Goal: Task Accomplishment & Management: Complete application form

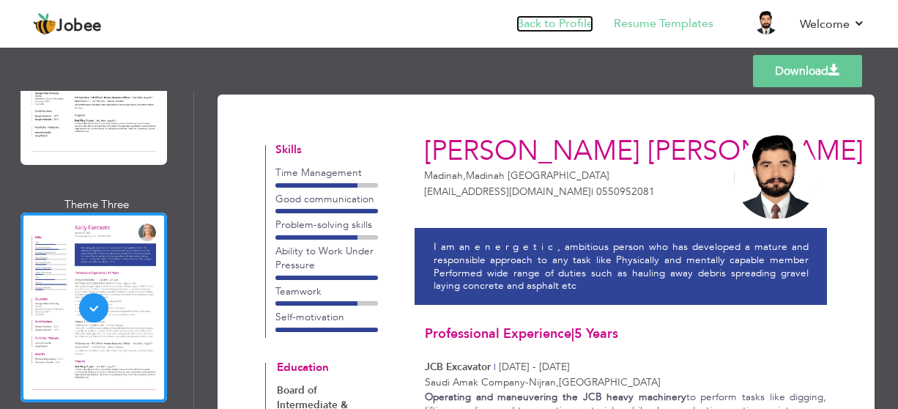
click at [556, 24] on link "Back to Profile" at bounding box center [554, 23] width 77 height 17
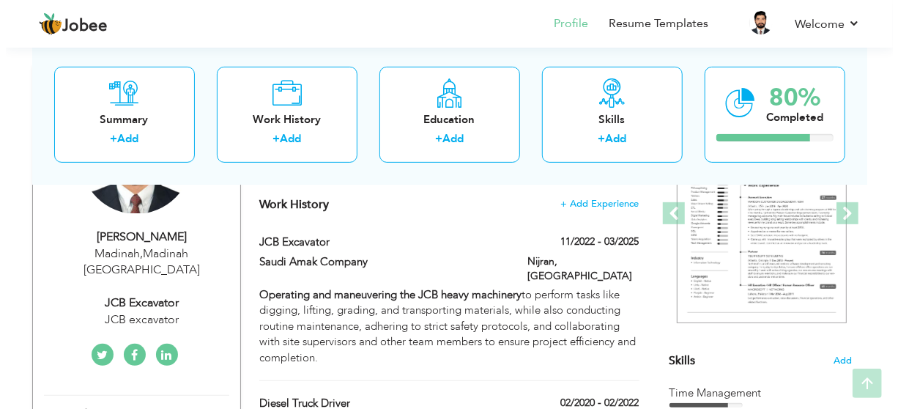
scroll to position [366, 0]
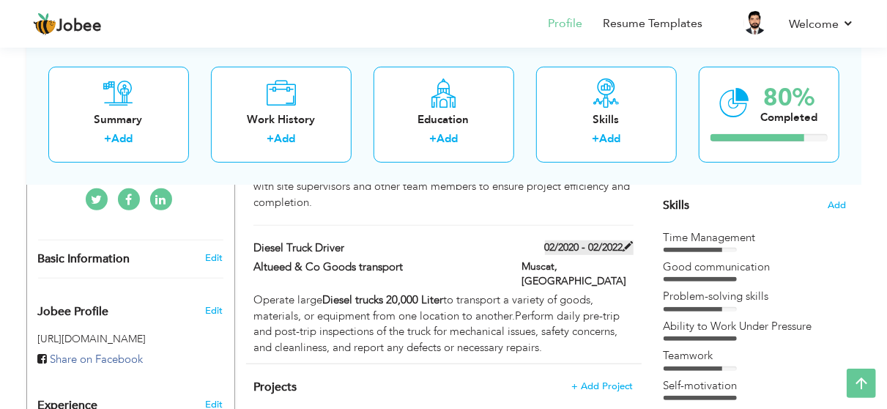
click at [600, 240] on label "02/2020 - 02/2022" at bounding box center [589, 247] width 89 height 15
type input "Diesel Truck Driver"
type input "Altueed & Co Goods transport"
type input "02/2020"
type input "02/2022"
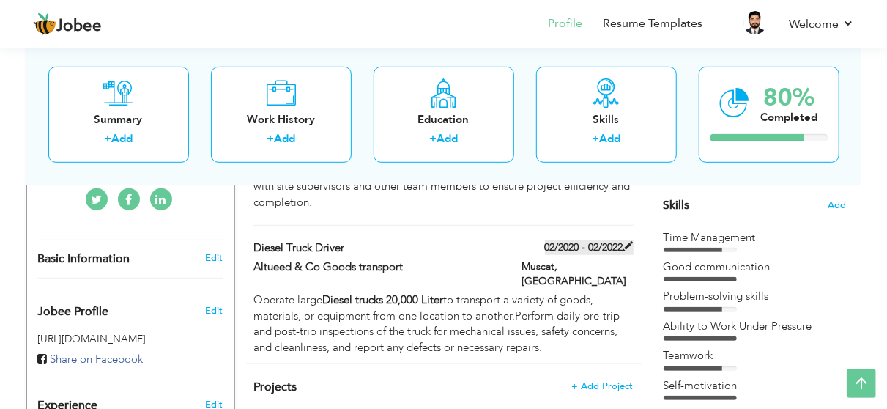
type input "[GEOGRAPHIC_DATA]"
type input "Muscat"
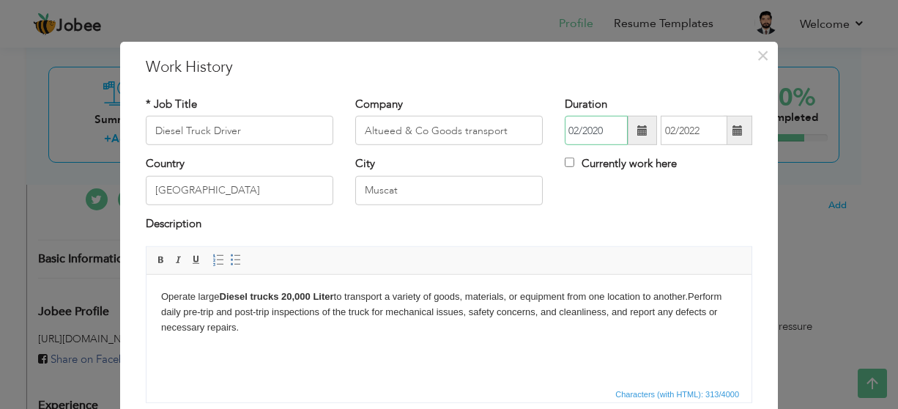
click at [613, 128] on input "02/2020" at bounding box center [595, 130] width 63 height 29
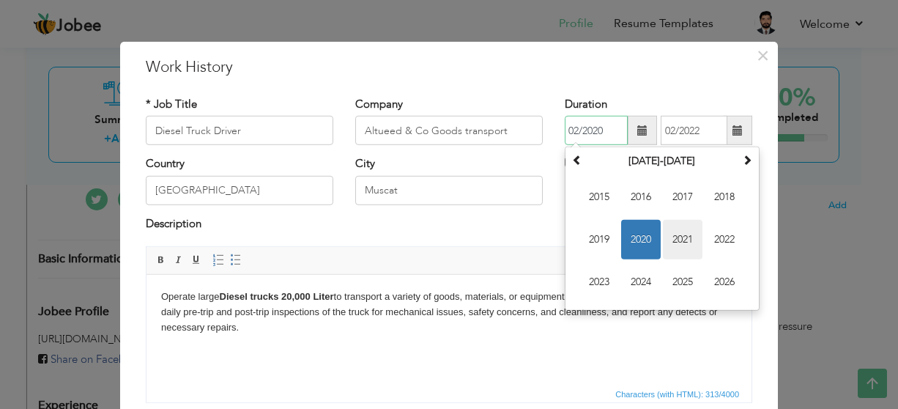
click at [682, 241] on span "2021" at bounding box center [683, 240] width 40 height 40
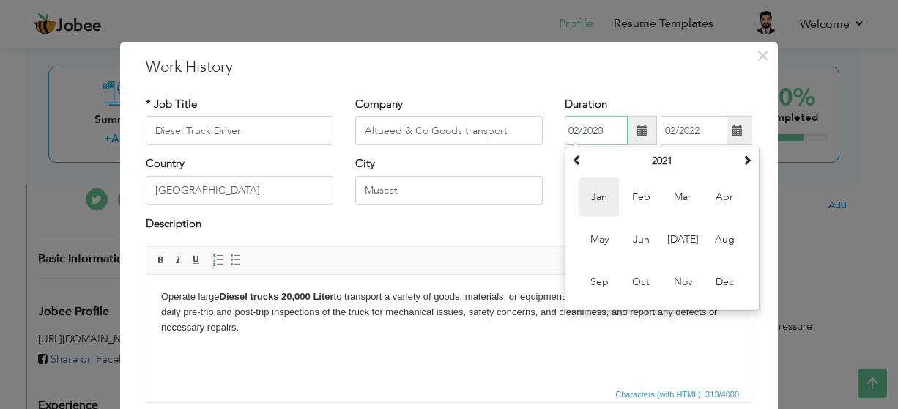
click at [606, 188] on span "Jan" at bounding box center [599, 197] width 40 height 40
type input "01/2021"
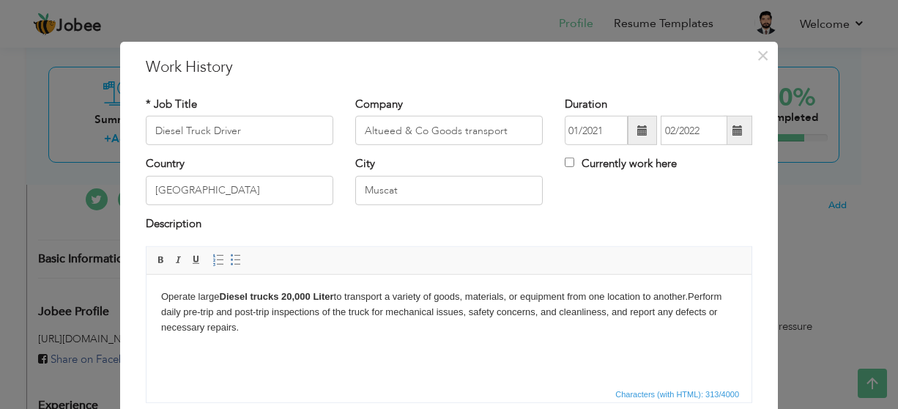
click at [735, 132] on span at bounding box center [737, 130] width 10 height 10
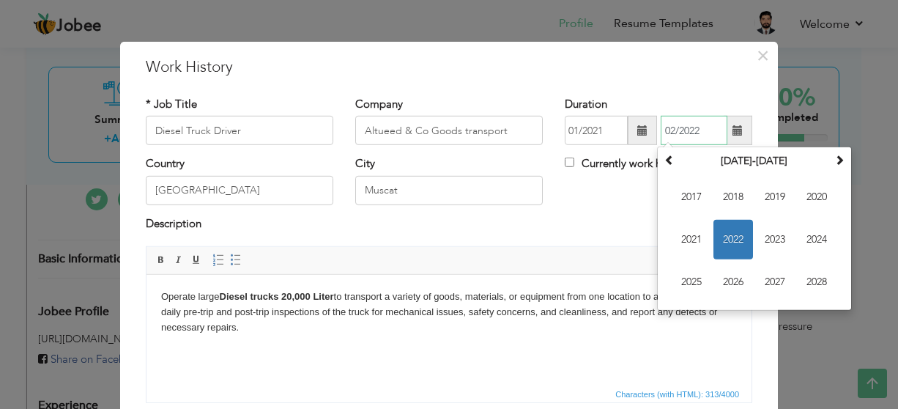
click at [734, 244] on span "2022" at bounding box center [733, 240] width 40 height 40
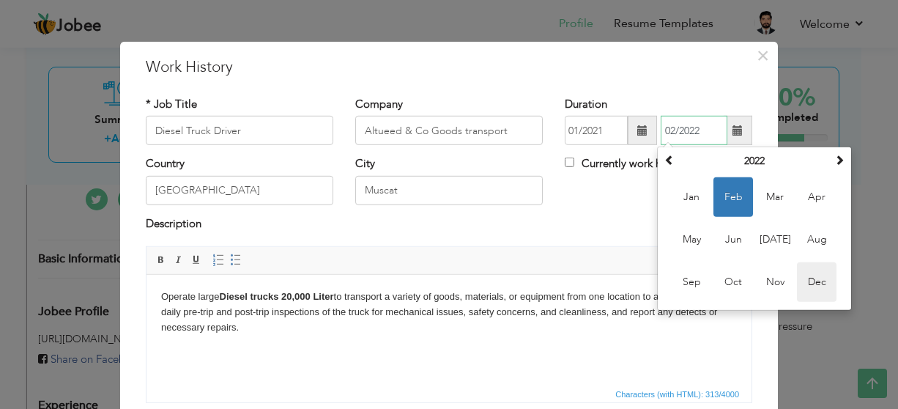
click at [809, 277] on span "Dec" at bounding box center [817, 282] width 40 height 40
type input "12/2022"
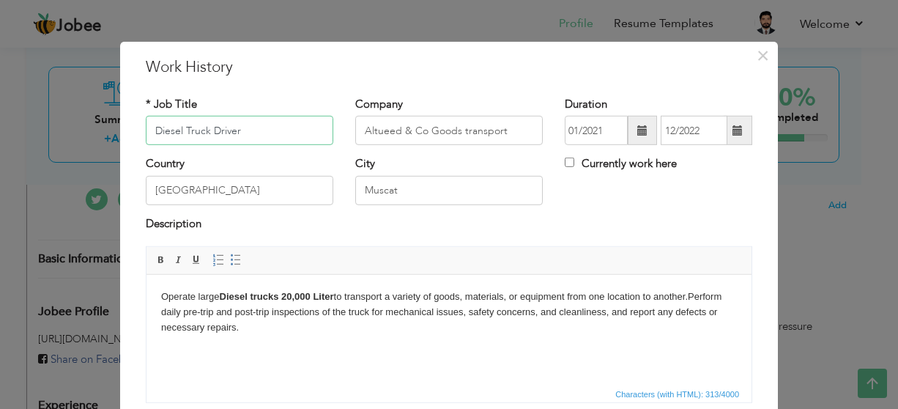
drag, startPoint x: 261, startPoint y: 125, endPoint x: 64, endPoint y: 121, distance: 196.2
click at [64, 121] on div "× Work History * Job Title Diesel Truck Driver Company Altueed & Co Goods trans…" at bounding box center [449, 204] width 898 height 409
paste input "rive tractor-trail"
drag, startPoint x: 176, startPoint y: 128, endPoint x: 209, endPoint y: 130, distance: 32.3
click at [209, 130] on input "Drive tractor-trailer" at bounding box center [239, 130] width 187 height 29
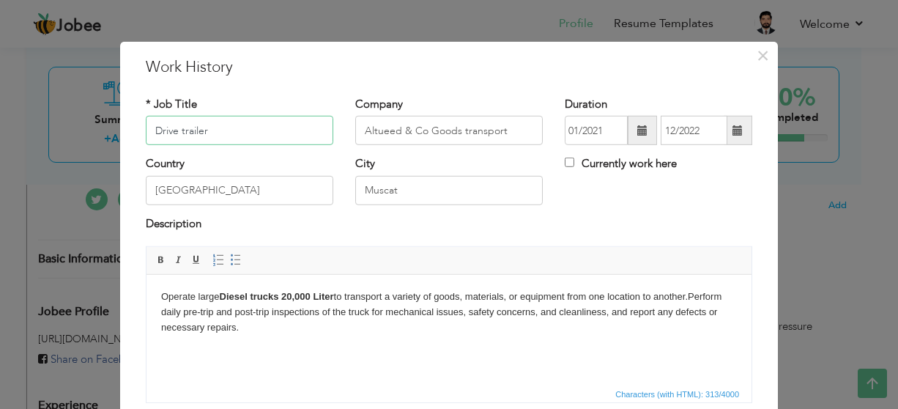
click at [172, 125] on input "Drive trailer" at bounding box center [239, 130] width 187 height 29
drag, startPoint x: 180, startPoint y: 128, endPoint x: 194, endPoint y: 153, distance: 28.5
click at [180, 129] on input "Driver trailer" at bounding box center [239, 130] width 187 height 29
click at [180, 128] on input "Driver trailer" at bounding box center [239, 130] width 187 height 29
click at [201, 132] on input "Driver Deasier trailer" at bounding box center [239, 130] width 187 height 29
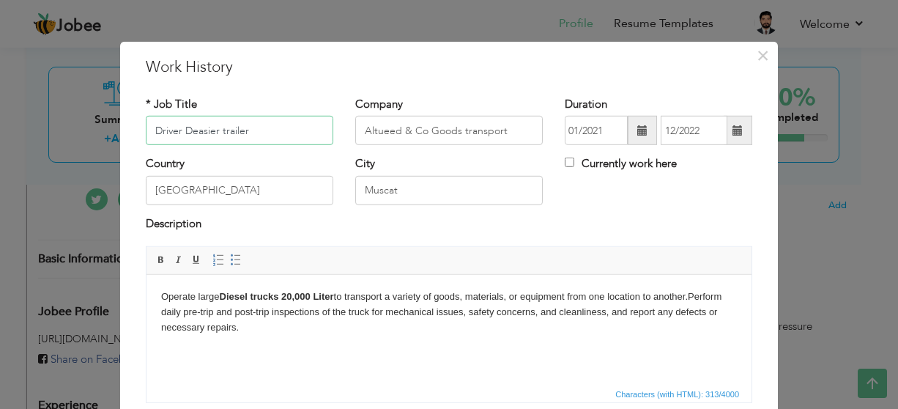
paste input "iesel"
click at [211, 128] on input "Driver Diesel trailer" at bounding box center [239, 130] width 187 height 29
click at [221, 125] on input "Driver Diesel & trailer" at bounding box center [239, 130] width 187 height 29
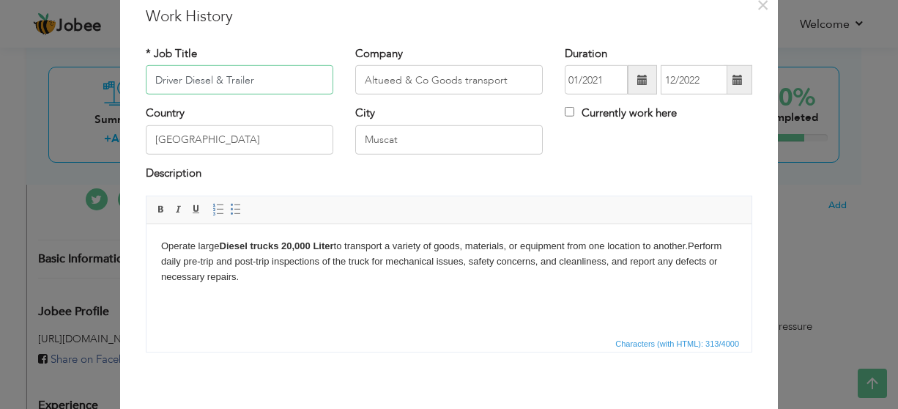
scroll to position [73, 0]
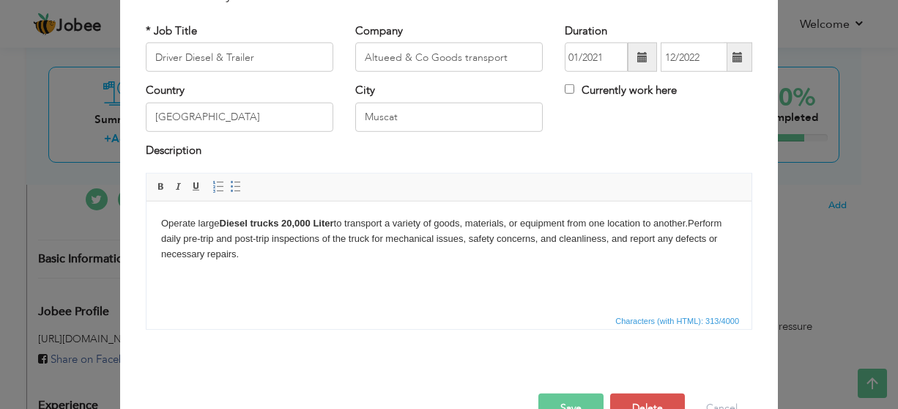
click at [553, 402] on button "Save" at bounding box center [570, 407] width 65 height 29
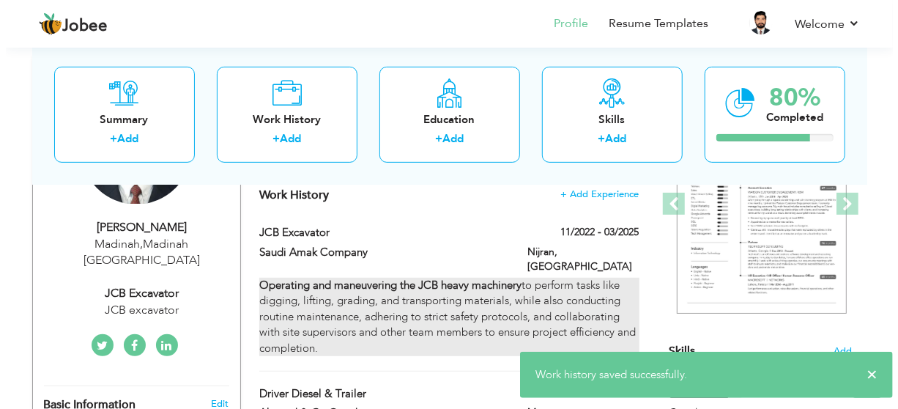
scroll to position [220, 0]
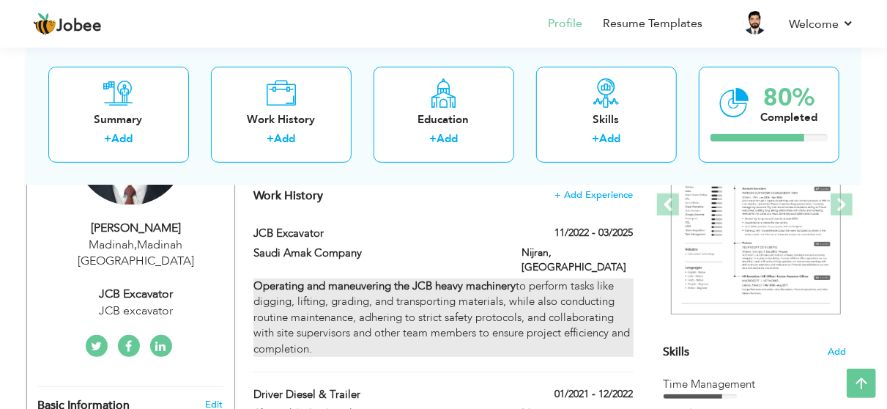
click at [355, 288] on div "Operating and maneuvering the JCB heavy machinery to perform tasks like digging…" at bounding box center [442, 317] width 379 height 78
type input "JCB Excavator"
type input "Saudi Amak Company"
type input "11/2022"
type input "03/2025"
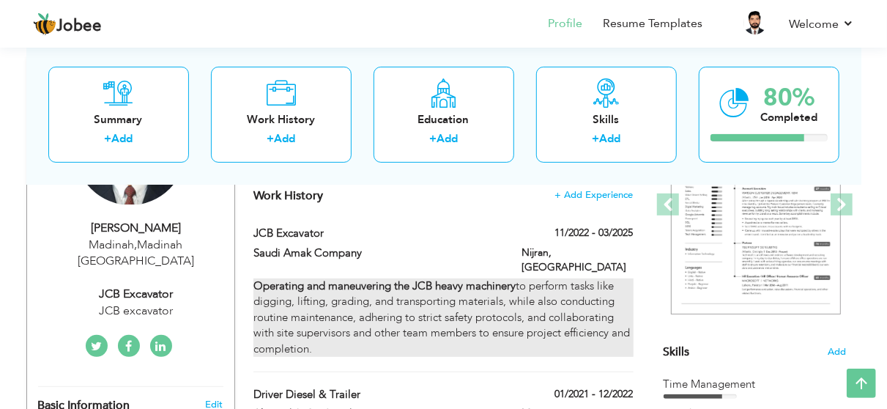
type input "[GEOGRAPHIC_DATA]"
type input "Nijran"
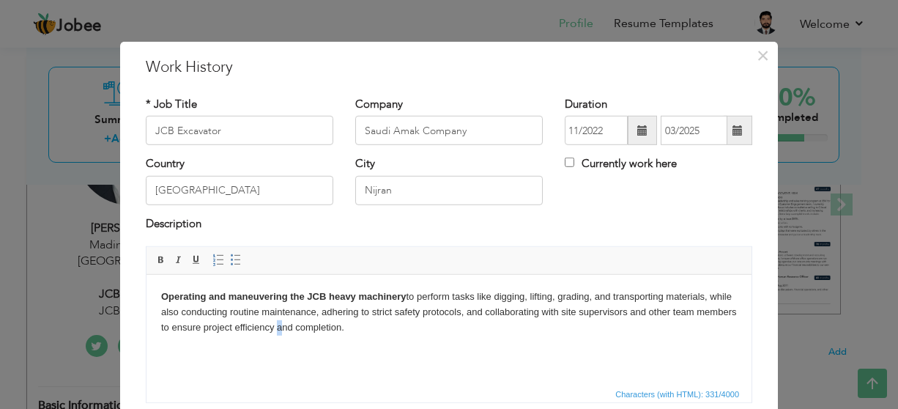
click at [276, 327] on body "Operating and maneuvering the JCB heavy machinery to perform tasks like digging…" at bounding box center [448, 311] width 575 height 45
click at [469, 306] on body "Operating and maneuvering the JCB heavy machinery to perform tasks like digging…" at bounding box center [448, 311] width 575 height 45
click at [531, 319] on body "Operating and maneuvering the JCB heavy machinery to perform tasks like digging…" at bounding box center [448, 311] width 575 height 45
click at [522, 324] on body "Operating and maneuvering the JCB heavy machinery to perform tasks like digging…" at bounding box center [448, 311] width 575 height 45
click at [594, 313] on body "Operating and maneuvering the JCB heavy machinery to perform tasks like digging…" at bounding box center [448, 311] width 575 height 45
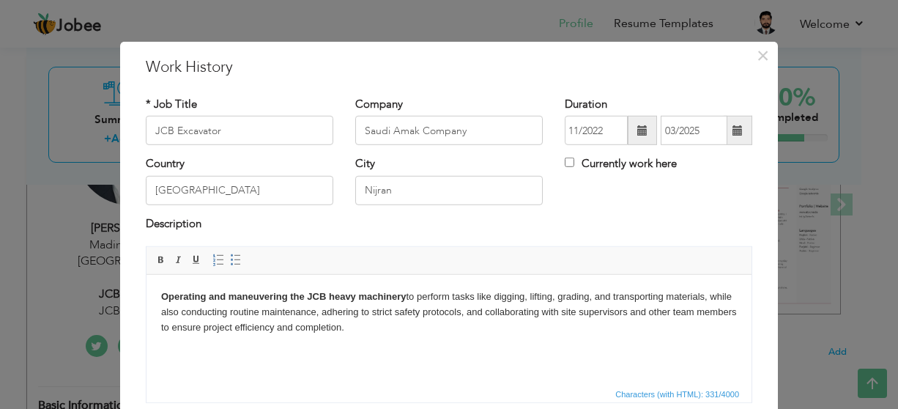
drag, startPoint x: 301, startPoint y: 337, endPoint x: 313, endPoint y: 330, distance: 13.8
click at [302, 337] on html "Operating and maneuvering the JCB heavy machinery to perform tasks like digging…" at bounding box center [448, 312] width 605 height 75
drag, startPoint x: 318, startPoint y: 313, endPoint x: 370, endPoint y: 337, distance: 57.6
click at [370, 337] on html "Operating and maneuvering the JCB heavy machinery to perform tasks like digging…" at bounding box center [448, 312] width 605 height 75
drag, startPoint x: 321, startPoint y: 310, endPoint x: 349, endPoint y: 359, distance: 57.0
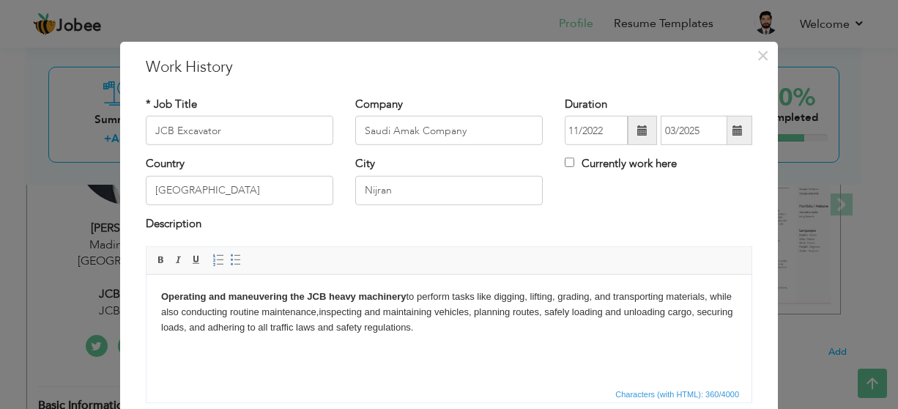
click at [321, 310] on body "Operating and maneuvering the JCB heavy machinery to perform tasks like digging…" at bounding box center [448, 311] width 575 height 45
click at [540, 316] on body "Operating and maneuvering the JCB heavy machinery to perform tasks like digging…" at bounding box center [448, 311] width 575 height 45
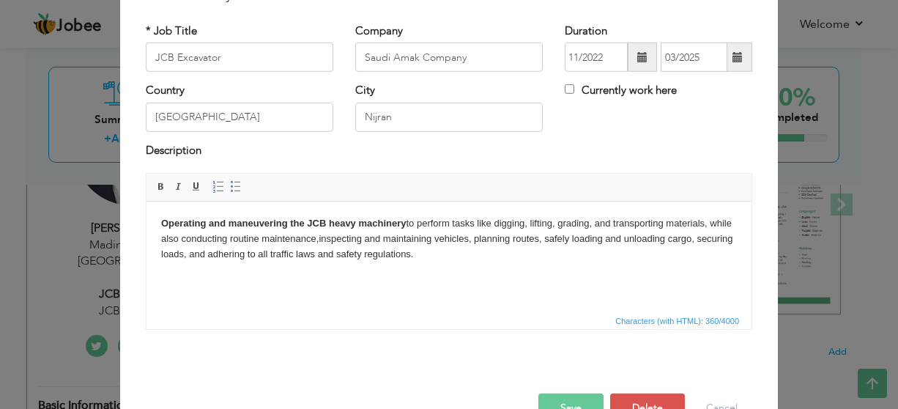
scroll to position [0, 0]
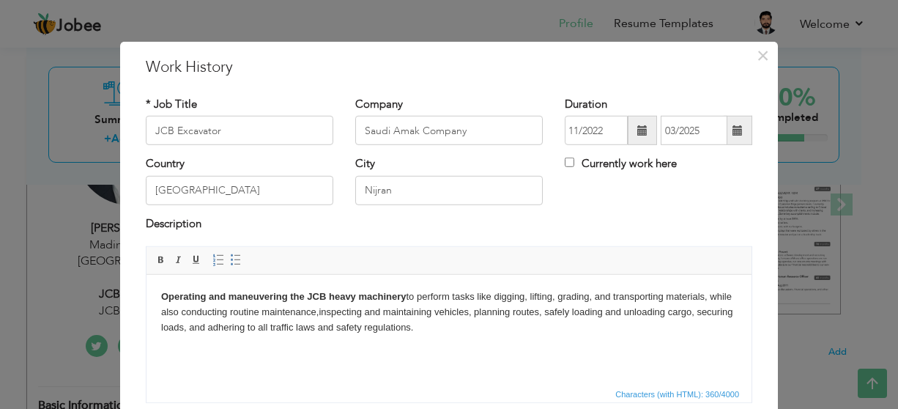
click at [191, 311] on body "Operating and maneuvering the JCB heavy machinery to perform tasks like digging…" at bounding box center [448, 311] width 575 height 45
click at [175, 296] on strong "Operating and maneuvering the JCB heavy machinery" at bounding box center [283, 296] width 245 height 11
click at [454, 291] on body "Operating and maneuvering the JCB heavy machinery to perform tasks like digging…" at bounding box center [448, 311] width 575 height 45
click at [483, 291] on body "Operating and maneuvering the JCB heavy machinery to perform tasks like digging…" at bounding box center [448, 311] width 575 height 45
drag, startPoint x: 494, startPoint y: 294, endPoint x: 506, endPoint y: 334, distance: 41.9
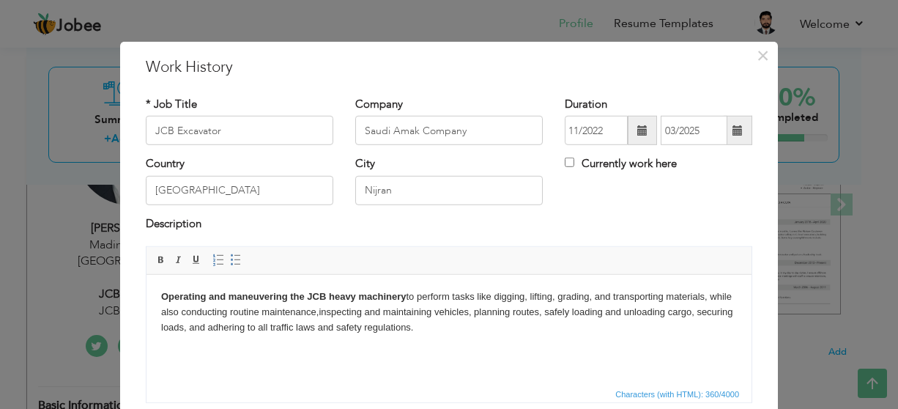
click at [494, 297] on body "Operating and maneuvering the JCB heavy machinery to perform tasks like digging…" at bounding box center [448, 311] width 575 height 45
drag, startPoint x: 497, startPoint y: 291, endPoint x: 548, endPoint y: 291, distance: 50.5
click at [548, 291] on body "Operating and maneuvering the JCB heavy machinery to perform tasks like Truck t…" at bounding box center [448, 311] width 575 height 45
click at [531, 296] on strong "Truck trailer" at bounding box center [518, 296] width 54 height 11
drag, startPoint x: 529, startPoint y: 295, endPoint x: 524, endPoint y: 319, distance: 24.6
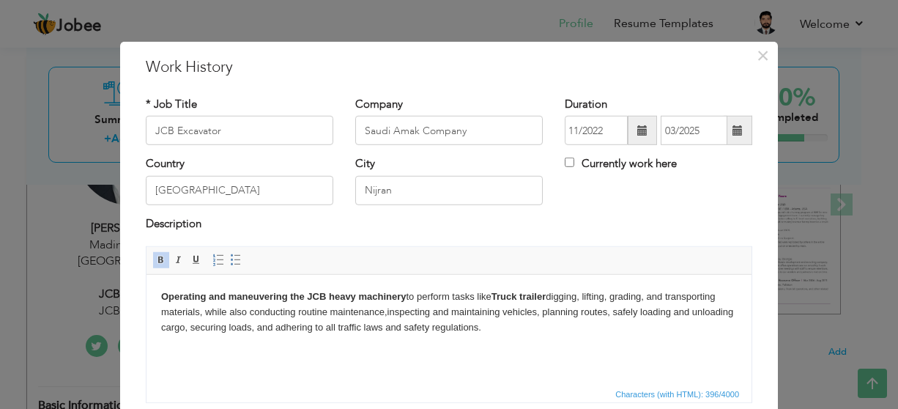
click at [529, 298] on strong "Truck trailer" at bounding box center [518, 296] width 54 height 11
drag, startPoint x: 552, startPoint y: 291, endPoint x: 568, endPoint y: 318, distance: 32.1
click at [548, 291] on strong "Truck Trailer" at bounding box center [519, 296] width 56 height 11
click at [568, 307] on body "Operating and maneuvering the JCB heavy machinery to perform tasks like Truck T…" at bounding box center [448, 311] width 575 height 45
click at [439, 334] on body "Operating and maneuvering the JCB heavy machinery to perform tasks like Truck T…" at bounding box center [448, 311] width 575 height 45
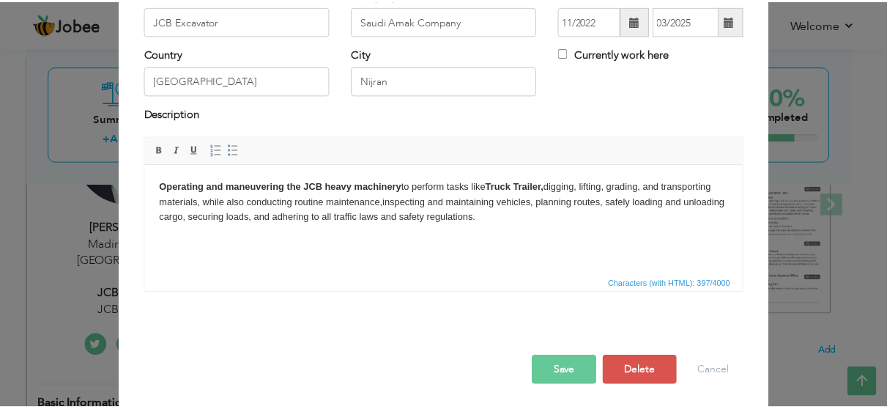
scroll to position [111, 0]
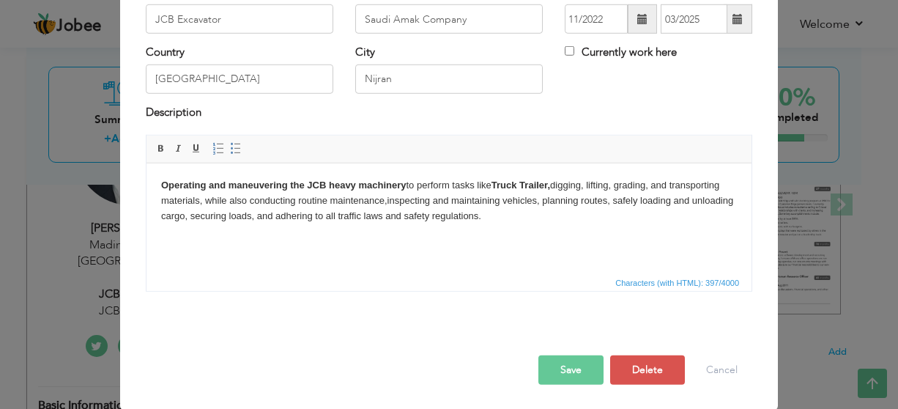
click at [560, 363] on button "Save" at bounding box center [570, 369] width 65 height 29
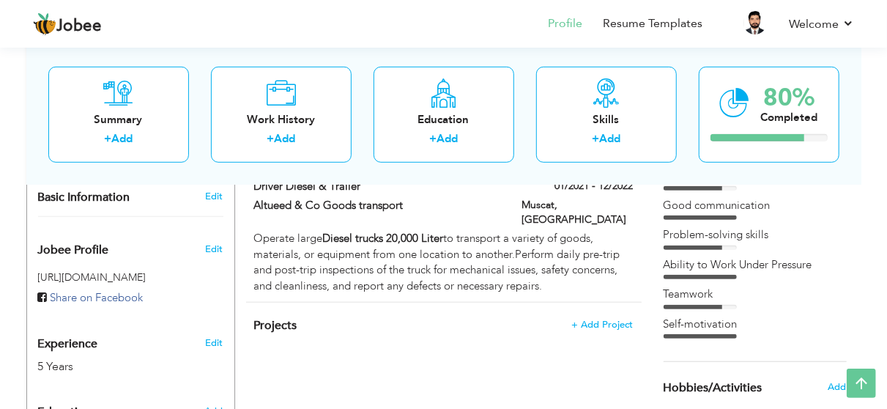
scroll to position [366, 0]
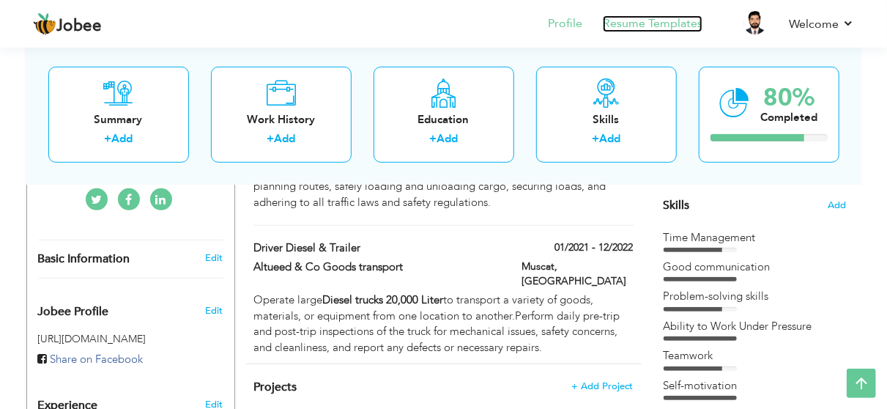
click at [668, 22] on link "Resume Templates" at bounding box center [653, 23] width 100 height 17
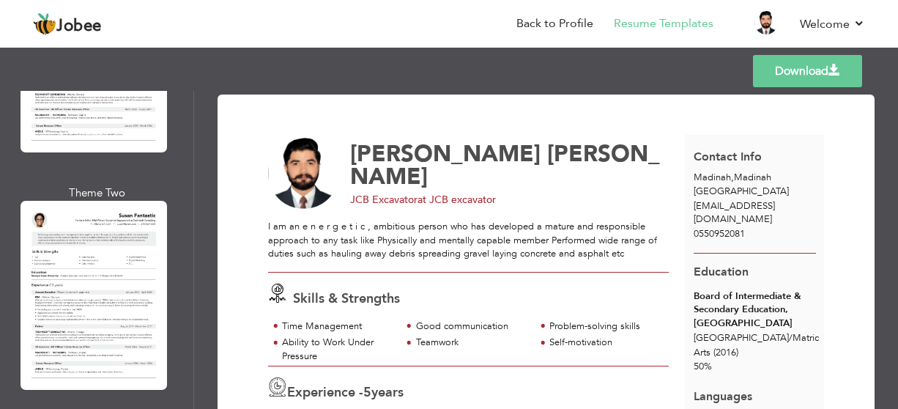
scroll to position [5704, 0]
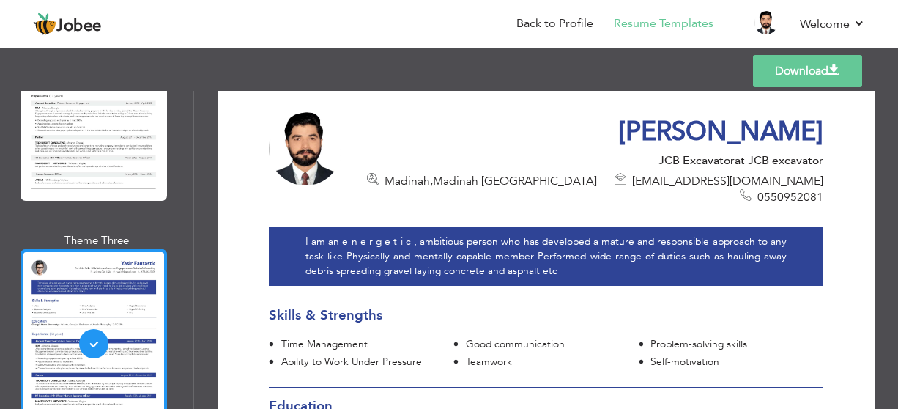
scroll to position [6037, 0]
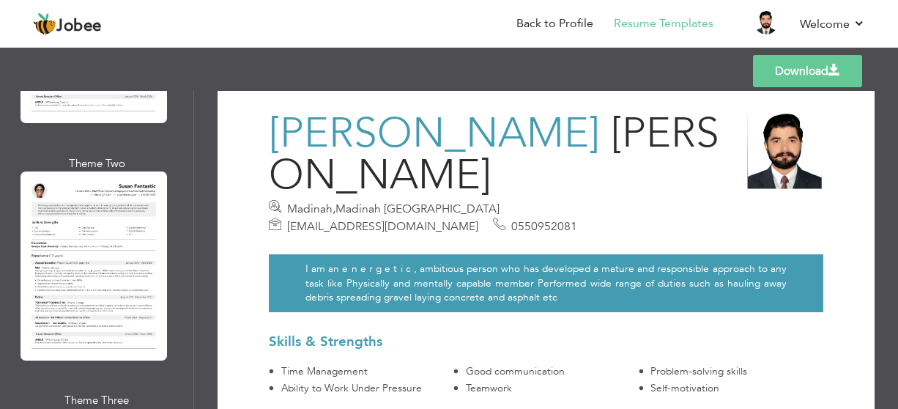
scroll to position [5671, 0]
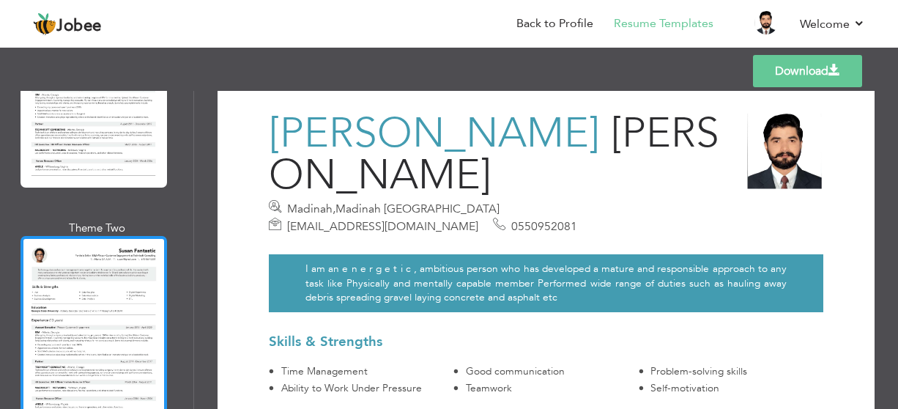
click at [126, 236] on div at bounding box center [93, 330] width 146 height 189
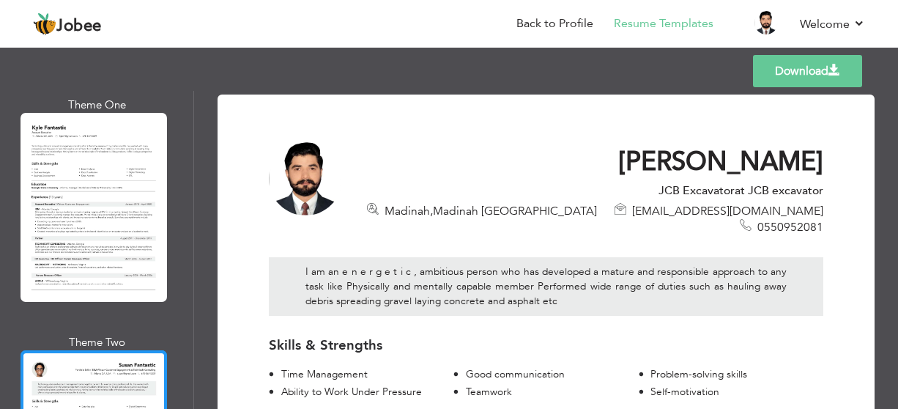
scroll to position [5378, 0]
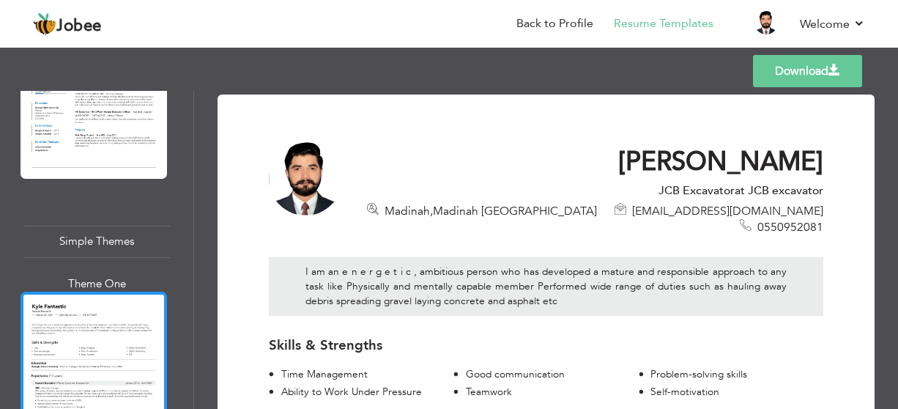
click at [104, 291] on div at bounding box center [93, 385] width 146 height 189
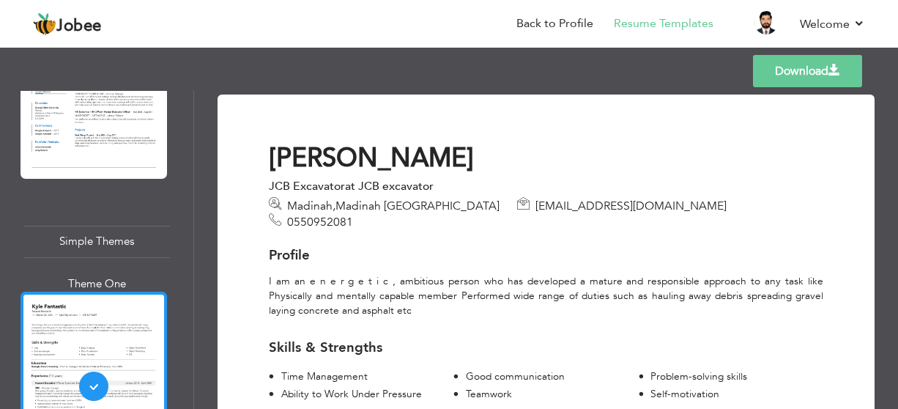
scroll to position [5085, 0]
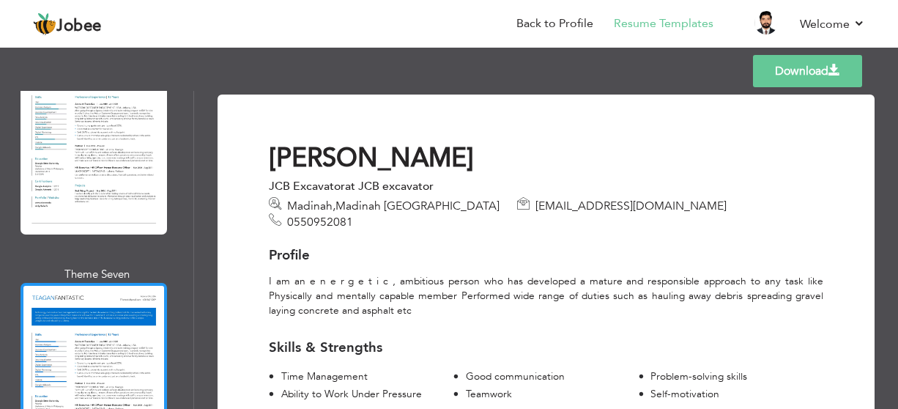
click at [118, 283] on div at bounding box center [93, 377] width 146 height 189
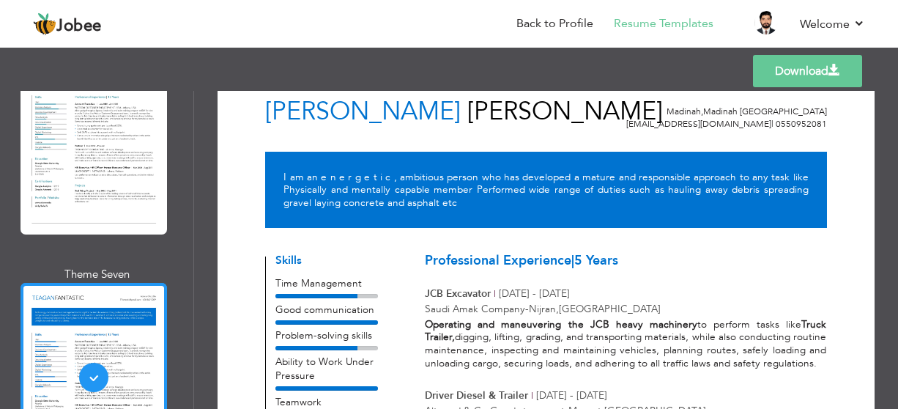
scroll to position [4865, 0]
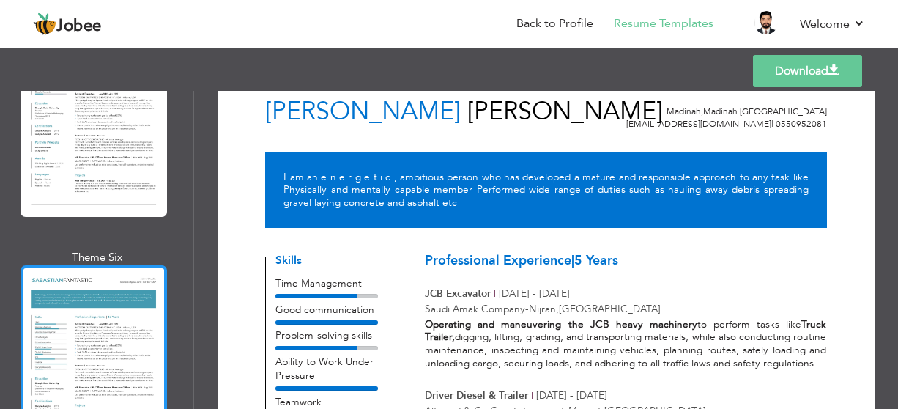
click at [146, 265] on div at bounding box center [93, 359] width 146 height 189
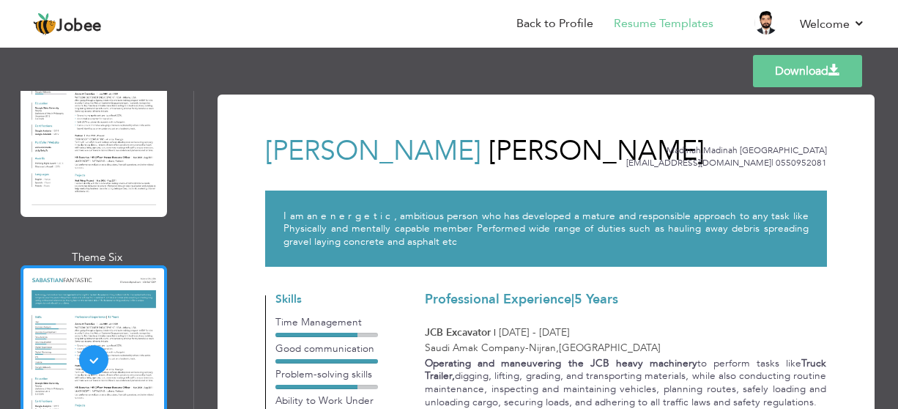
scroll to position [4499, 0]
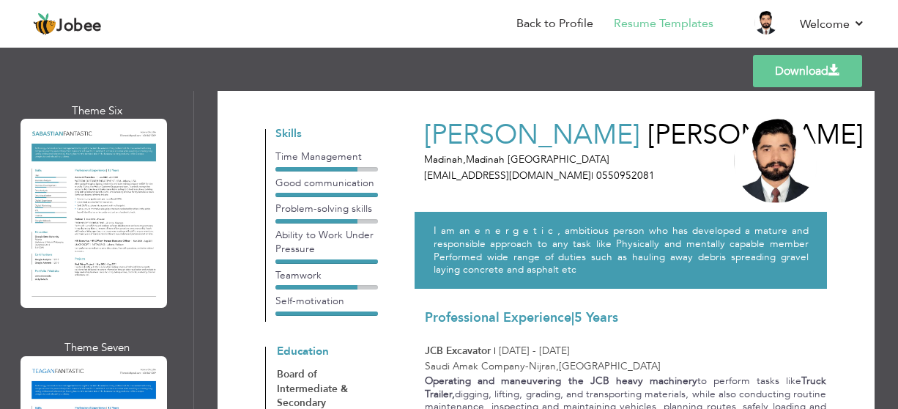
scroll to position [0, 0]
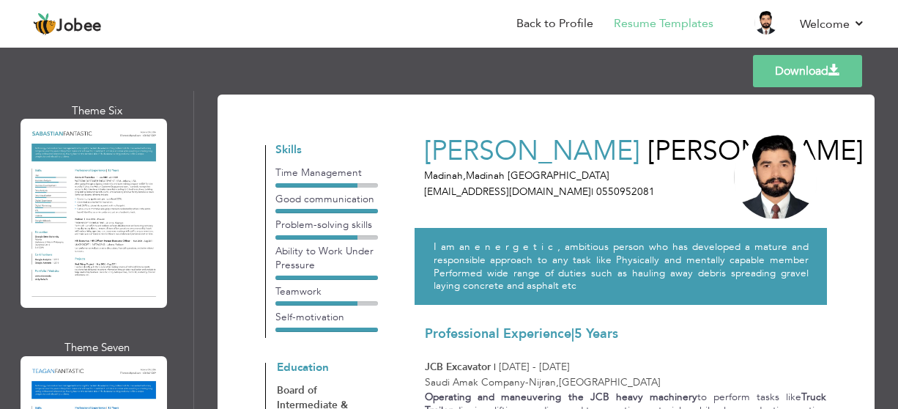
click at [799, 72] on link "Download" at bounding box center [807, 71] width 109 height 32
click at [574, 27] on link "Back to Profile" at bounding box center [554, 23] width 77 height 17
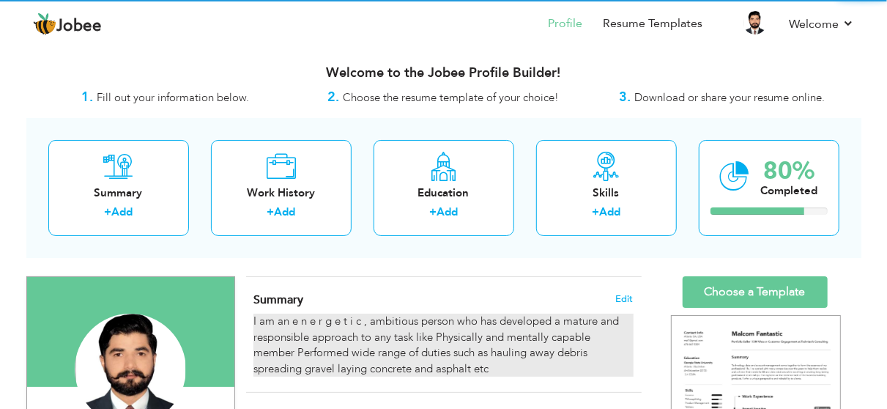
click at [292, 338] on div "I am an e n e r g e t i c , ambitious person who has developed a mature and res…" at bounding box center [442, 344] width 379 height 63
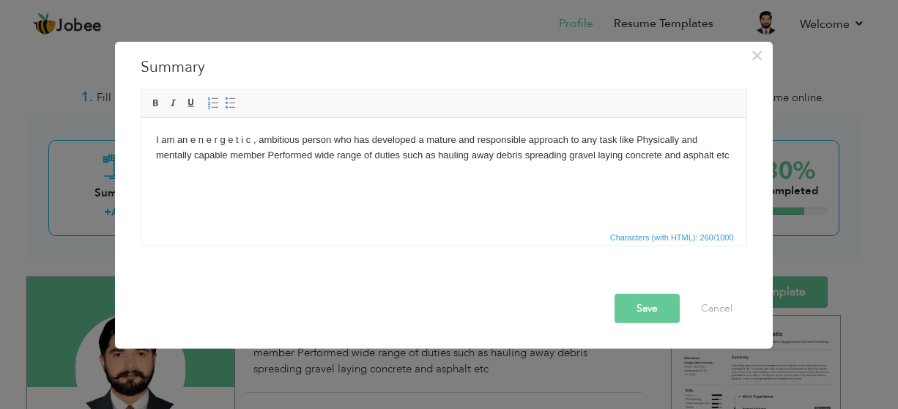
click at [216, 147] on body "I am an e n e r g e t i c , ambitious person who has developed a mature and res…" at bounding box center [442, 147] width 575 height 31
click at [248, 139] on body "I am an e n e r g e t i c , ambitious person who has developed a mature and res…" at bounding box center [442, 147] width 575 height 31
click at [239, 141] on body "I am an e n e r g e t i c , ambitious person who has developed a mature and res…" at bounding box center [442, 147] width 575 height 31
click at [217, 177] on html "I am an e n e r g e t i c , ambitious person who has developed a mature and res…" at bounding box center [443, 147] width 605 height 60
drag, startPoint x: 198, startPoint y: 139, endPoint x: 339, endPoint y: 255, distance: 182.0
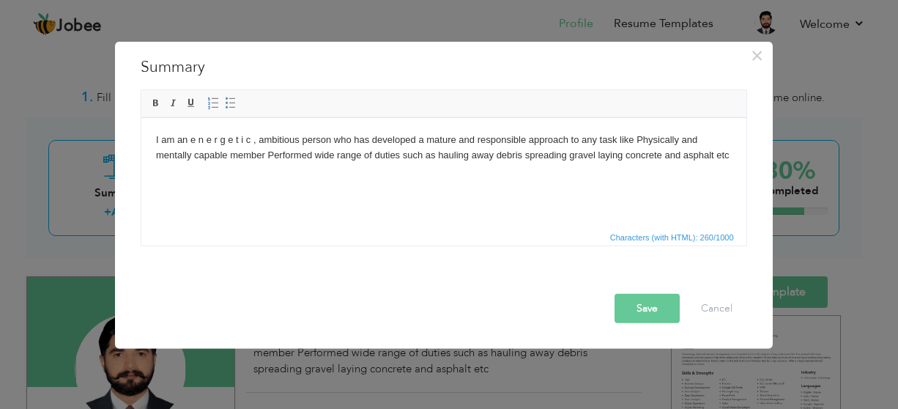
click at [192, 176] on html "I am an e n e r g e t i c , ambitious person who has developed a mature and res…" at bounding box center [443, 147] width 605 height 60
click at [191, 139] on body "I am an e n e r g e t i c , ambitious person who has developed a mature and res…" at bounding box center [442, 147] width 575 height 31
click at [201, 138] on body "I am an e n e r g e t i c , ambitious person who has developed a mature and res…" at bounding box center [442, 147] width 575 height 31
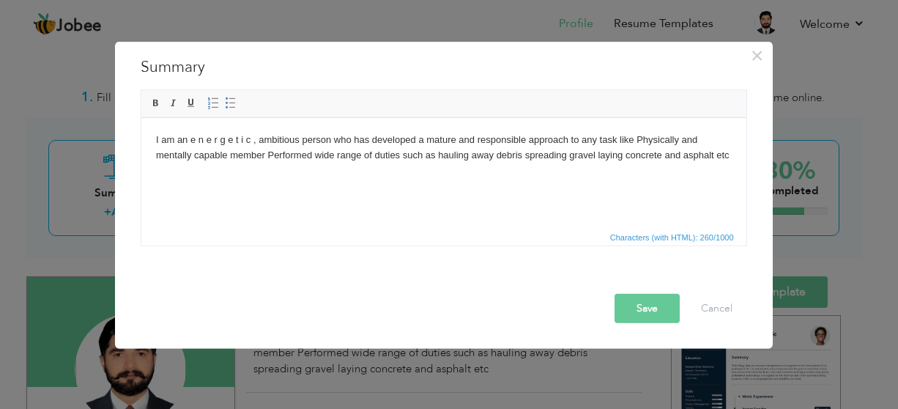
click at [197, 136] on body "I am an e n e r g e t i c , ambitious person who has developed a mature and res…" at bounding box center [442, 147] width 575 height 31
click at [206, 137] on body "I am an en e r g e t i c , ambitious person who has developed a mature and resp…" at bounding box center [442, 147] width 575 height 31
click at [214, 141] on body "I am an ene r g e t i c , ambitious person who has developed a mature and respo…" at bounding box center [442, 147] width 575 height 31
click at [207, 137] on body "I am an ene rg e t i c , ambitious person who has developed a mature and respon…" at bounding box center [442, 147] width 575 height 31
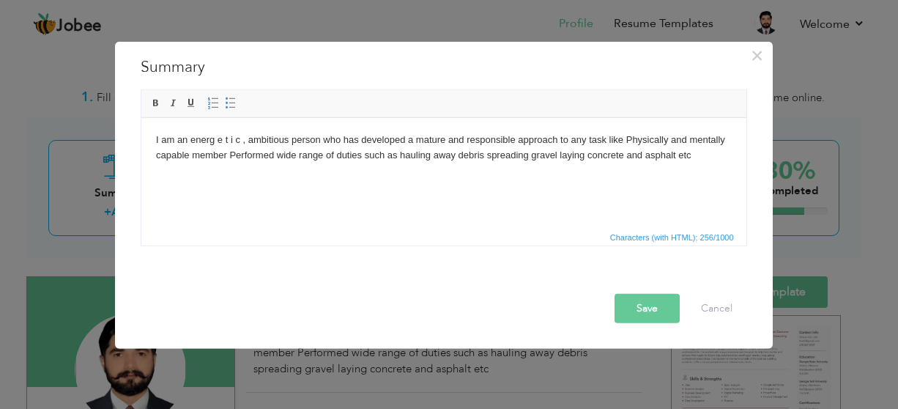
click at [219, 137] on body "I am an energ e t i c , ambitious person who has developed a mature and respons…" at bounding box center [442, 147] width 575 height 31
click at [223, 134] on body "I am an energe t i c , ambitious person who has developed a mature and responsi…" at bounding box center [442, 147] width 575 height 31
click at [223, 136] on body "I am an energet i c , ambitious person who has developed a mature and responsib…" at bounding box center [442, 147] width 575 height 31
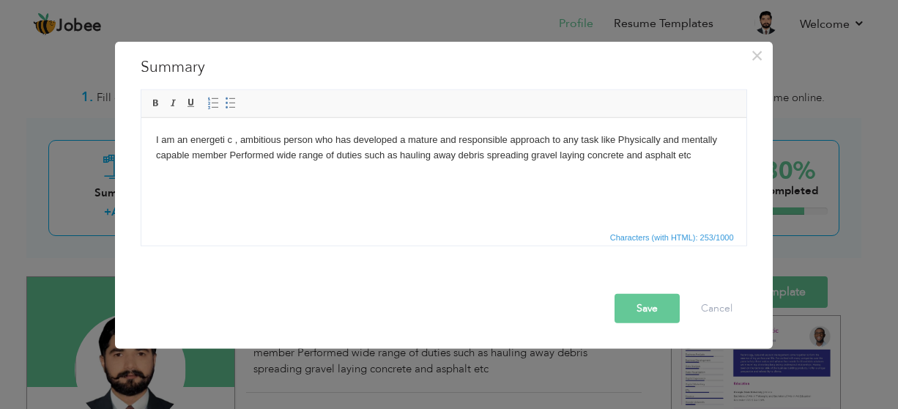
click at [229, 134] on body "I am an energeti c , ambitious person who has developed a mature and responsibl…" at bounding box center [442, 147] width 575 height 31
click at [228, 135] on body "I am an energeti c , ambitious person who has developed a mature and responsibl…" at bounding box center [442, 147] width 575 height 31
click at [248, 176] on html "I am an energetic , ambitious person who has developed a mature and responsible…" at bounding box center [443, 147] width 605 height 60
click at [242, 160] on body "I am an energetic , ambitious person who has developed a mature and responsible…" at bounding box center [442, 147] width 575 height 31
click at [232, 145] on body "I am an energetic , ambitious person who has developed a mature and responsible…" at bounding box center [442, 147] width 575 height 31
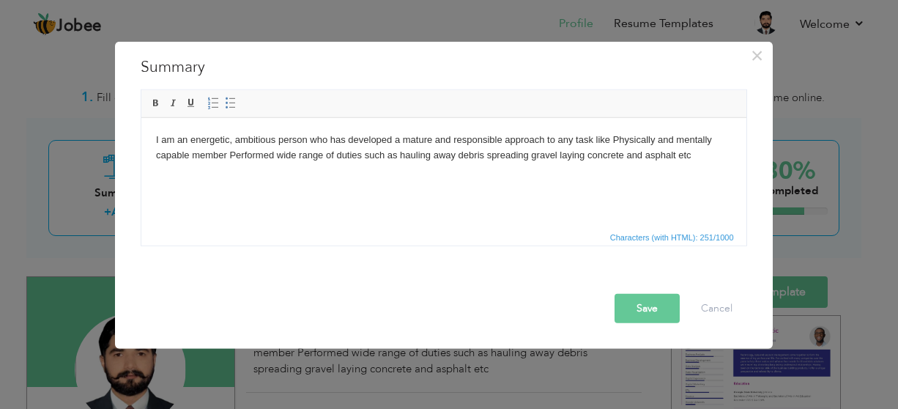
click at [291, 177] on html "I am an energetic, ambitious person who has developed a mature and responsible …" at bounding box center [443, 147] width 605 height 60
click at [239, 177] on html "I am an energetic, ambitious person who has developed a mature and responsible …" at bounding box center [443, 147] width 605 height 60
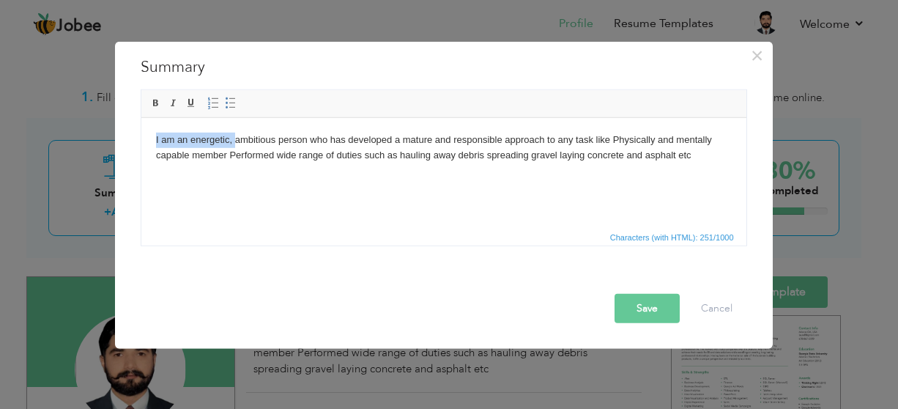
drag, startPoint x: 156, startPoint y: 140, endPoint x: 233, endPoint y: 135, distance: 77.0
click at [233, 135] on html "I am an energetic, ambitious person who has developed a mature and responsible …" at bounding box center [443, 147] width 605 height 60
click at [382, 177] on html "I am an energetic, ambitious person who has developed a mature and responsible …" at bounding box center [443, 147] width 605 height 60
drag, startPoint x: 693, startPoint y: 157, endPoint x: 685, endPoint y: 214, distance: 57.8
click at [693, 162] on html "I am an energetic, ambitious person who has developed a mature and responsible …" at bounding box center [443, 147] width 605 height 60
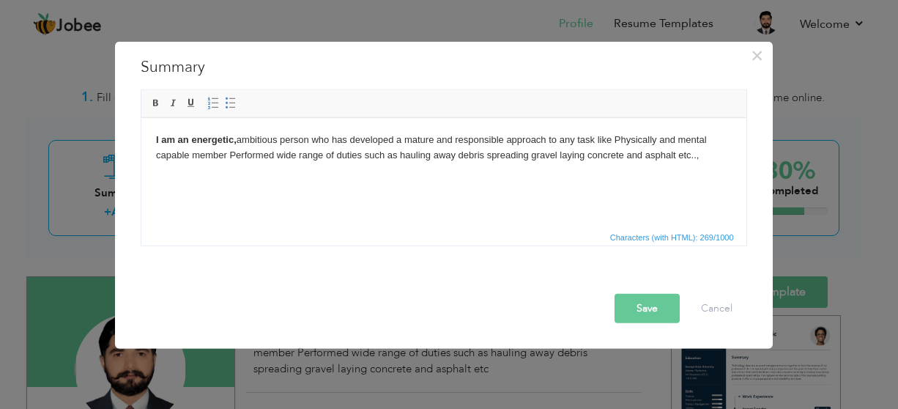
click at [715, 154] on body "I am an energetic, ambitious person who has developed a mature and responsible …" at bounding box center [442, 147] width 575 height 31
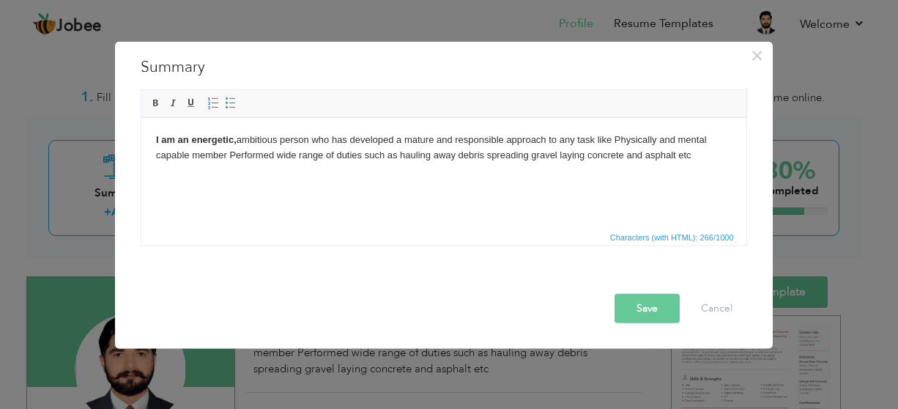
click at [657, 302] on button "Save" at bounding box center [646, 308] width 65 height 29
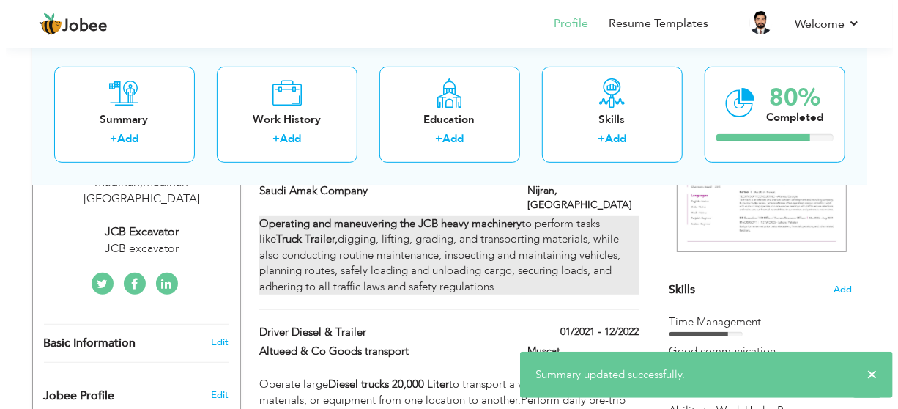
scroll to position [220, 0]
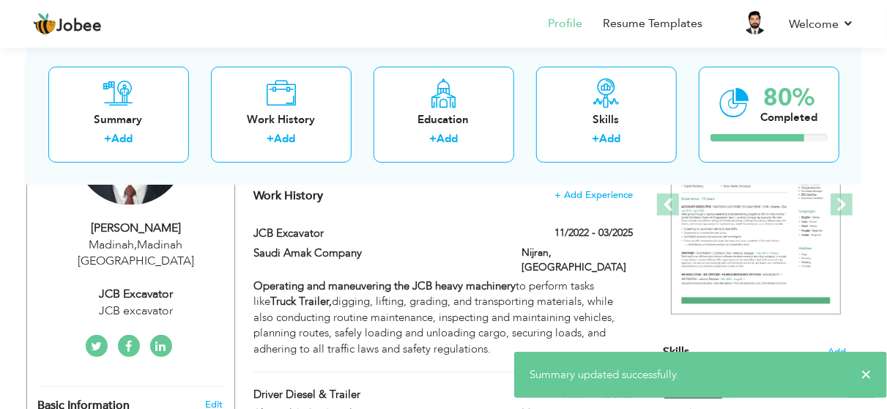
click at [173, 237] on div "Madinah , Madinah Saudi Arabia" at bounding box center [136, 253] width 196 height 34
type input "[PERSON_NAME]"
type input "0550952081"
select select "number:191"
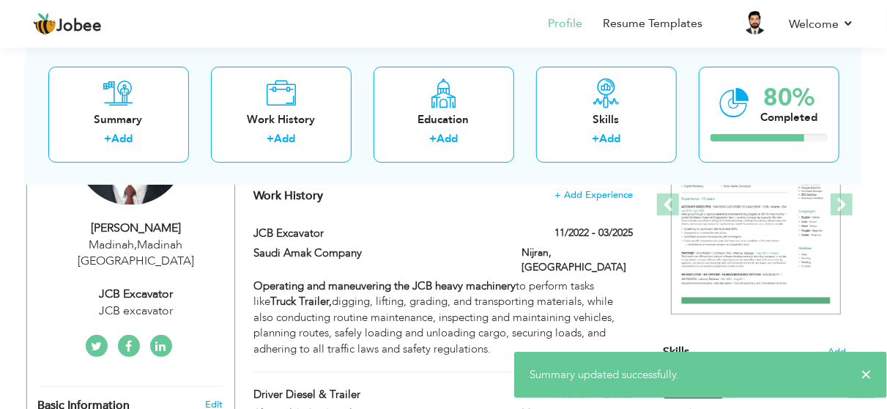
type input "Madinah"
select select "number:7"
type input "JCB excavator"
type input "JCB Excavator"
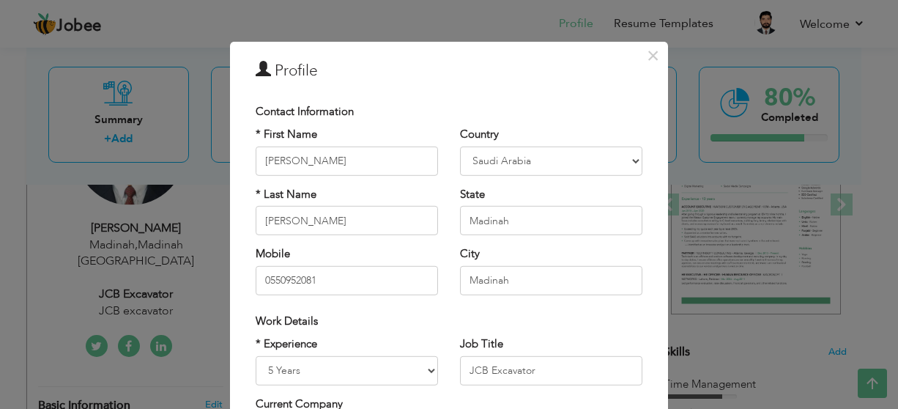
drag, startPoint x: 542, startPoint y: 236, endPoint x: 493, endPoint y: 226, distance: 49.2
click at [493, 226] on div "Country Afghanistan Albania Algeria American Samoa Andorra Angola Anguilla Anta…" at bounding box center [551, 216] width 204 height 179
drag, startPoint x: 515, startPoint y: 218, endPoint x: 396, endPoint y: 204, distance: 119.4
click at [399, 212] on div "* First Name Ali Zain * Last Name Ul Abidin Mobile 0550952081 Country Afghanist…" at bounding box center [449, 216] width 409 height 179
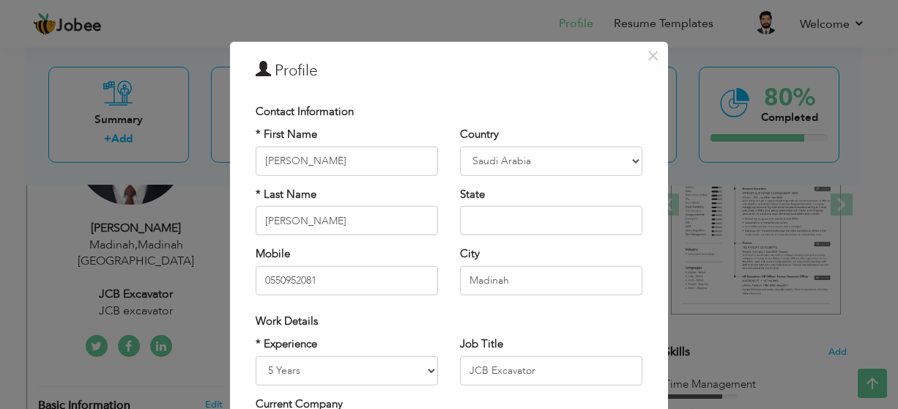
click at [425, 185] on div "* First Name Ali Zain * Last Name Ul Abidin Mobile 0550952081" at bounding box center [347, 216] width 204 height 179
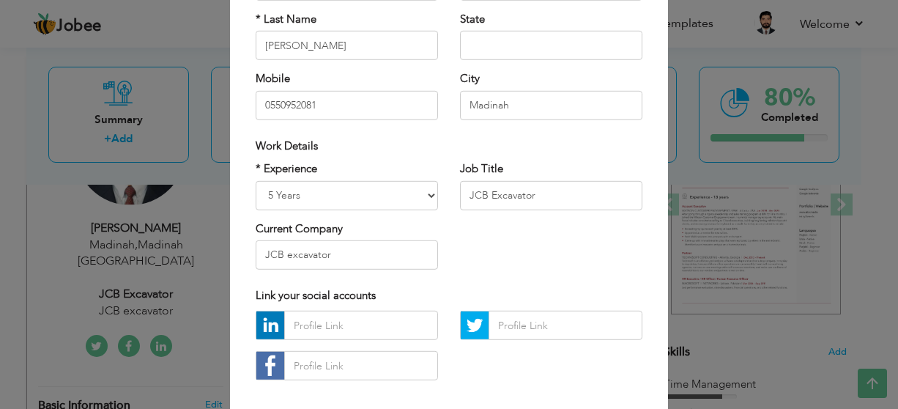
scroll to position [246, 0]
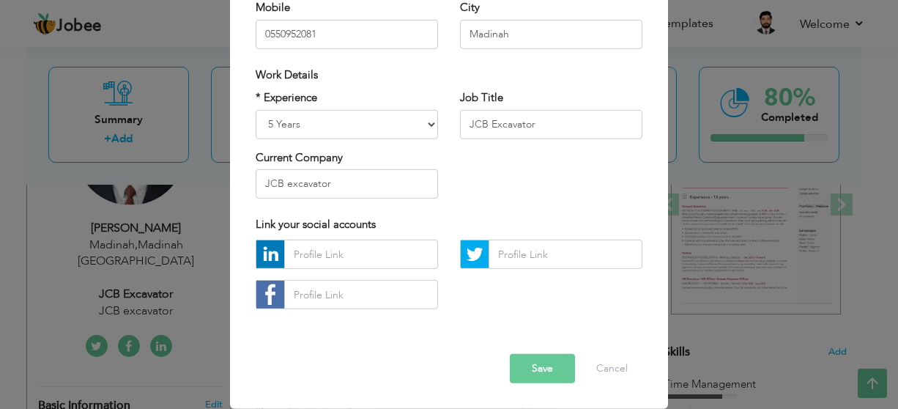
click at [523, 364] on button "Save" at bounding box center [542, 368] width 65 height 29
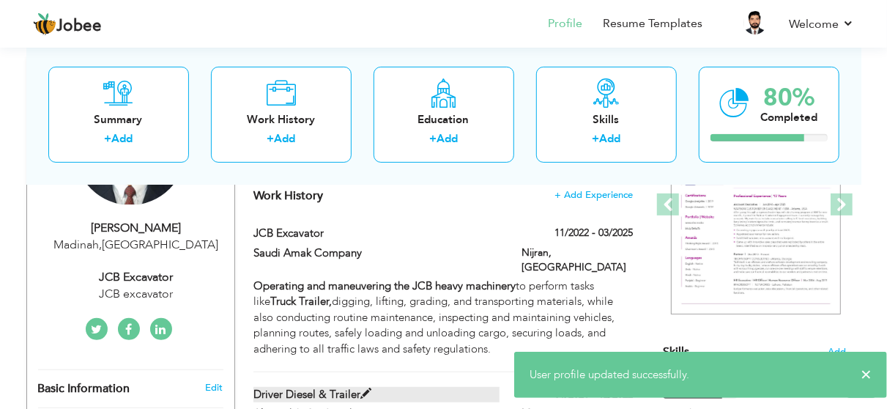
click at [283, 387] on label "Driver Diesel & Trailer" at bounding box center [376, 394] width 246 height 15
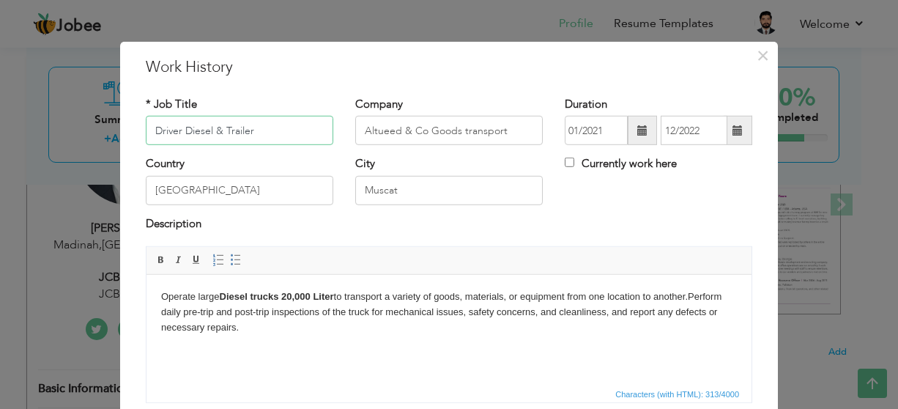
drag, startPoint x: 253, startPoint y: 127, endPoint x: 222, endPoint y: 131, distance: 31.1
click at [222, 131] on input "Driver Diesel & Trailer" at bounding box center [239, 130] width 187 height 29
drag, startPoint x: 187, startPoint y: 128, endPoint x: 282, endPoint y: 126, distance: 95.2
click at [279, 127] on input "Driver Diesel & Trailer" at bounding box center [239, 130] width 187 height 29
click at [750, 52] on button "×" at bounding box center [761, 55] width 23 height 23
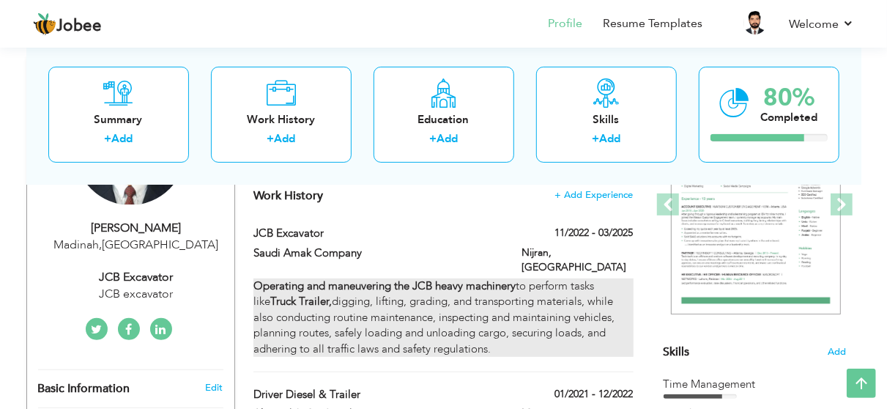
click at [303, 294] on strong "Truck Trailer," at bounding box center [300, 301] width 61 height 15
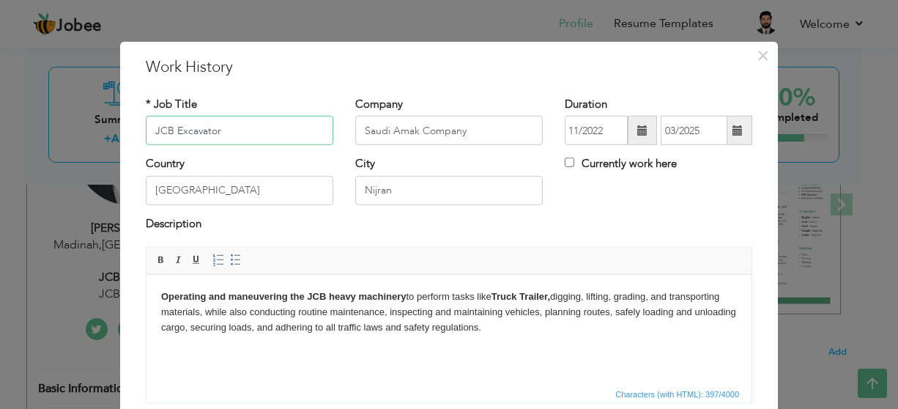
click at [223, 131] on input "JCB Excavator" at bounding box center [239, 130] width 187 height 29
drag, startPoint x: 758, startPoint y: 51, endPoint x: 451, endPoint y: 216, distance: 349.2
click at [758, 52] on span "×" at bounding box center [762, 55] width 12 height 26
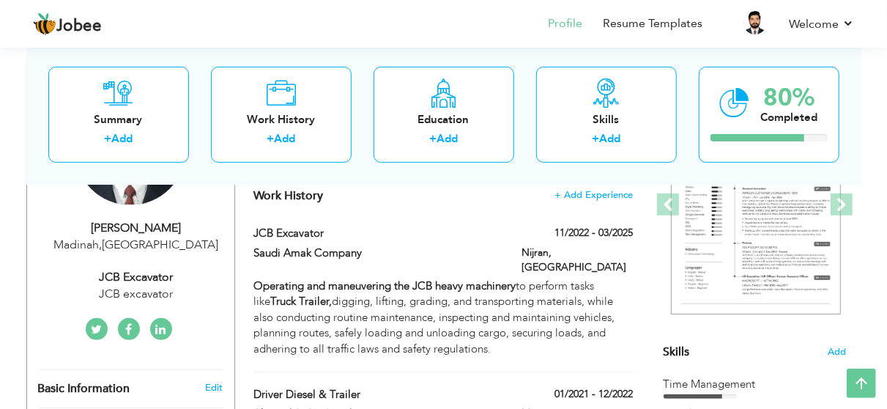
click at [136, 288] on div "JCB excavator" at bounding box center [136, 294] width 196 height 17
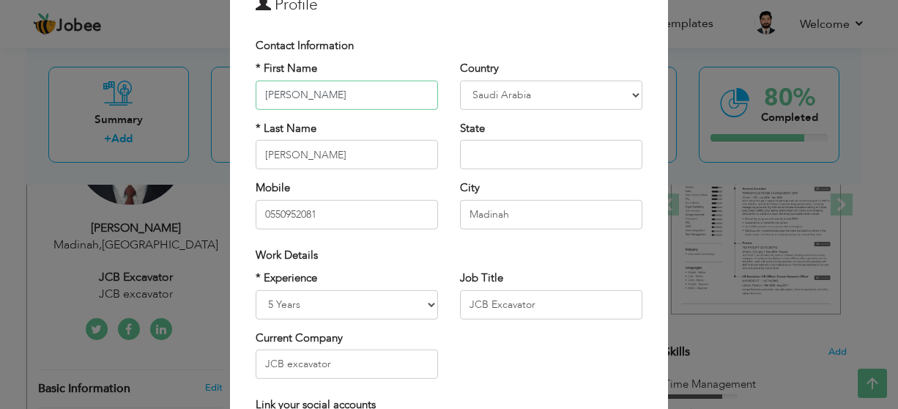
scroll to position [146, 0]
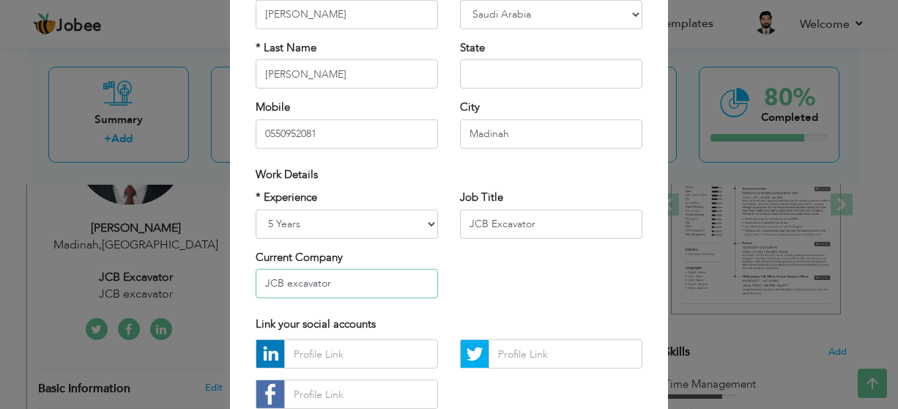
drag, startPoint x: 332, startPoint y: 292, endPoint x: 352, endPoint y: 283, distance: 22.3
click at [334, 291] on input "JCB excavator" at bounding box center [346, 283] width 182 height 29
click at [352, 283] on input "JCB excavator" at bounding box center [346, 283] width 182 height 29
paste input "Driver Diesel & Trailer"
click at [324, 279] on input "JCB excavatorDriver Diesel & Trailer" at bounding box center [346, 283] width 182 height 29
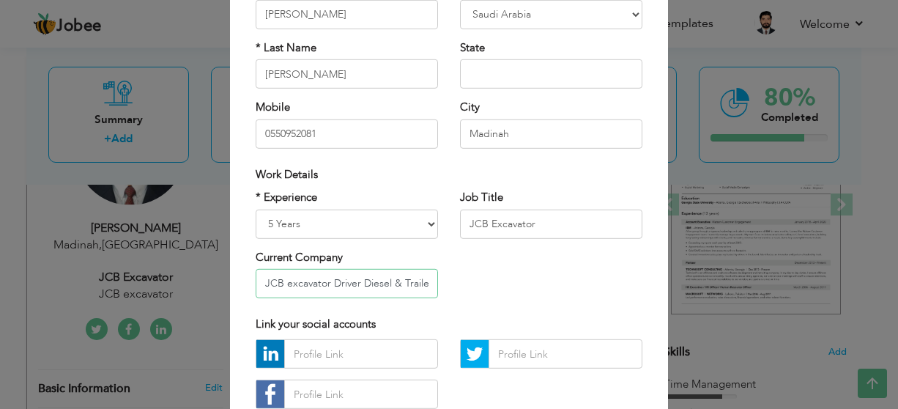
drag, startPoint x: 291, startPoint y: 286, endPoint x: 279, endPoint y: 289, distance: 12.1
click at [279, 289] on input "JCB excavator Driver Diesel & Trailer" at bounding box center [346, 283] width 182 height 29
click at [285, 291] on input "JCB excavator Driver Diesel & Trailer" at bounding box center [346, 283] width 182 height 29
drag, startPoint x: 327, startPoint y: 279, endPoint x: 301, endPoint y: 290, distance: 28.6
click at [283, 285] on input "JCB excavator Driver Diesel & Trailer" at bounding box center [346, 283] width 182 height 29
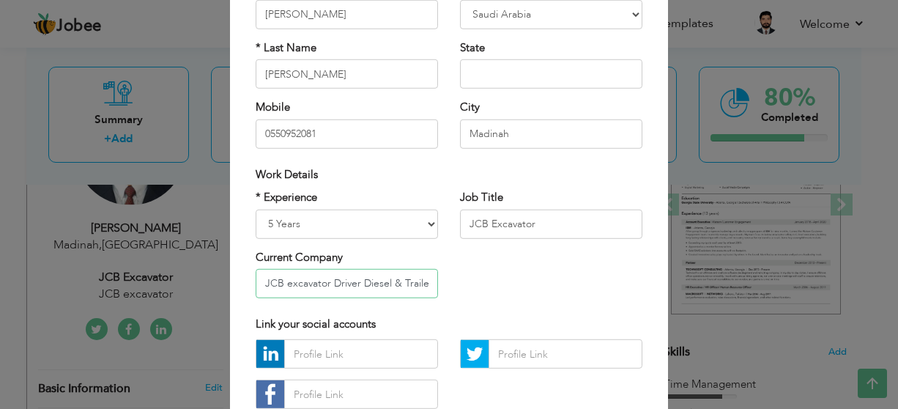
click at [301, 290] on input "JCB excavator Driver Diesel & Trailer" at bounding box center [346, 283] width 182 height 29
click at [324, 275] on input "JCB excavator Driver Diesel & Trailer" at bounding box center [346, 283] width 182 height 29
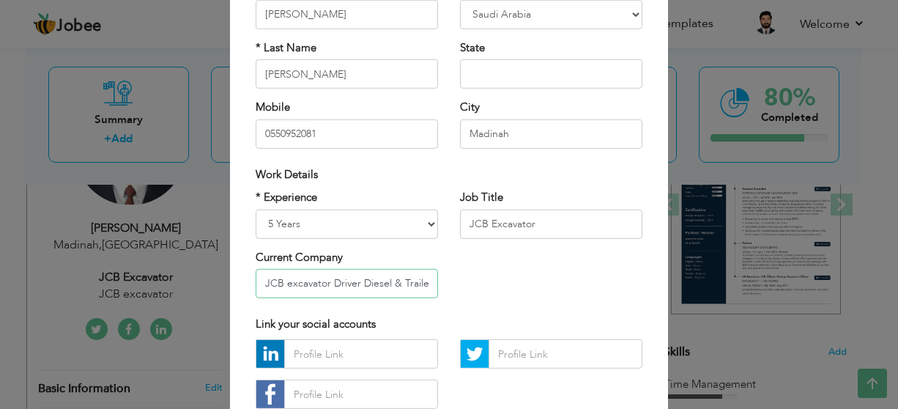
drag, startPoint x: 323, startPoint y: 279, endPoint x: 213, endPoint y: 286, distance: 110.1
click at [204, 289] on div "× Profile Contact Information * First Name Ali Zain * Last Name Aruba" at bounding box center [449, 204] width 898 height 409
drag, startPoint x: 288, startPoint y: 279, endPoint x: 299, endPoint y: 313, distance: 35.7
click at [288, 279] on input "Driver Diesel & Trailer" at bounding box center [346, 283] width 182 height 29
paste input "JCB excavator"
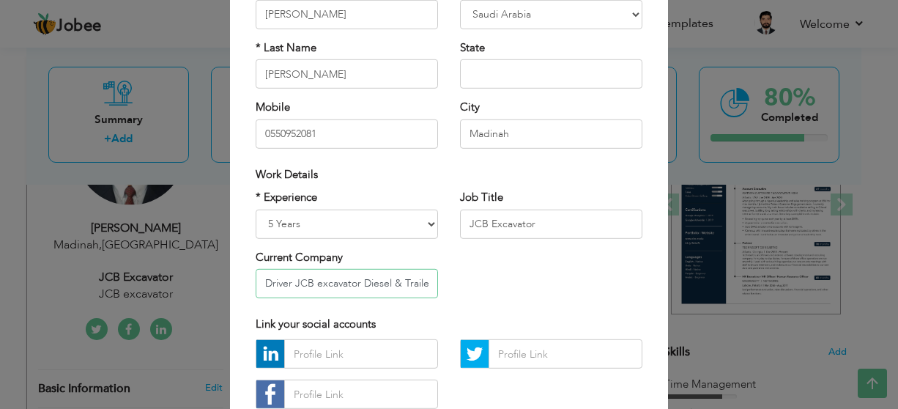
click at [265, 280] on input "Driver JCB excavator Diesel & Trailer" at bounding box center [346, 283] width 182 height 29
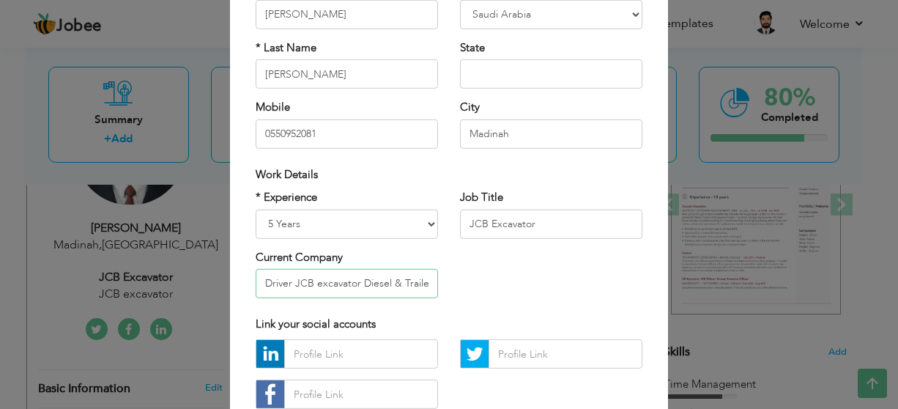
drag, startPoint x: 343, startPoint y: 287, endPoint x: 316, endPoint y: 280, distance: 27.9
click at [342, 286] on input "Driver JCB excavator Diesel & Trailer" at bounding box center [346, 283] width 182 height 29
drag, startPoint x: 314, startPoint y: 280, endPoint x: 327, endPoint y: 302, distance: 25.6
click at [316, 280] on input "Driver JCB excavator Diesel & Trailer" at bounding box center [346, 283] width 182 height 29
click at [354, 288] on input "Driver JCB Excavator Diesel & Trailer" at bounding box center [346, 283] width 182 height 29
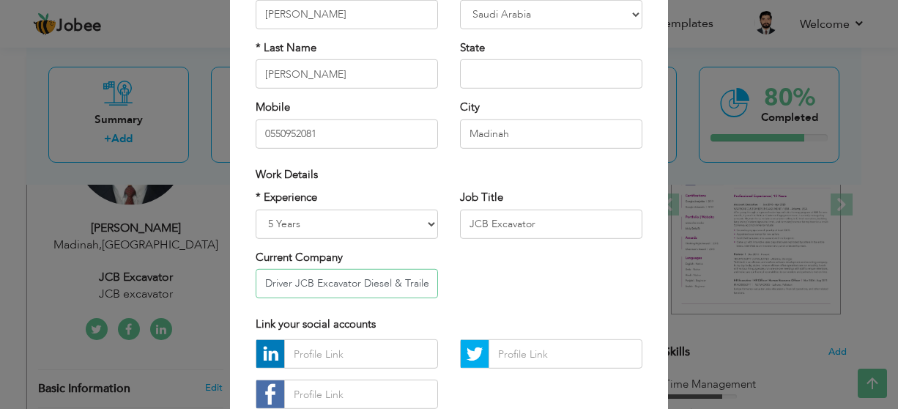
click at [355, 282] on input "Driver JCB Excavator Diesel & Trailer" at bounding box center [346, 283] width 182 height 29
drag, startPoint x: 373, startPoint y: 283, endPoint x: 406, endPoint y: 284, distance: 33.7
click at [406, 284] on input "Driver JCB Excavator & Diesel & Trailer" at bounding box center [346, 283] width 182 height 29
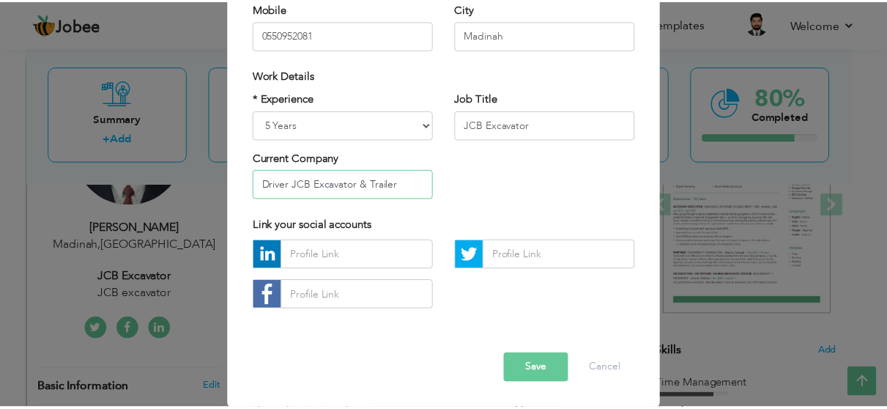
scroll to position [246, 0]
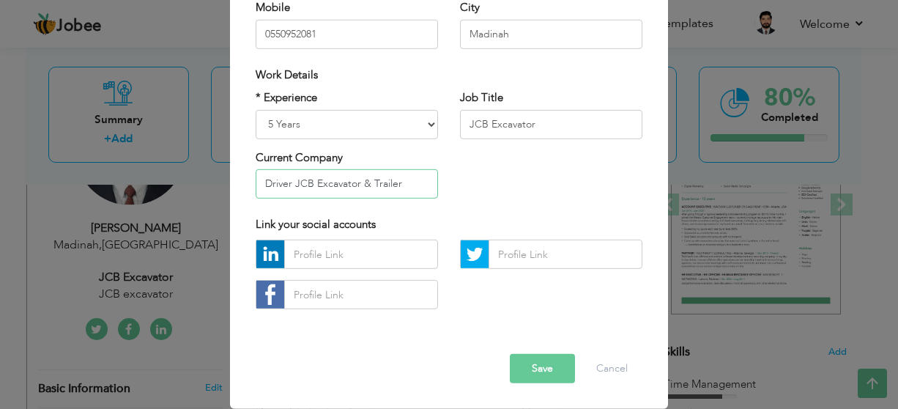
type input "Driver JCB Excavator & Trailer"
click at [541, 365] on button "Save" at bounding box center [542, 368] width 65 height 29
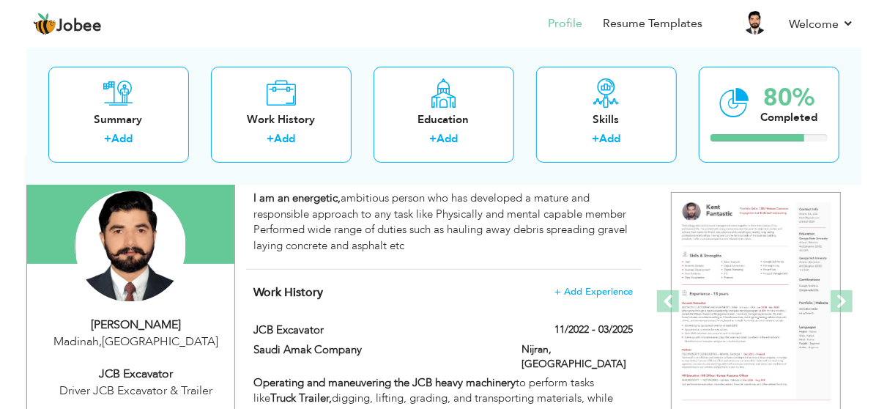
scroll to position [146, 0]
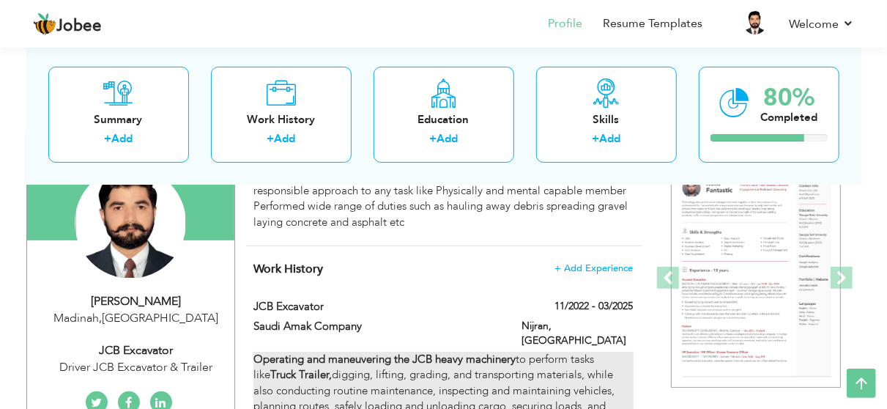
click at [308, 367] on strong "Truck Trailer," at bounding box center [300, 374] width 61 height 15
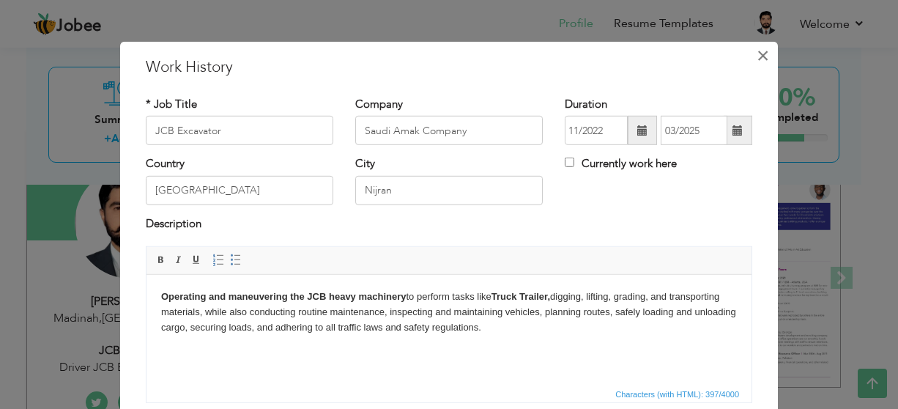
click at [750, 59] on button "×" at bounding box center [761, 55] width 23 height 23
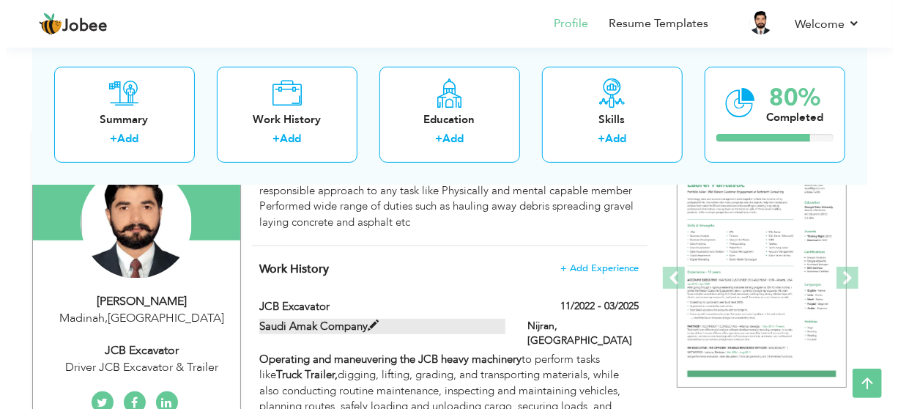
scroll to position [220, 0]
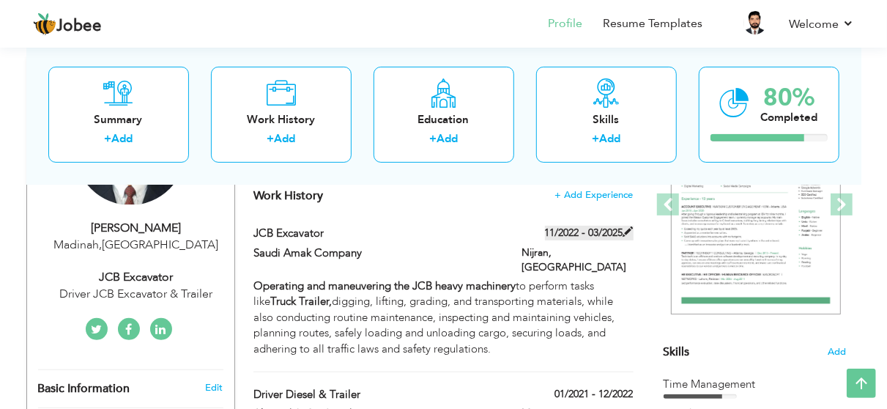
click at [583, 231] on label "11/2022 - 03/2025" at bounding box center [589, 232] width 89 height 15
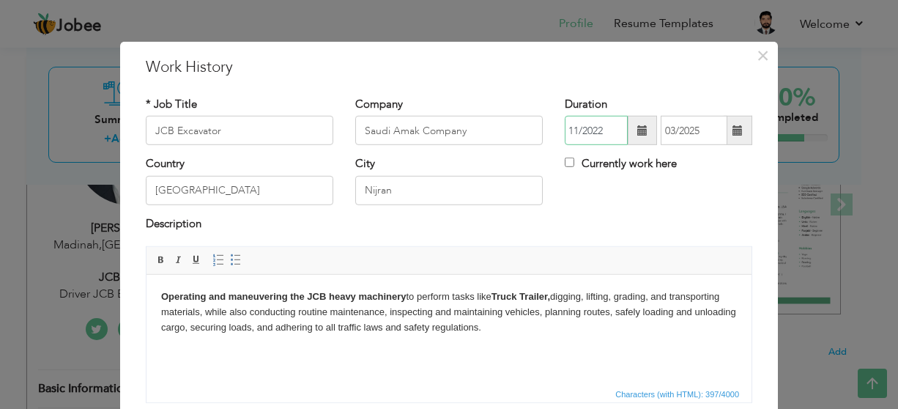
click at [603, 127] on input "11/2022" at bounding box center [595, 130] width 63 height 29
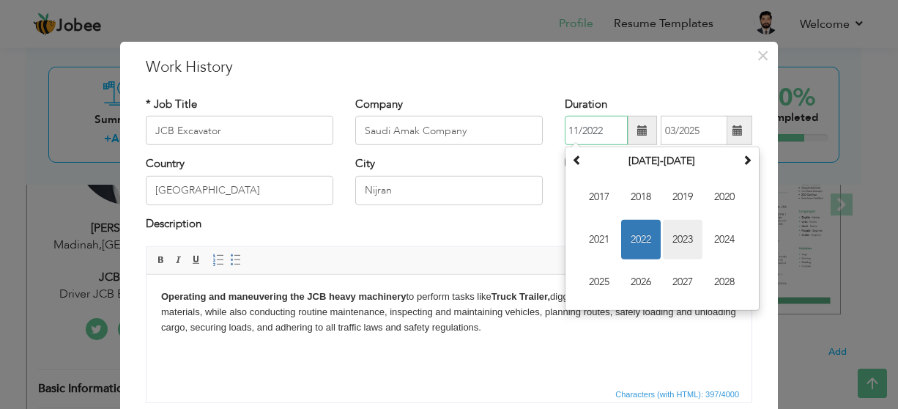
click at [672, 236] on span "2023" at bounding box center [683, 240] width 40 height 40
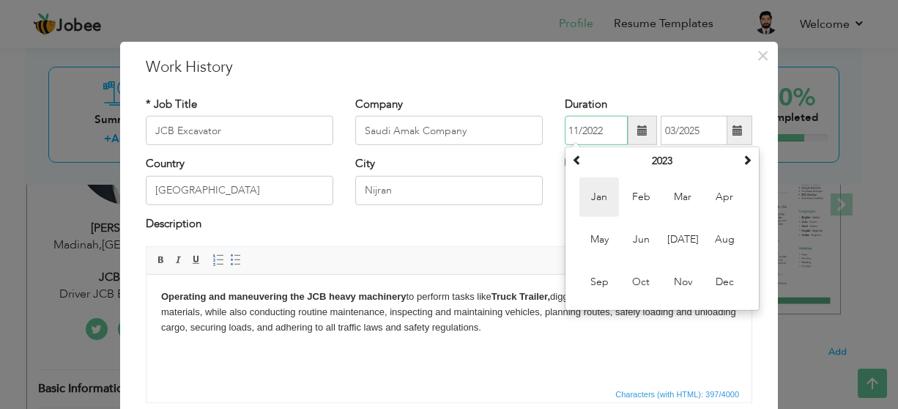
click at [601, 204] on span "Jan" at bounding box center [599, 197] width 40 height 40
type input "01/2023"
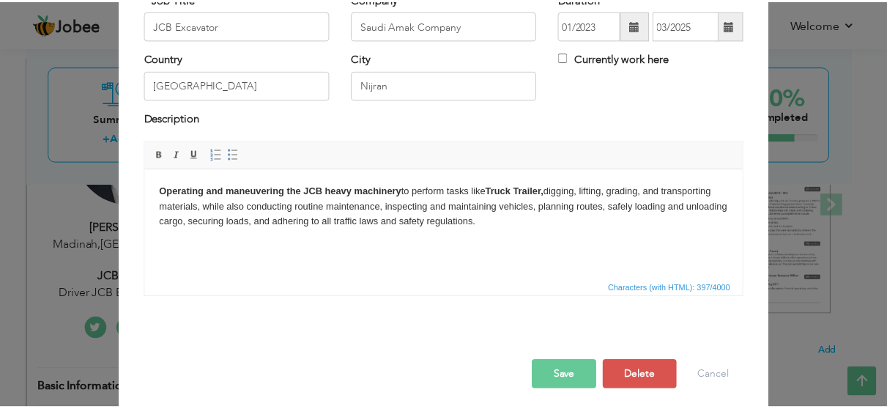
scroll to position [111, 0]
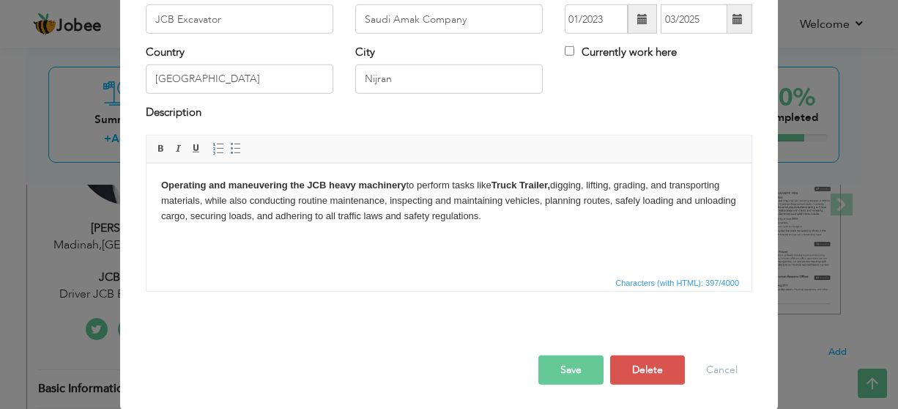
click at [575, 361] on button "Save" at bounding box center [570, 369] width 65 height 29
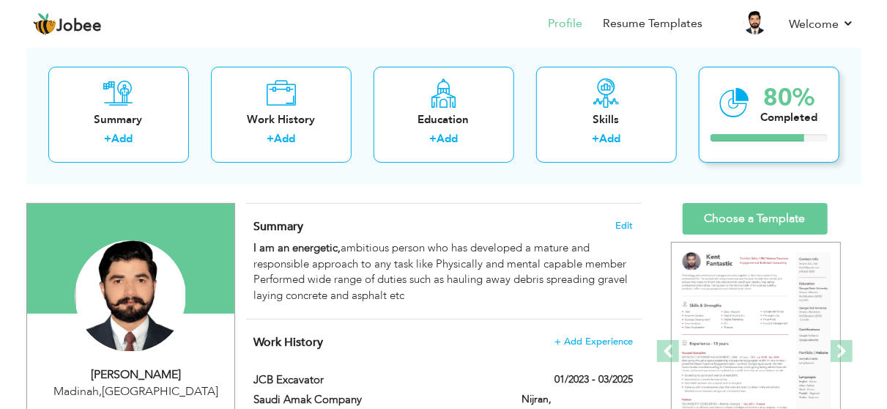
scroll to position [0, 0]
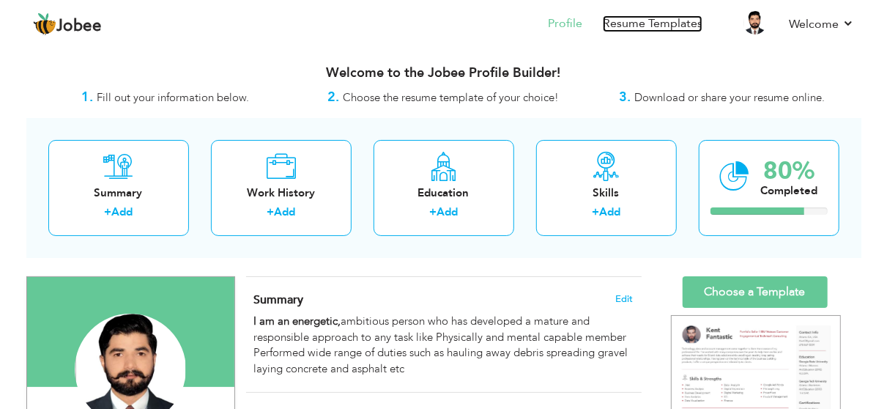
drag, startPoint x: 641, startPoint y: 18, endPoint x: 630, endPoint y: 52, distance: 35.4
click at [641, 19] on link "Resume Templates" at bounding box center [653, 23] width 100 height 17
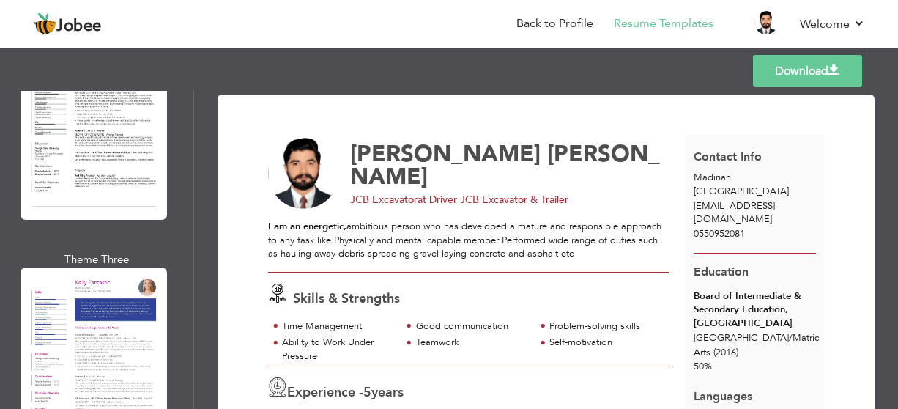
scroll to position [6037, 0]
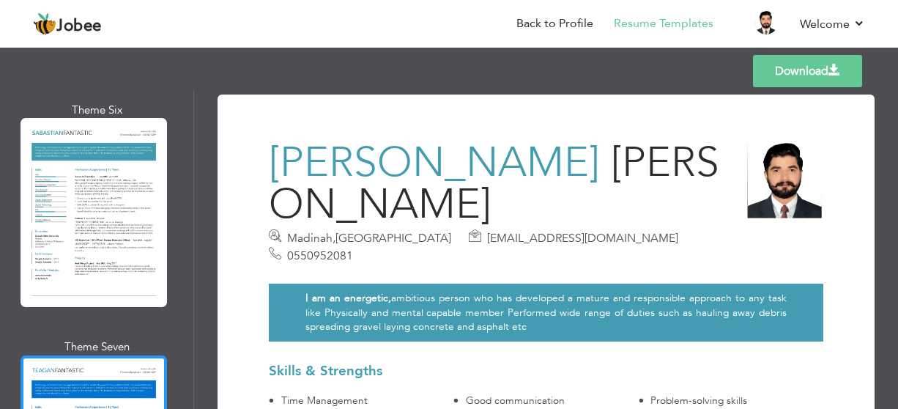
scroll to position [5012, 0]
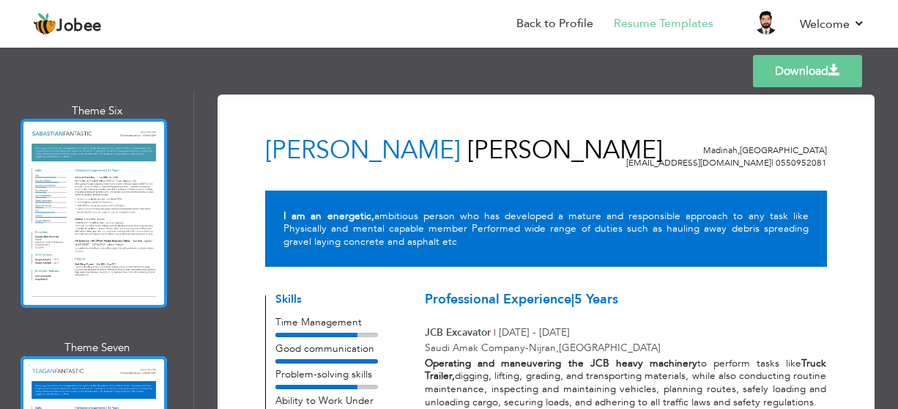
click at [131, 127] on div at bounding box center [93, 213] width 146 height 189
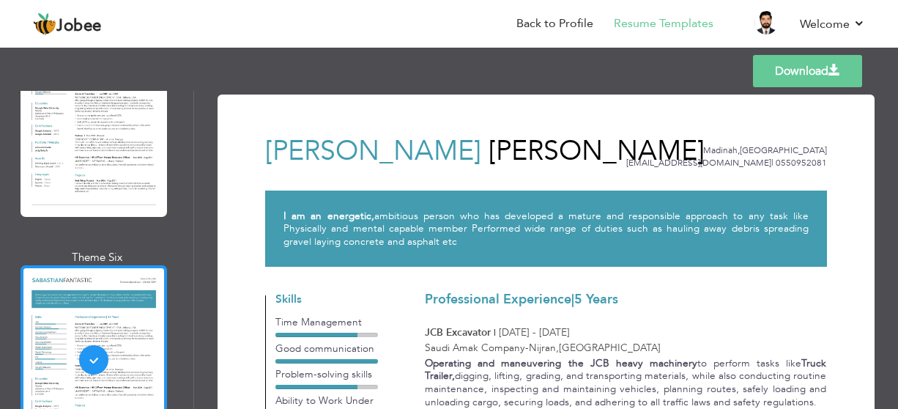
scroll to position [4573, 0]
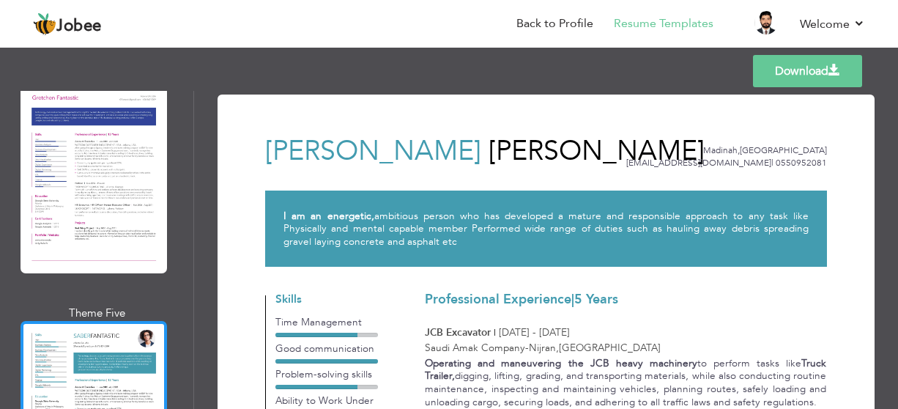
click at [134, 321] on div at bounding box center [93, 415] width 146 height 189
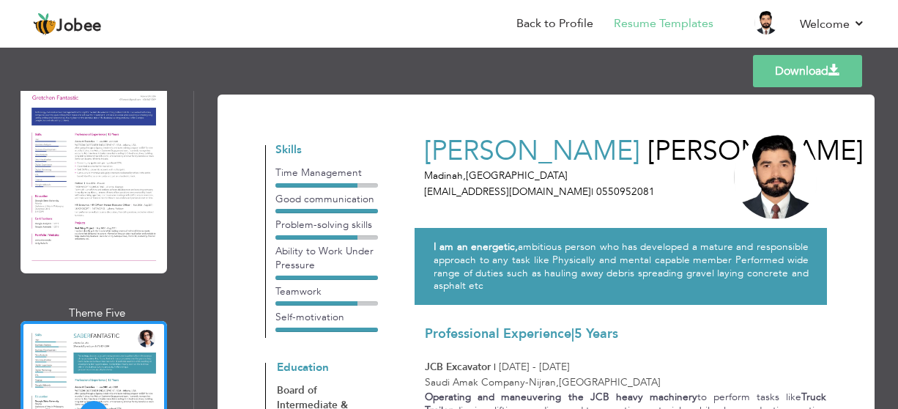
click at [775, 66] on link "Download" at bounding box center [807, 71] width 109 height 32
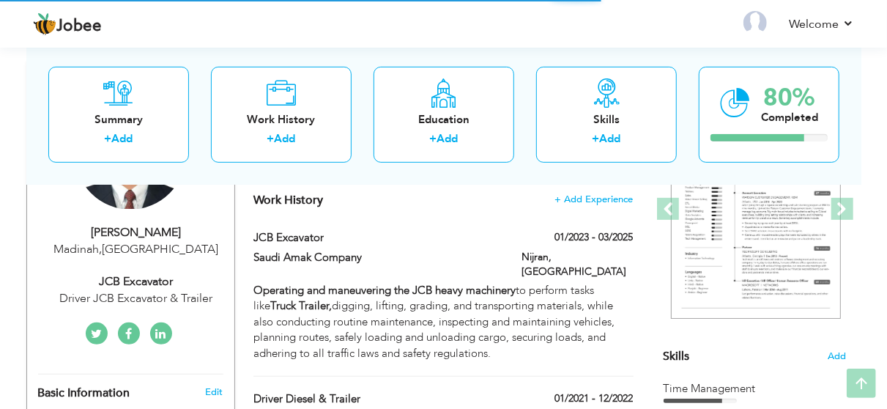
scroll to position [220, 0]
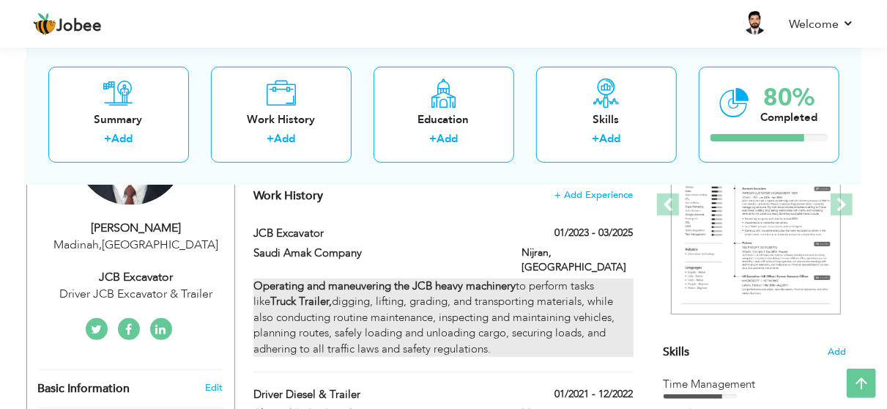
click at [425, 300] on div "Operating and maneuvering the JCB heavy machinery to perform tasks like Truck T…" at bounding box center [442, 317] width 379 height 78
type input "JCB Excavator"
type input "Saudi Amak Company"
type input "01/2023"
type input "03/2025"
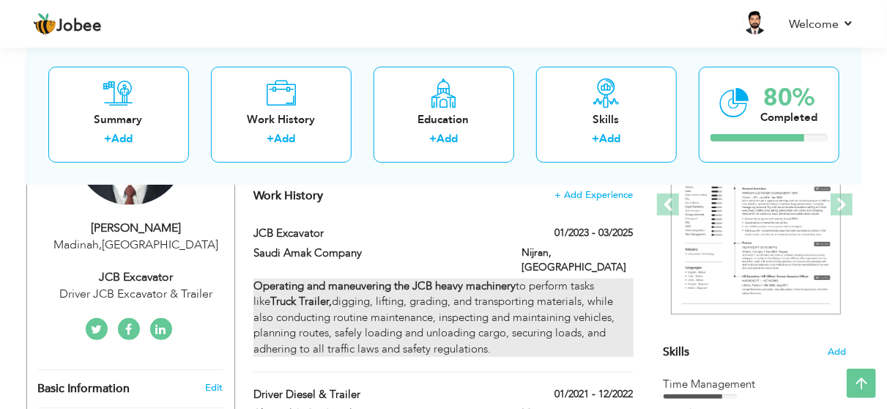
type input "[GEOGRAPHIC_DATA]"
type input "Nijran"
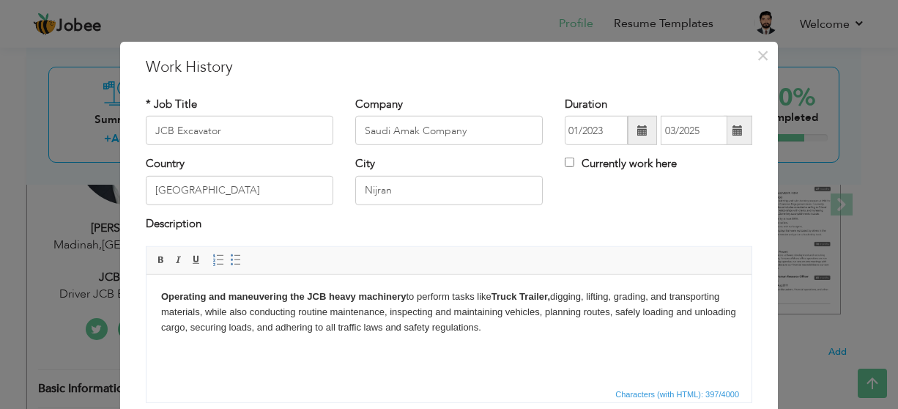
click at [223, 323] on body "Operating and maneuvering the JCB heavy machinery to perform tasks like Truck T…" at bounding box center [448, 311] width 575 height 45
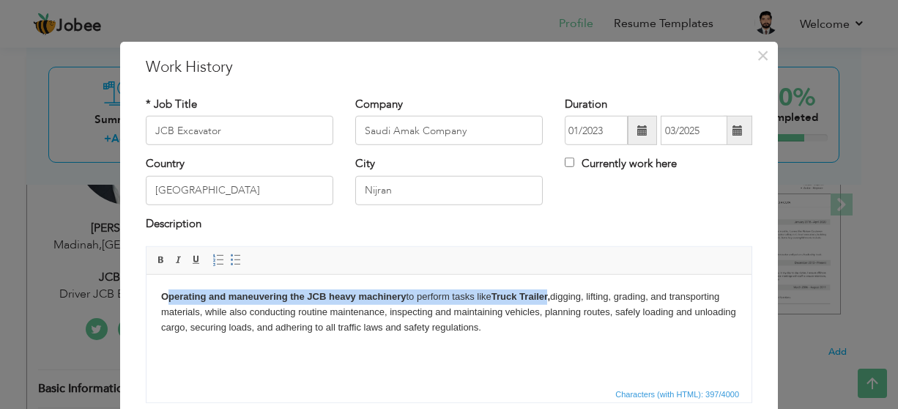
drag, startPoint x: 165, startPoint y: 297, endPoint x: 551, endPoint y: 295, distance: 386.5
click at [551, 295] on body "Operating and maneuvering the JCB heavy machinery to perform tasks like Truck T…" at bounding box center [448, 311] width 575 height 45
copy body "perating and maneuvering the JCB heavy machinery to perform tasks like Truck Tr…"
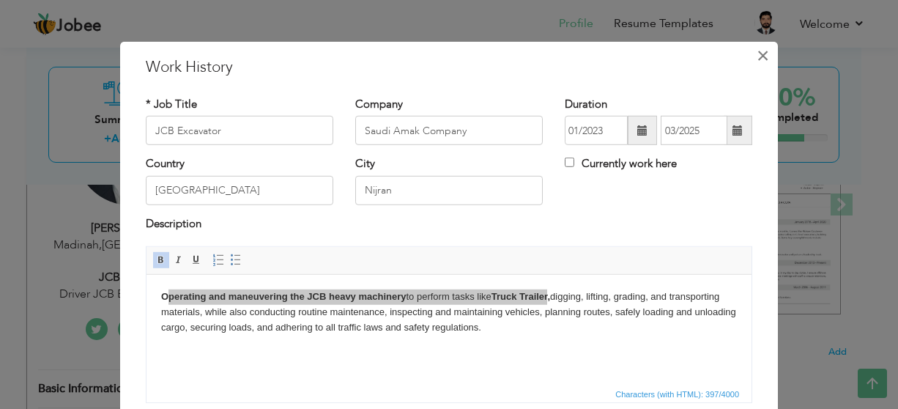
click at [756, 60] on span "×" at bounding box center [762, 55] width 12 height 26
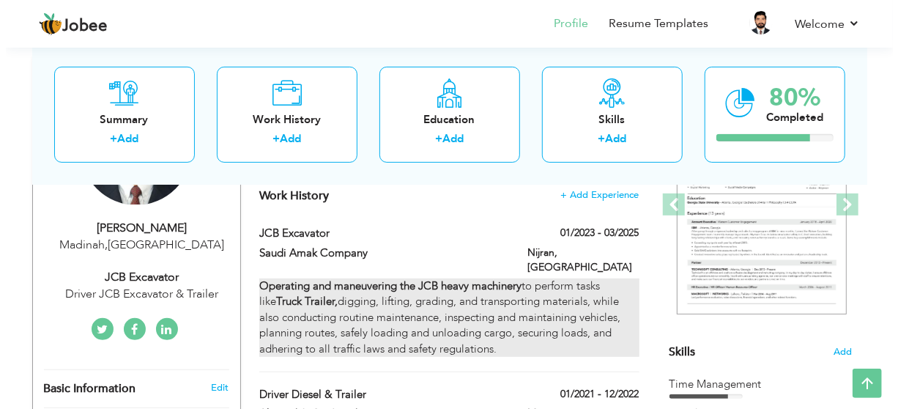
scroll to position [293, 0]
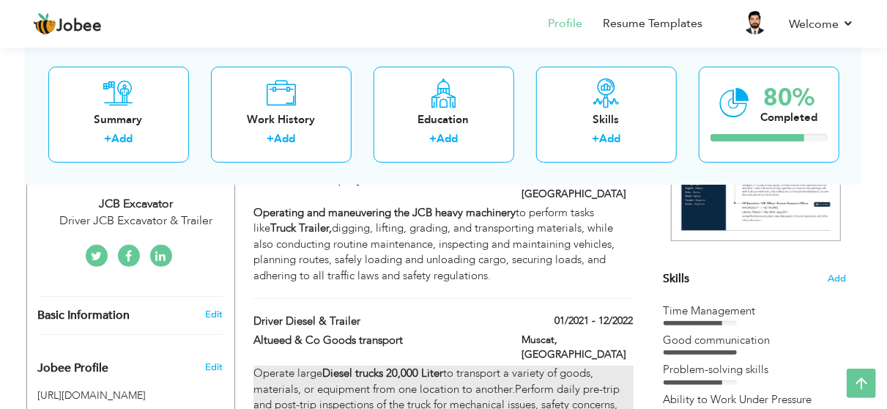
click at [376, 385] on div "Operate large Diesel trucks 20,000 Liter to transport a variety of goods, mater…" at bounding box center [442, 396] width 379 height 63
type input "Driver Diesel & Trailer"
type input "Altueed & Co Goods transport"
type input "01/2021"
type input "12/2022"
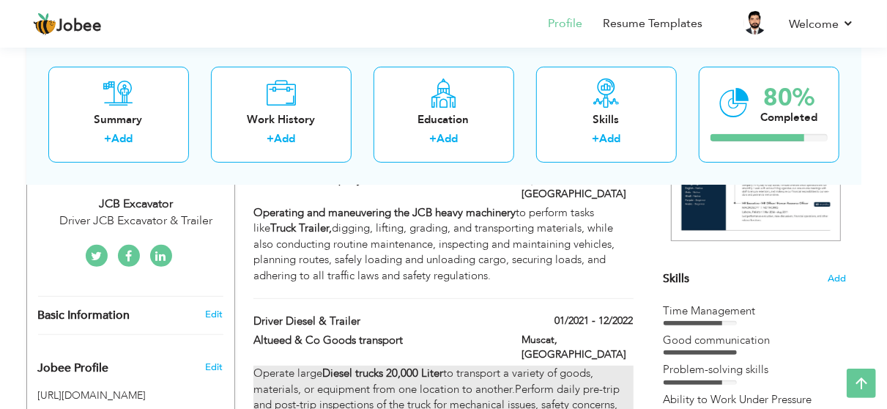
type input "[GEOGRAPHIC_DATA]"
type input "Muscat"
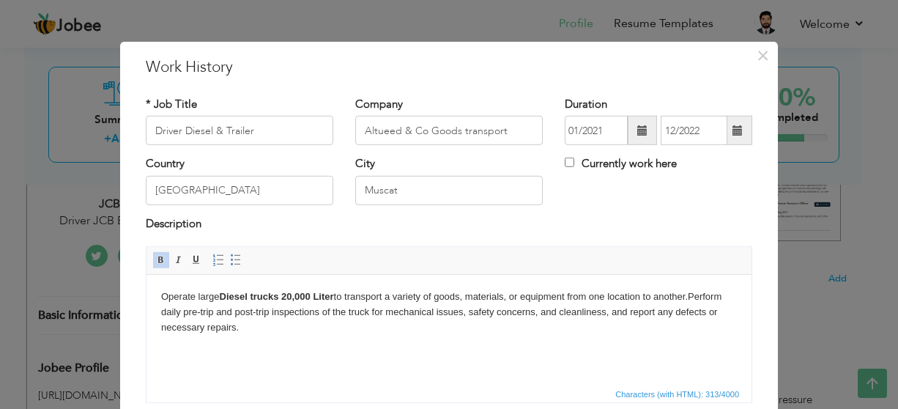
click at [264, 335] on html "Operate large Diesel trucks 20,000 Liter to transport a variety of goods, mater…" at bounding box center [448, 312] width 605 height 75
click at [270, 303] on body "Operate large Diesel trucks 20,000 Liter to transport a variety of goods, mater…" at bounding box center [448, 311] width 575 height 45
click at [257, 325] on body "Operate large Diesel trucks 20,000 Liter to transport a variety of goods, mater…" at bounding box center [448, 311] width 575 height 45
click at [277, 314] on body "Operate large Diesel trucks 20,000 Liter to transport a variety of goods, mater…" at bounding box center [448, 311] width 575 height 45
click at [221, 293] on body "Operate large Diesel trucks 20,000 Liter to transport a variety of goods, mater…" at bounding box center [448, 311] width 575 height 45
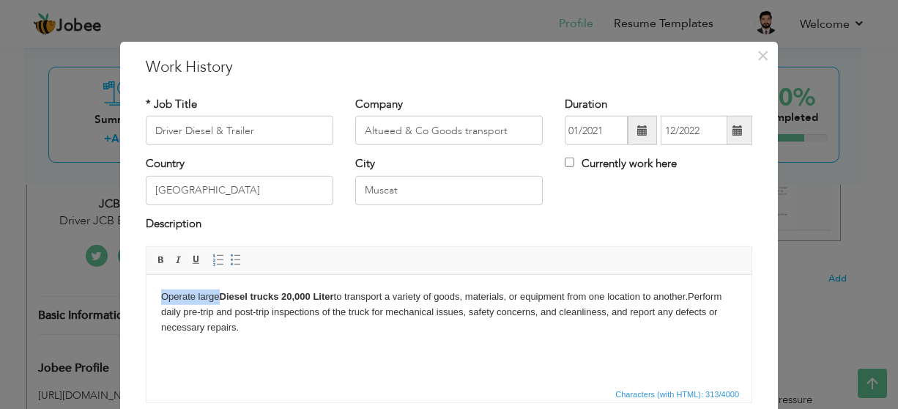
drag, startPoint x: 163, startPoint y: 298, endPoint x: 219, endPoint y: 296, distance: 55.7
click at [219, 296] on body "Operate large Diesel trucks 20,000 Liter to transport a variety of goods, mater…" at bounding box center [448, 311] width 575 height 45
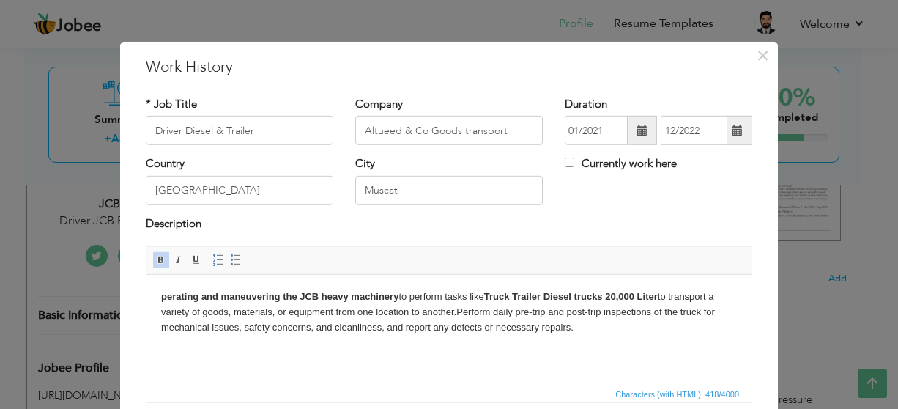
drag, startPoint x: 163, startPoint y: 296, endPoint x: 163, endPoint y: 313, distance: 16.1
click at [165, 298] on strong "perating and maneuvering the JCB heavy machinery" at bounding box center [279, 296] width 237 height 11
click at [403, 296] on strong "Operating and maneuvering the JCB heavy machinery" at bounding box center [283, 296] width 245 height 11
drag, startPoint x: 507, startPoint y: 296, endPoint x: 579, endPoint y: 294, distance: 71.8
click at [579, 294] on body "Operating and maneuvering the JCB heavy machinery to perform tasks like Truck T…" at bounding box center [448, 311] width 575 height 45
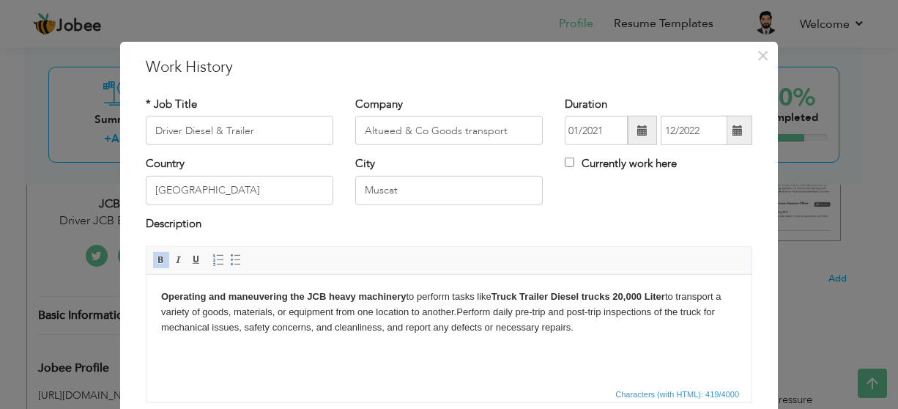
click at [493, 305] on body "Operating and maneuvering the JCB heavy machinery to perform tasks like Truck T…" at bounding box center [448, 311] width 575 height 45
drag, startPoint x: 496, startPoint y: 295, endPoint x: 323, endPoint y: 294, distance: 172.8
click at [323, 294] on body "Operating and maneuvering the JCB heavy machinery to perform tasks like Truck T…" at bounding box center [448, 311] width 575 height 45
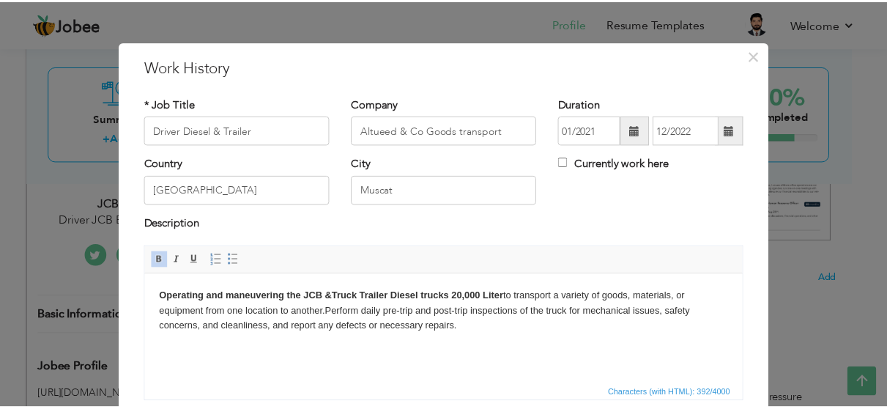
scroll to position [111, 0]
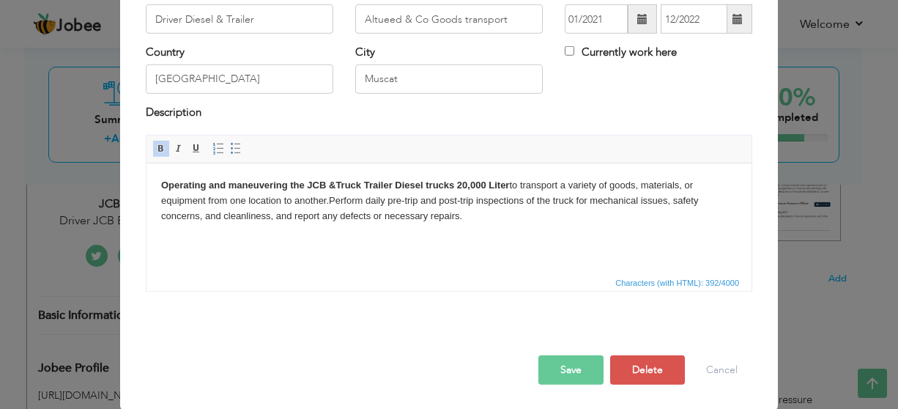
click at [551, 376] on button "Save" at bounding box center [570, 369] width 65 height 29
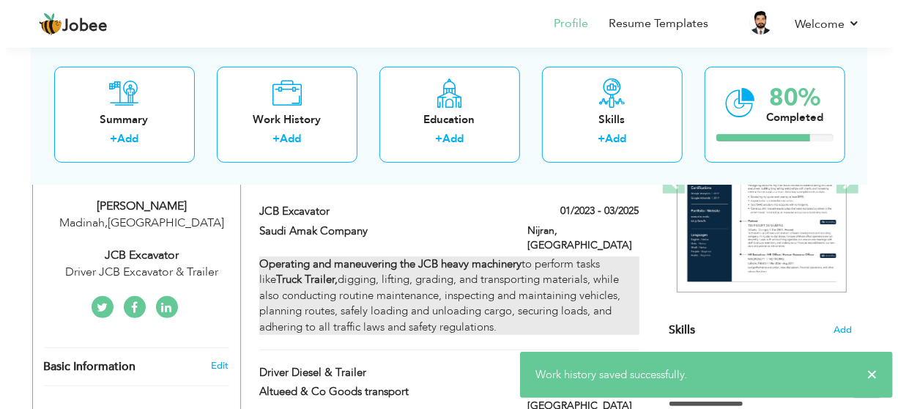
scroll to position [220, 0]
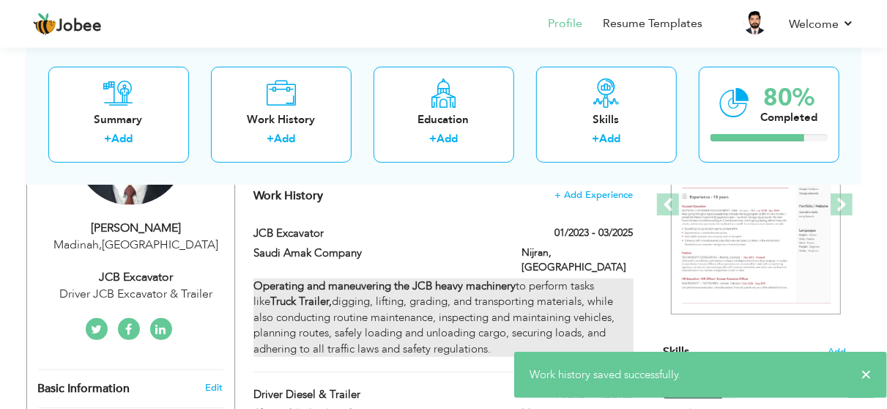
click at [409, 302] on div "Operating and maneuvering the JCB heavy machinery to perform tasks like Truck T…" at bounding box center [442, 317] width 379 height 78
type input "JCB Excavator"
type input "Saudi Amak Company"
type input "01/2023"
type input "03/2025"
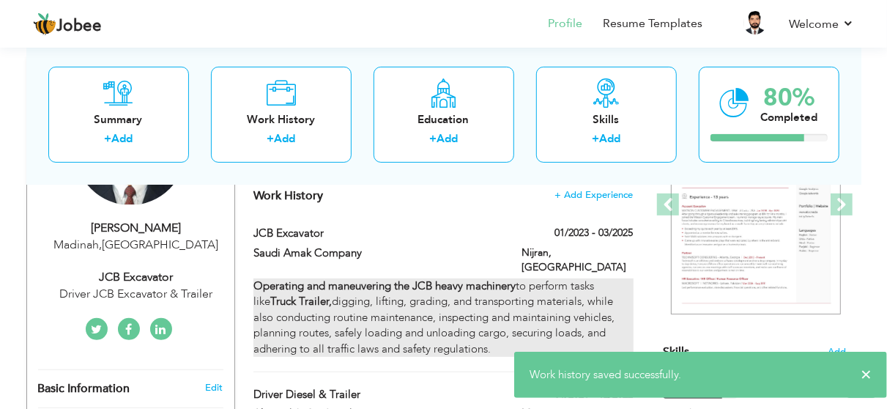
type input "[GEOGRAPHIC_DATA]"
type input "Nijran"
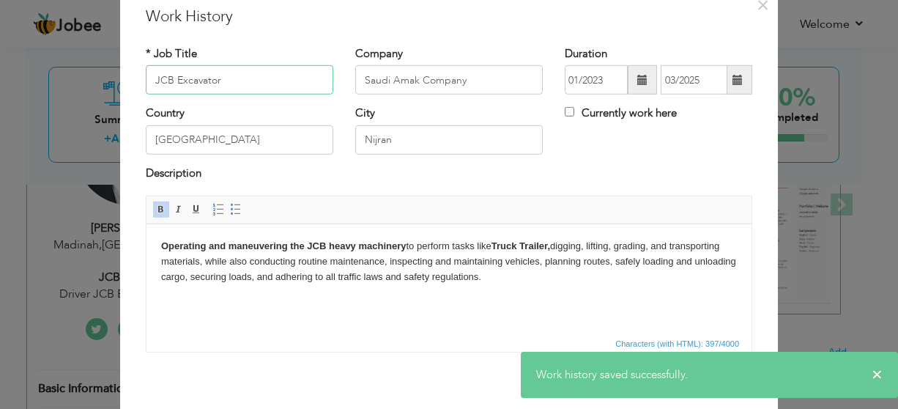
scroll to position [73, 0]
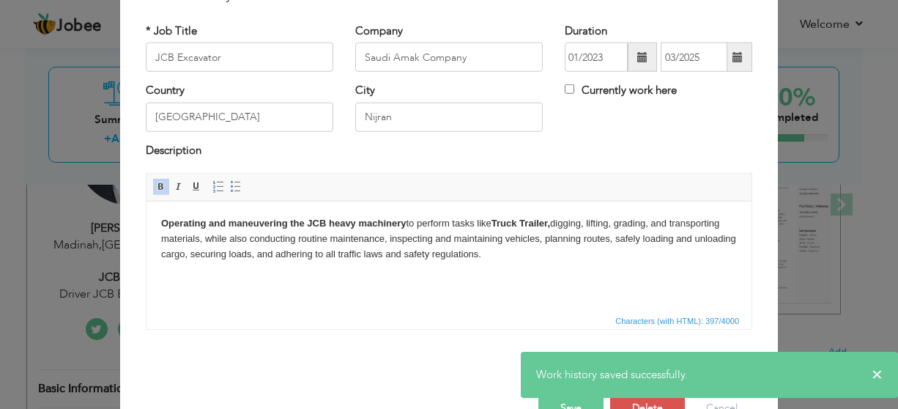
click at [458, 276] on html "Operating and maneuvering the JCB heavy machinery to perform tasks like Truck T…" at bounding box center [448, 238] width 605 height 75
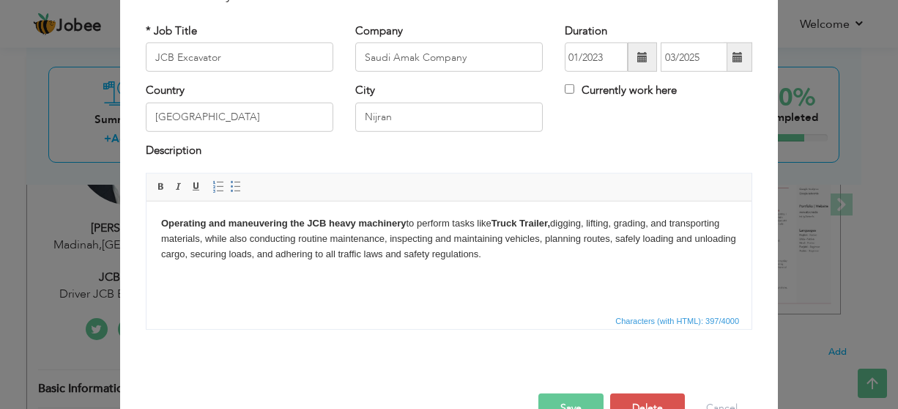
drag, startPoint x: 617, startPoint y: 239, endPoint x: 620, endPoint y: 247, distance: 8.6
click at [620, 247] on body "Operating and maneuvering the JCB heavy machinery to perform tasks like Truck T…" at bounding box center [448, 238] width 575 height 45
copy body "safely loading and unloading cargo, securing loads, and adhering to all traffic…"
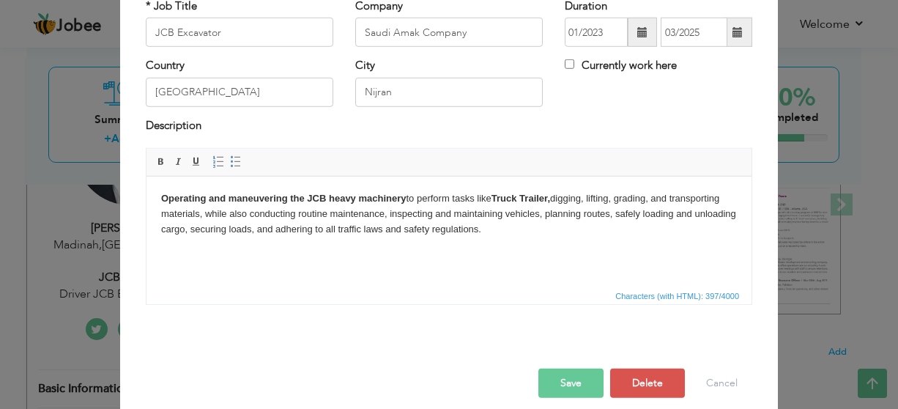
scroll to position [111, 0]
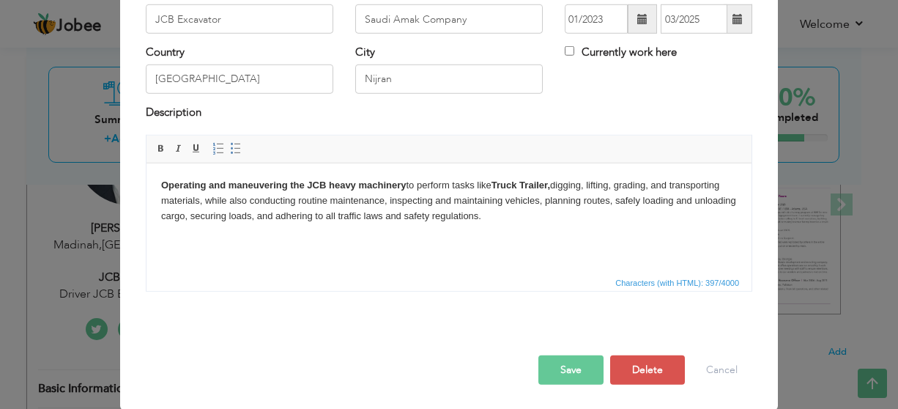
click at [643, 322] on div "Save Save and Continue Delete Cancel" at bounding box center [449, 354] width 628 height 82
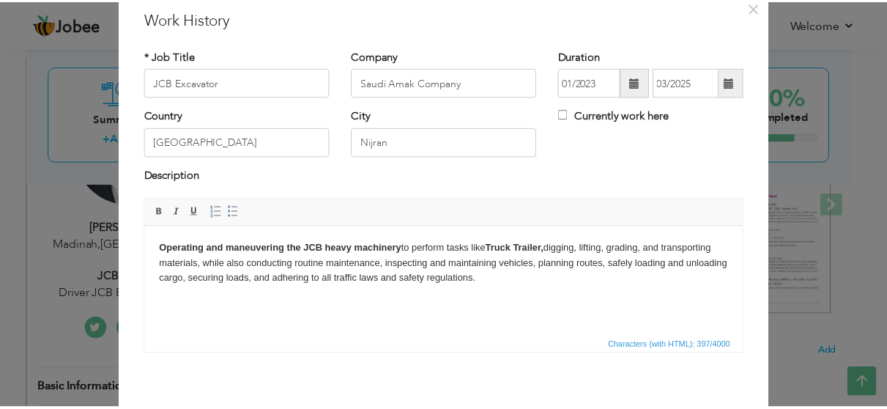
scroll to position [0, 0]
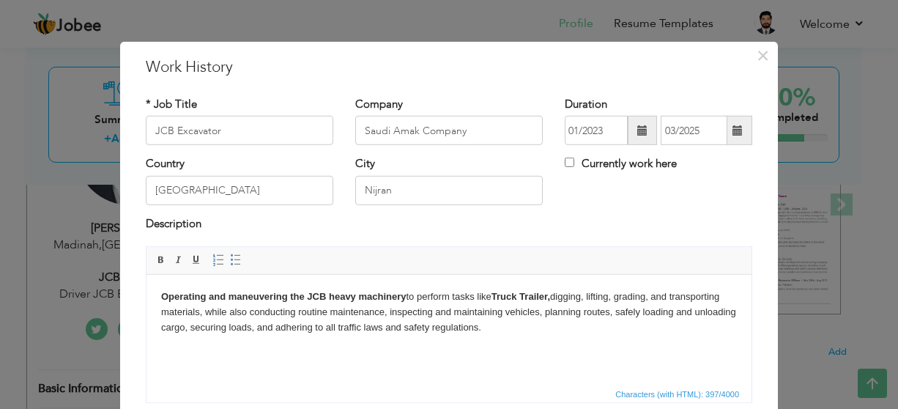
click at [773, 198] on div "× Work History * Job Title JCB Excavator Company Saudi Amak Company City" at bounding box center [449, 204] width 898 height 409
click at [799, 239] on div "× Work History * Job Title JCB Excavator Company Saudi Amak Company City" at bounding box center [449, 204] width 898 height 409
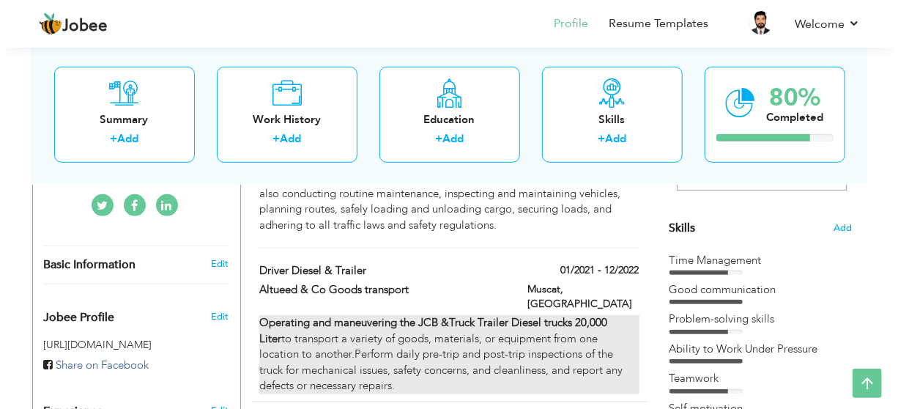
scroll to position [366, 0]
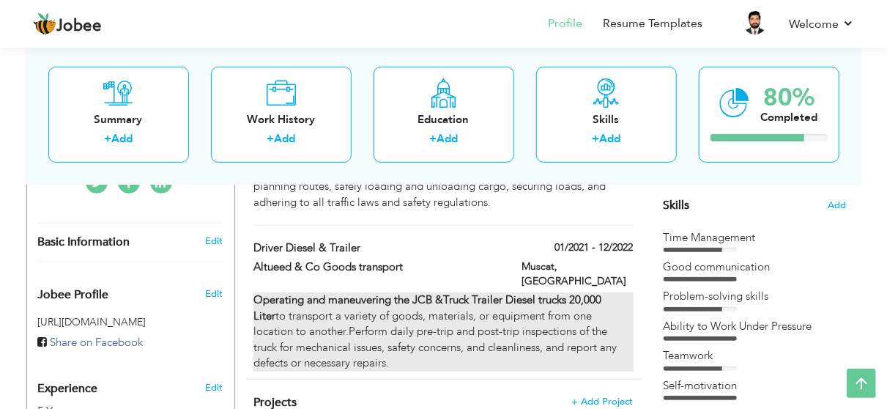
click at [377, 302] on div "Operating and maneuvering the JCB & Truck Trailer Diesel trucks 20,000 Liter to…" at bounding box center [442, 331] width 379 height 78
type input "Driver Diesel & Trailer"
type input "Altueed & Co Goods transport"
type input "01/2021"
type input "12/2022"
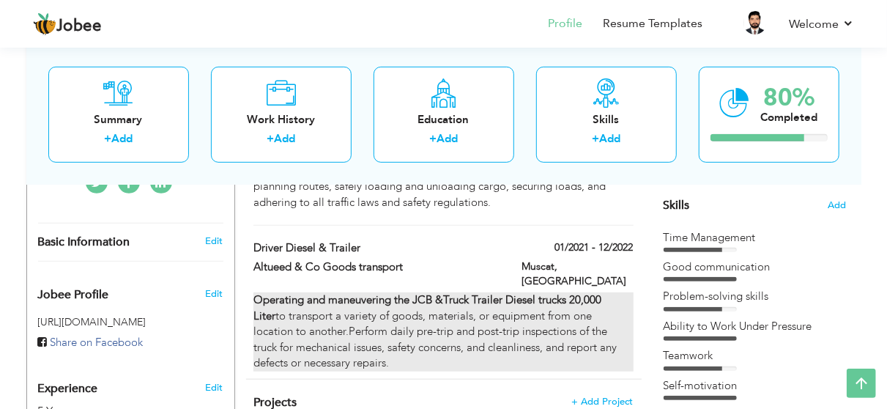
type input "[GEOGRAPHIC_DATA]"
type input "Muscat"
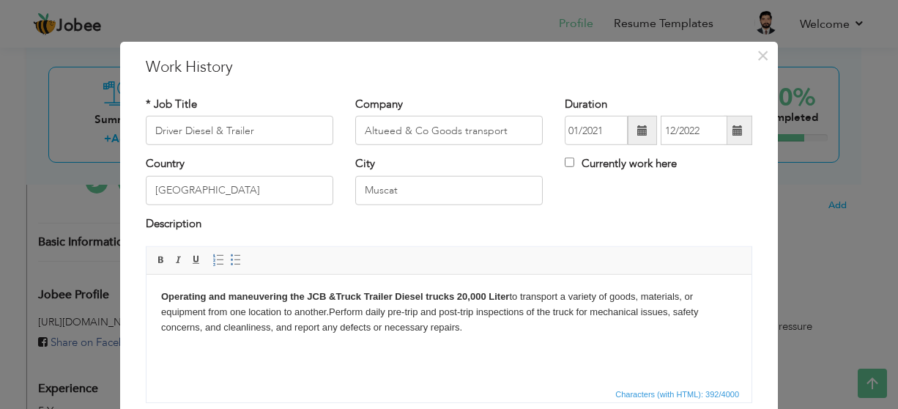
click at [559, 314] on body "Operating and maneuvering the JCB & Truck Trailer Diesel trucks 20,000 Liter to…" at bounding box center [448, 311] width 575 height 45
click at [540, 318] on body "Operating and maneuvering the JCB & Truck Trailer Diesel trucks 20,000 Liter to…" at bounding box center [448, 311] width 575 height 45
drag, startPoint x: 673, startPoint y: 310, endPoint x: 683, endPoint y: 324, distance: 17.3
click at [683, 324] on body "Operating and maneuvering the JCB & Truck Trailer Diesel trucks 20,000 Liter to…" at bounding box center [448, 311] width 575 height 45
paste body
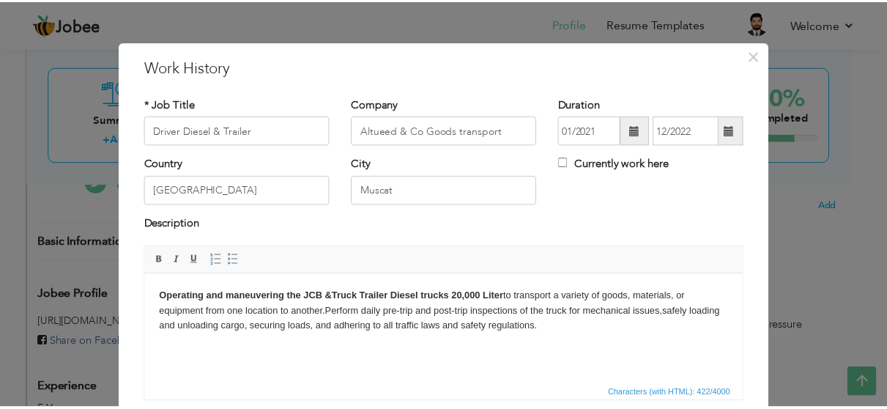
scroll to position [73, 0]
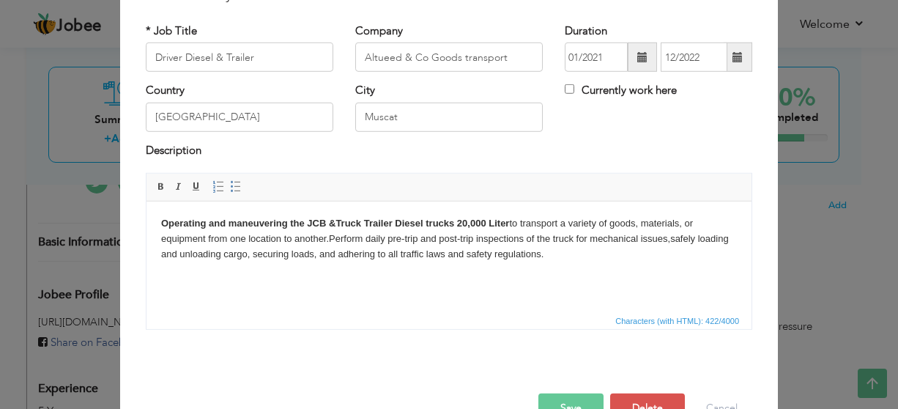
click at [568, 399] on button "Save" at bounding box center [570, 407] width 65 height 29
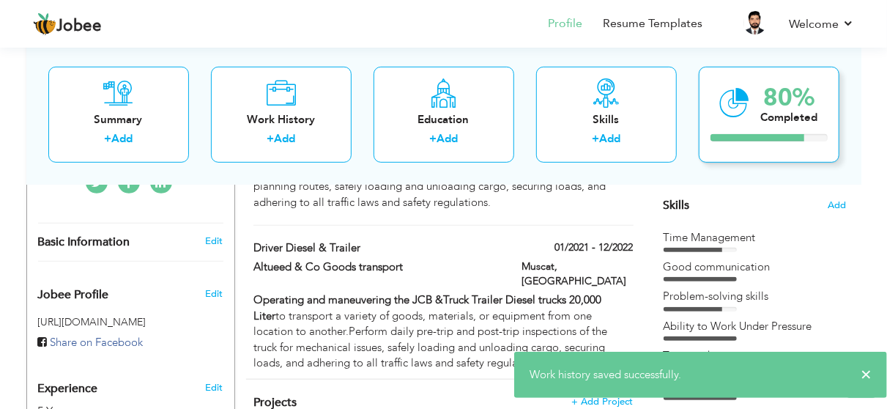
scroll to position [146, 0]
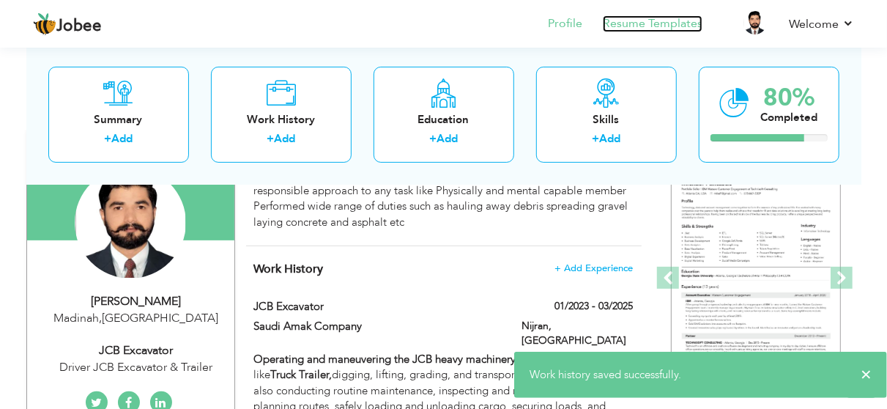
click at [653, 18] on link "Resume Templates" at bounding box center [653, 23] width 100 height 17
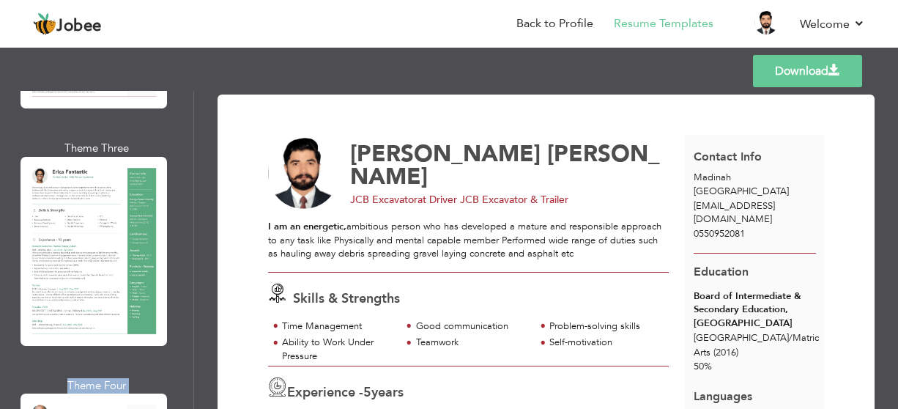
scroll to position [553, 0]
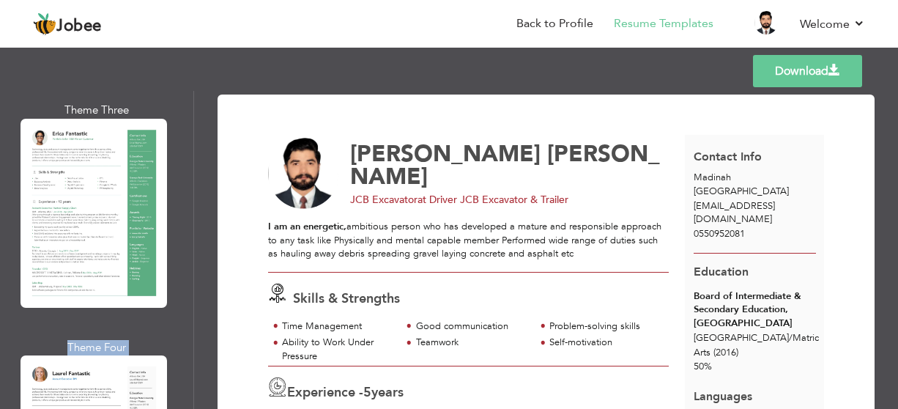
drag, startPoint x: 187, startPoint y: 122, endPoint x: 209, endPoint y: 210, distance: 91.3
click at [185, 381] on div "Professional Themes Theme One Theme Two Theme Three Theme Six" at bounding box center [96, 250] width 193 height 318
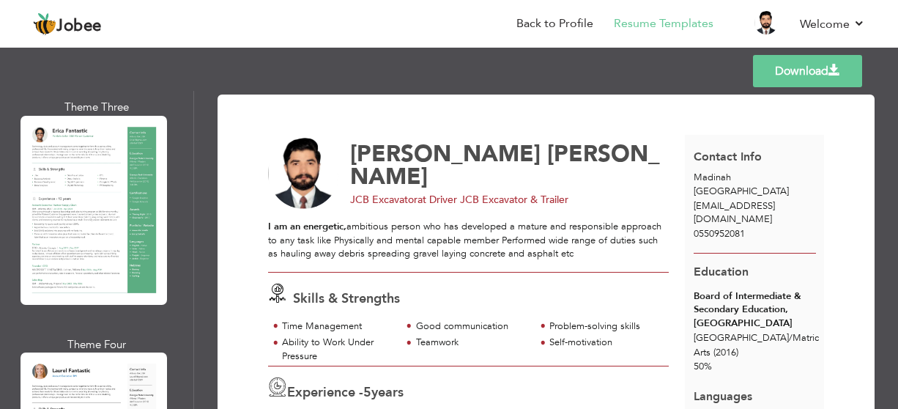
drag, startPoint x: 195, startPoint y: 128, endPoint x: 190, endPoint y: 383, distance: 254.8
click at [190, 383] on div "Professional Themes Theme One Theme Two Theme Three Theme Four" at bounding box center [449, 250] width 898 height 318
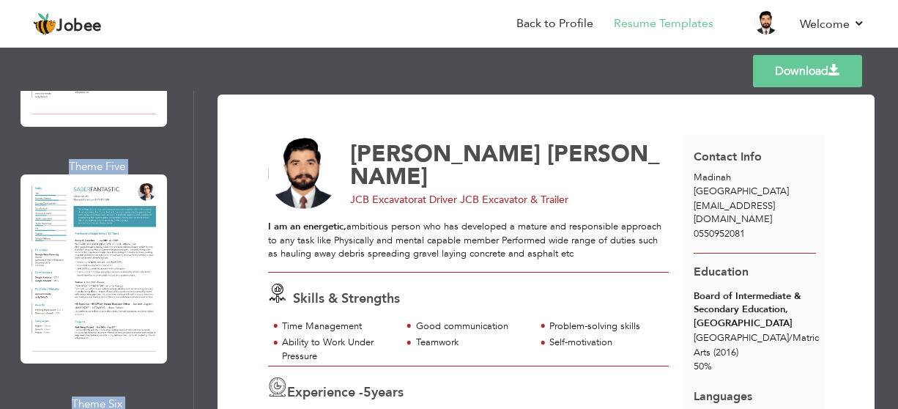
scroll to position [4499, 0]
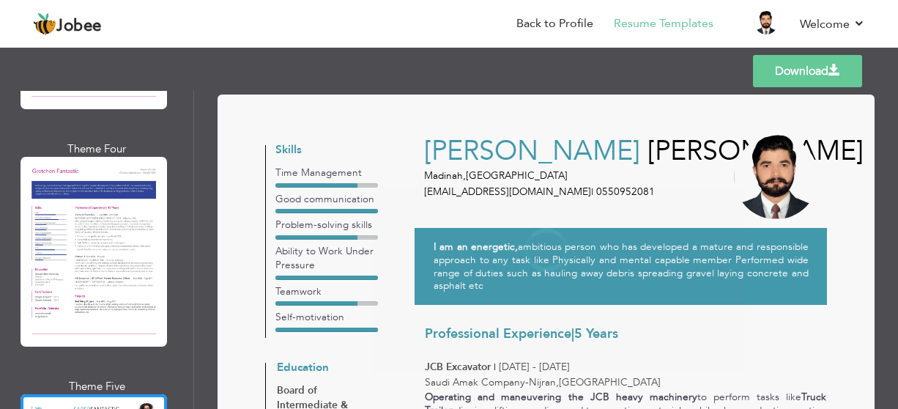
click at [791, 78] on link "Download" at bounding box center [807, 71] width 109 height 32
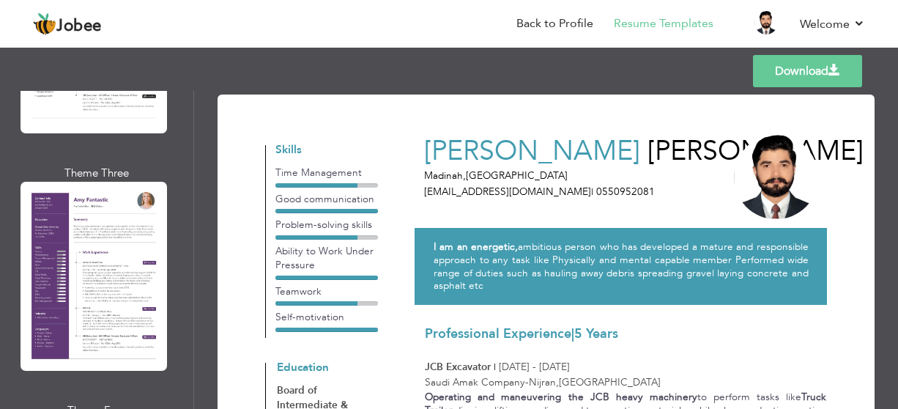
scroll to position [2889, 0]
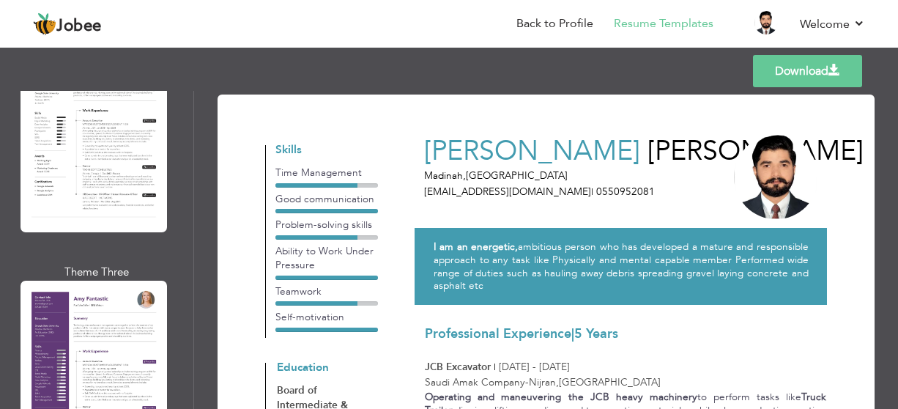
click at [115, 280] on div at bounding box center [93, 374] width 146 height 189
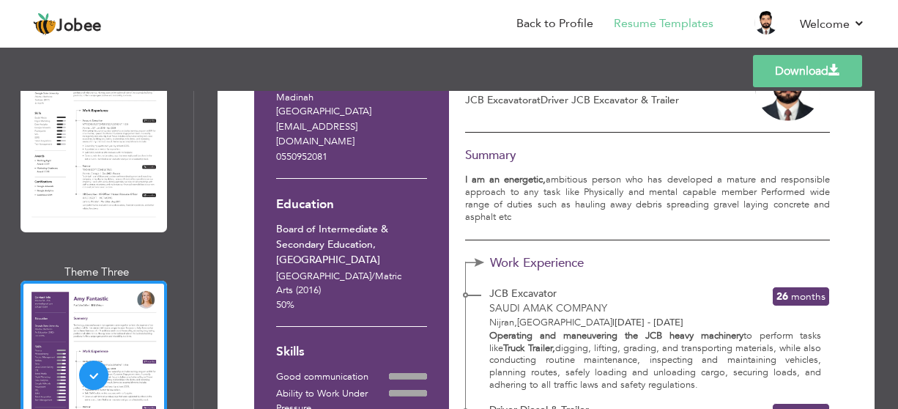
scroll to position [146, 0]
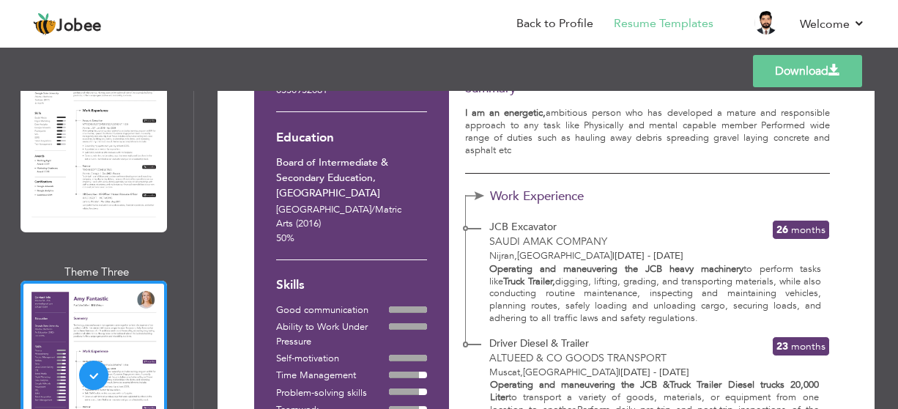
click at [799, 66] on link "Download" at bounding box center [807, 71] width 109 height 32
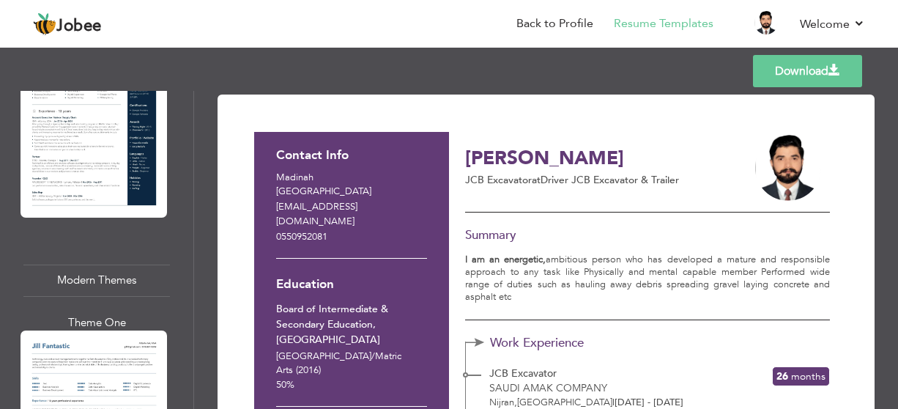
scroll to position [1132, 0]
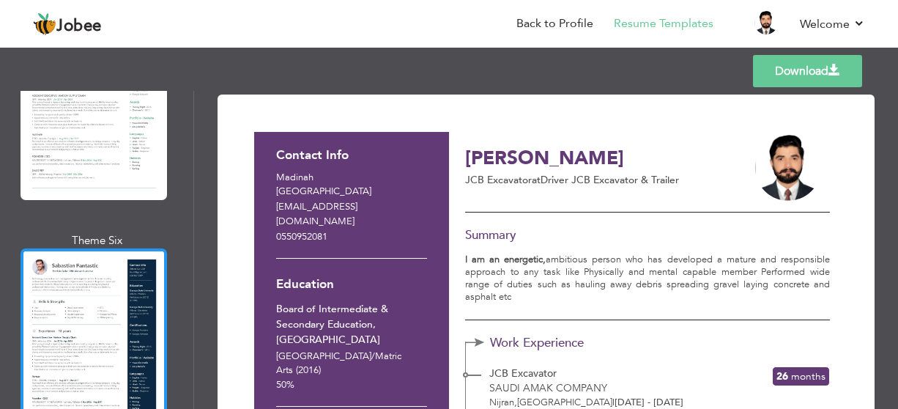
click at [122, 289] on div at bounding box center [93, 342] width 146 height 189
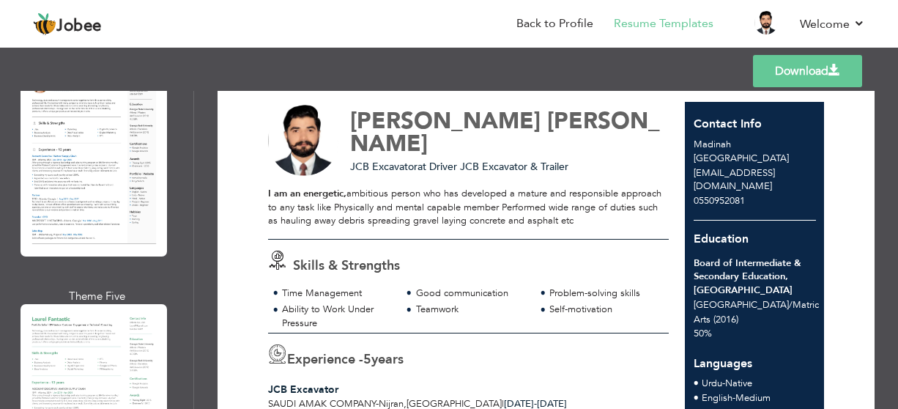
scroll to position [546, 0]
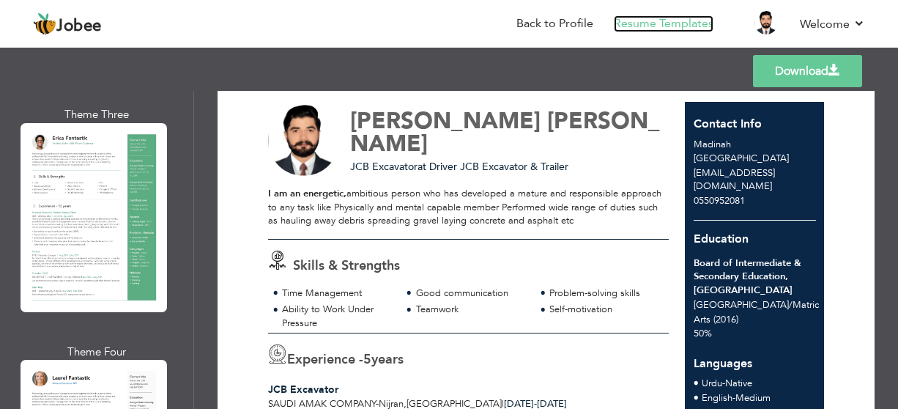
click at [649, 24] on link "Resume Templates" at bounding box center [663, 23] width 100 height 17
click at [578, 24] on link "Back to Profile" at bounding box center [554, 23] width 77 height 17
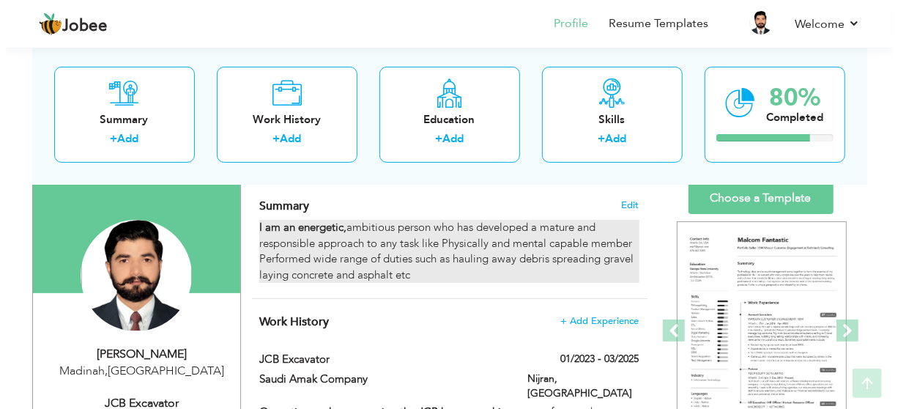
scroll to position [220, 0]
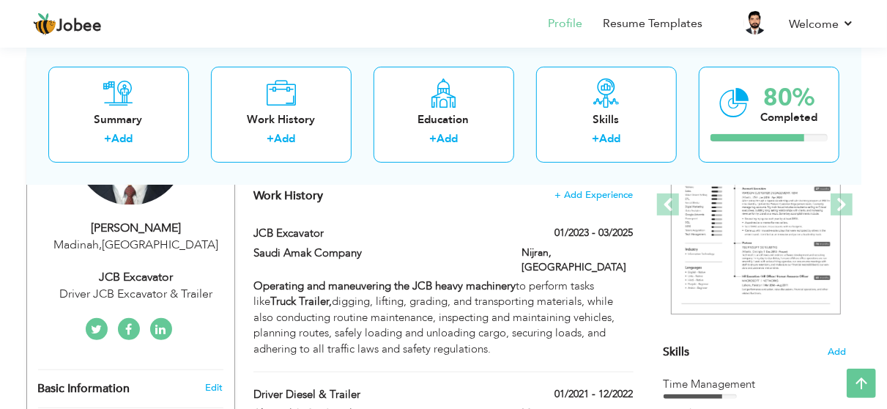
click at [160, 236] on div "[GEOGRAPHIC_DATA] , [GEOGRAPHIC_DATA]" at bounding box center [136, 244] width 196 height 17
type input "[PERSON_NAME]"
type input "0550952081"
select select "number:191"
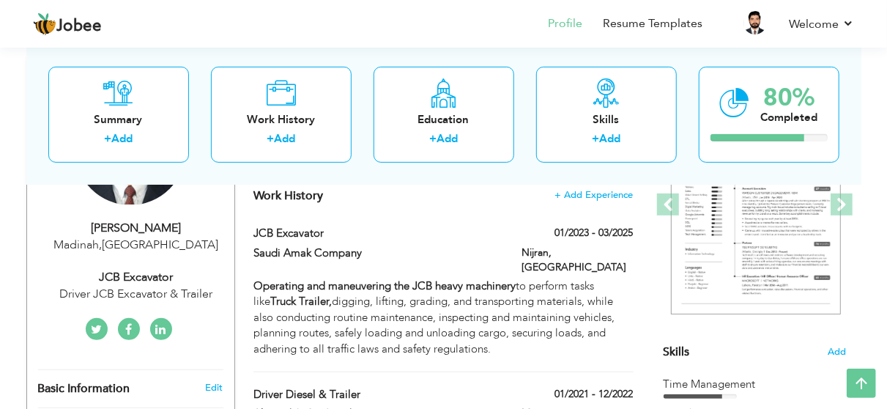
type input "Madinah"
select select "number:7"
type input "Driver JCB Excavator & Trailer"
type input "JCB Excavator"
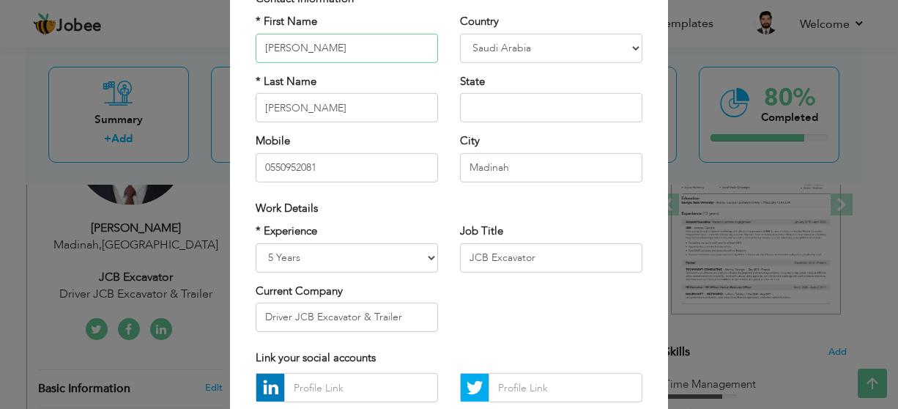
scroll to position [146, 0]
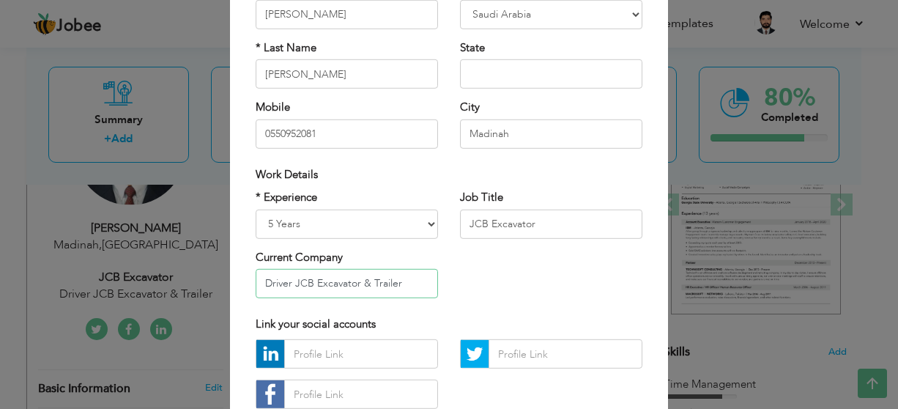
click at [381, 279] on input "Driver JCB Excavator & Trailer" at bounding box center [346, 283] width 182 height 29
click at [349, 288] on input "Driver JCB Excavator & Trailer" at bounding box center [346, 283] width 182 height 29
drag, startPoint x: 405, startPoint y: 283, endPoint x: 187, endPoint y: 293, distance: 217.6
click at [188, 294] on div "× Profile Contact Information * First Name Ali Zain * Last Name Aruba" at bounding box center [449, 204] width 898 height 409
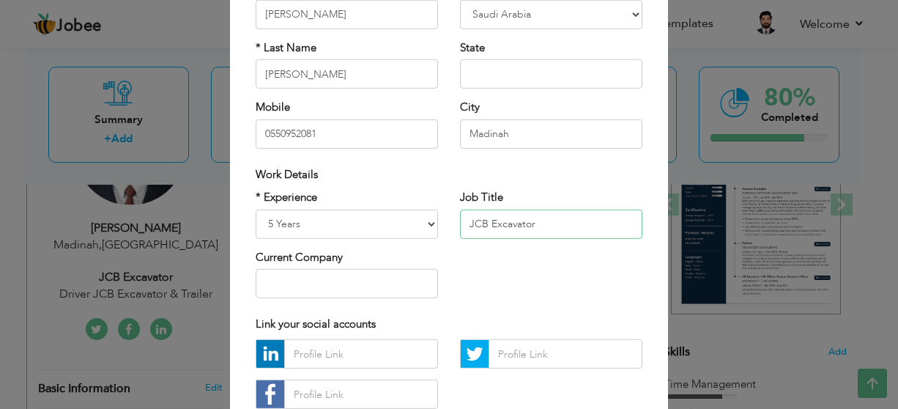
drag, startPoint x: 583, startPoint y: 232, endPoint x: 403, endPoint y: 228, distance: 179.4
click at [403, 228] on div "* Experience Entry Level Less than 1 Year 1 Year 2 Years 3 Years 4 Years 5 Year…" at bounding box center [449, 249] width 409 height 119
paste input "Driver JCB Excavator & Traile"
type input "Driver JCB Excavator & Trailer"
click at [526, 261] on div "* Experience Entry Level Less than 1 Year 1 Year 2 Years 3 Years 4 Years 5 Year…" at bounding box center [449, 249] width 409 height 119
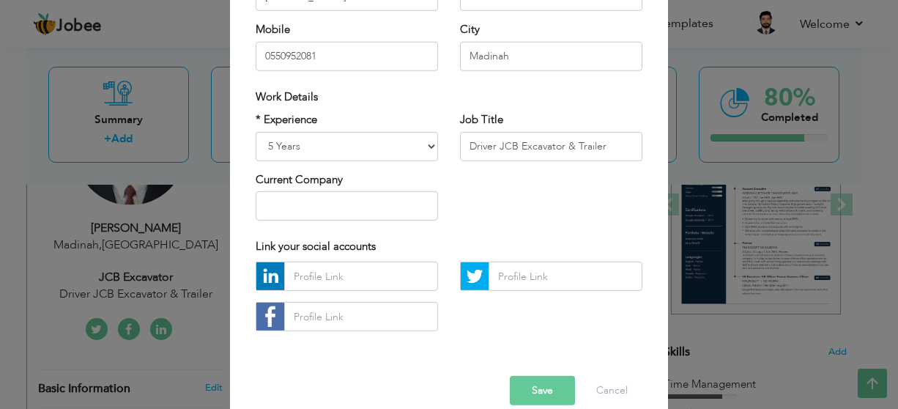
scroll to position [246, 0]
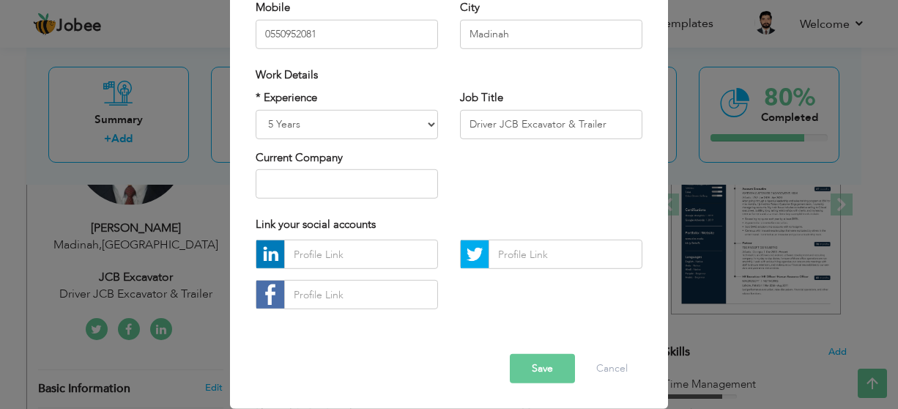
click at [542, 357] on button "Save" at bounding box center [542, 368] width 65 height 29
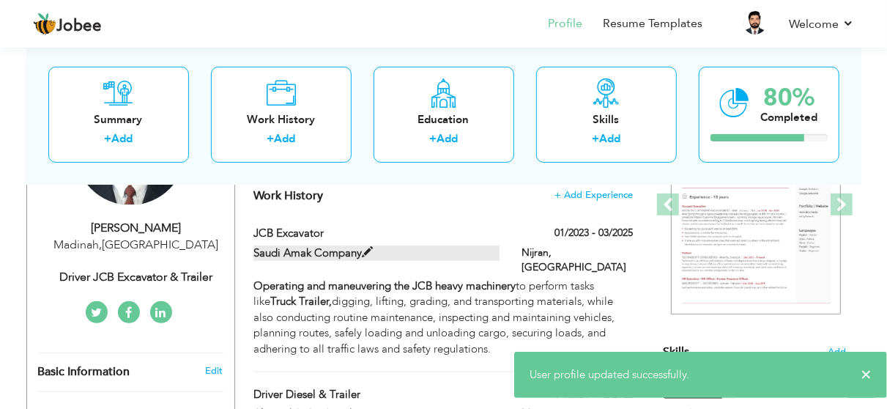
click at [291, 250] on label "Saudi Amak Company" at bounding box center [376, 252] width 246 height 15
type input "JCB Excavator"
type input "Saudi Amak Company"
type input "01/2023"
type input "03/2025"
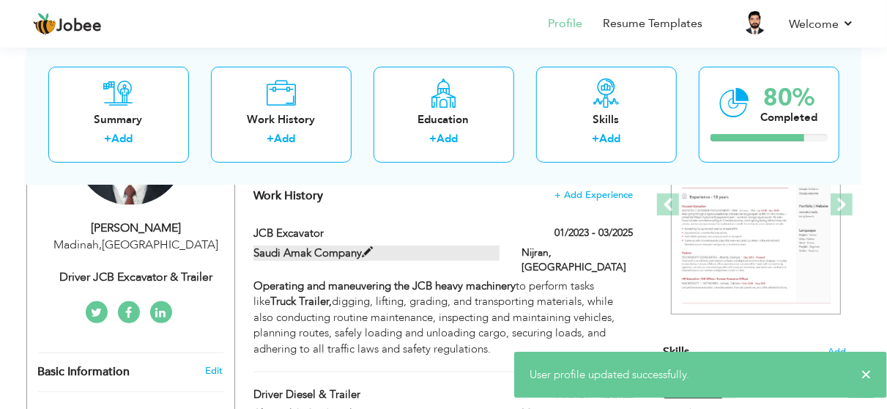
type input "[GEOGRAPHIC_DATA]"
type input "Nijran"
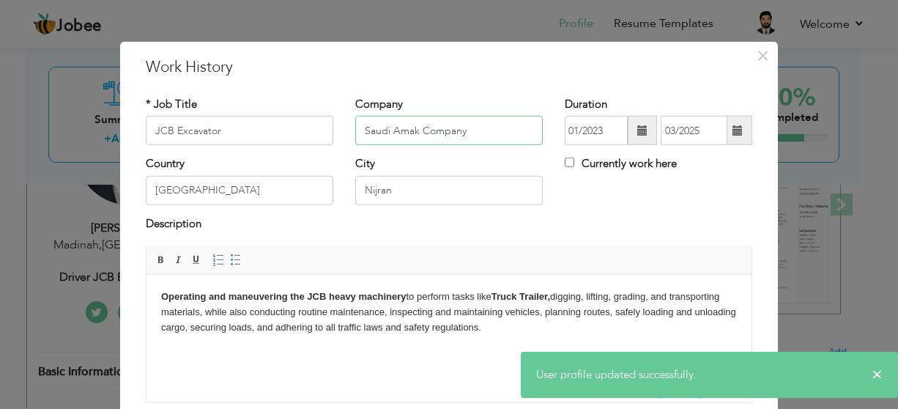
click at [412, 131] on input "Saudi Amak Company" at bounding box center [448, 130] width 187 height 29
click at [756, 55] on span "×" at bounding box center [762, 55] width 12 height 26
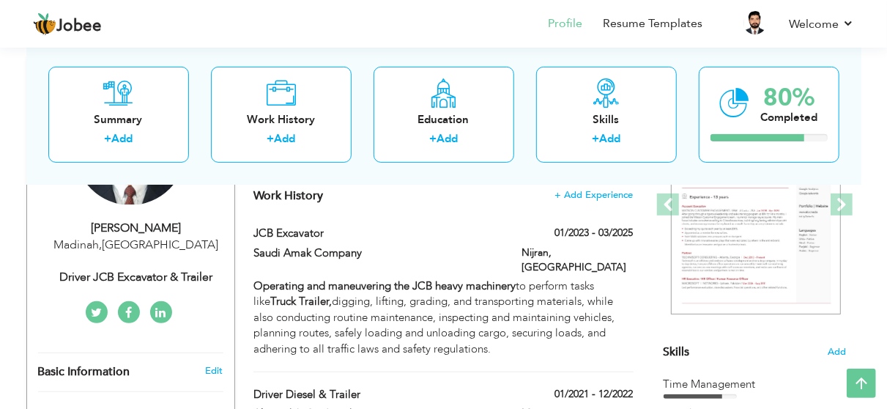
click at [129, 244] on div "Madinah , Saudi Arabia" at bounding box center [136, 244] width 196 height 17
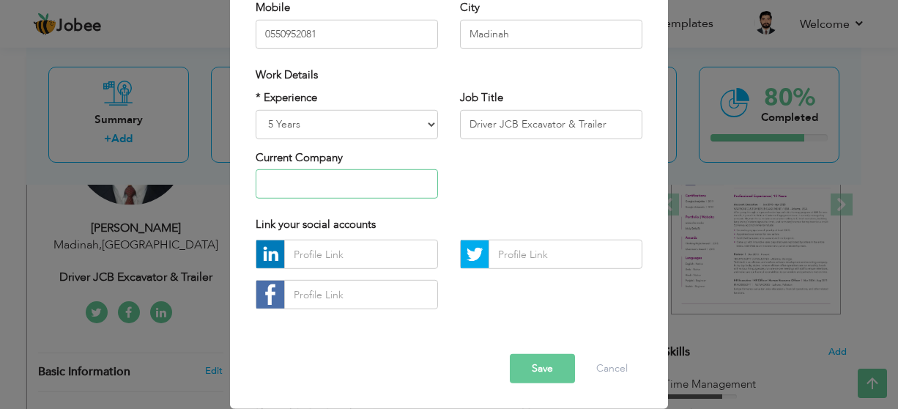
click at [318, 182] on input "text" at bounding box center [346, 183] width 182 height 29
paste input "Saudi Amak Company"
type input "Saudi Amak Company"
click at [531, 360] on button "Save" at bounding box center [542, 368] width 65 height 29
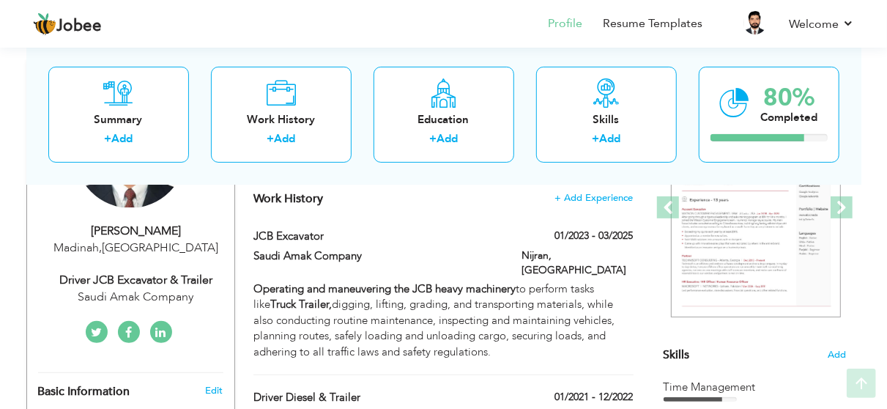
scroll to position [366, 0]
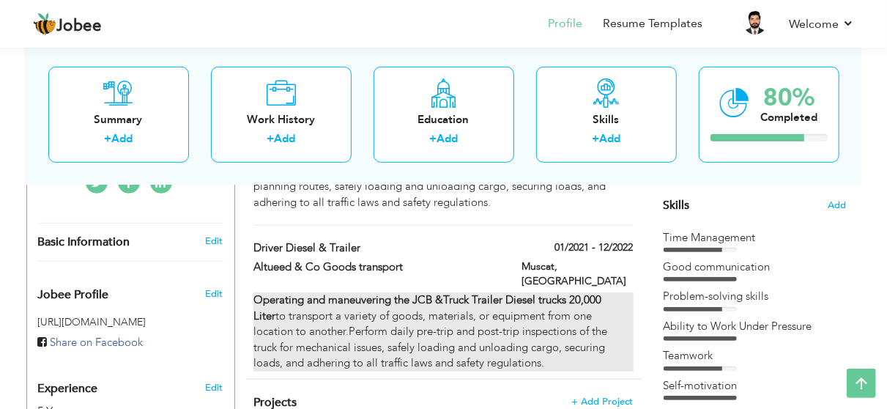
click at [484, 292] on div "Operating and maneuvering the JCB & Truck Trailer Diesel trucks 20,000 Liter to…" at bounding box center [442, 331] width 379 height 78
type input "Driver Diesel & Trailer"
type input "Altueed & Co Goods transport"
type input "01/2021"
type input "12/2022"
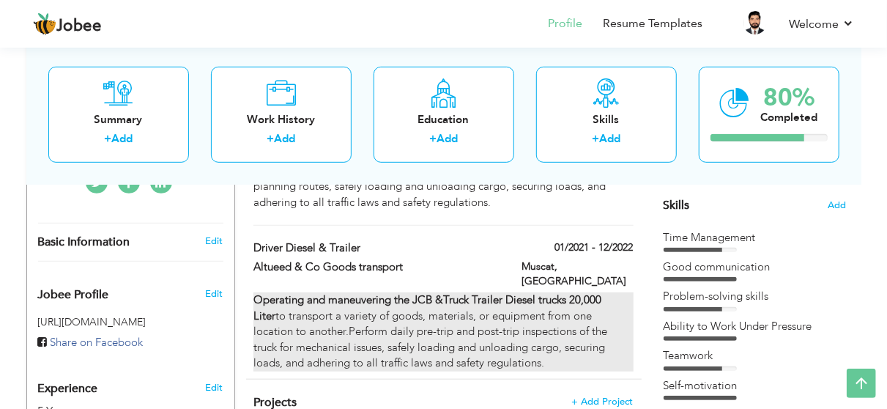
type input "[GEOGRAPHIC_DATA]"
type input "Muscat"
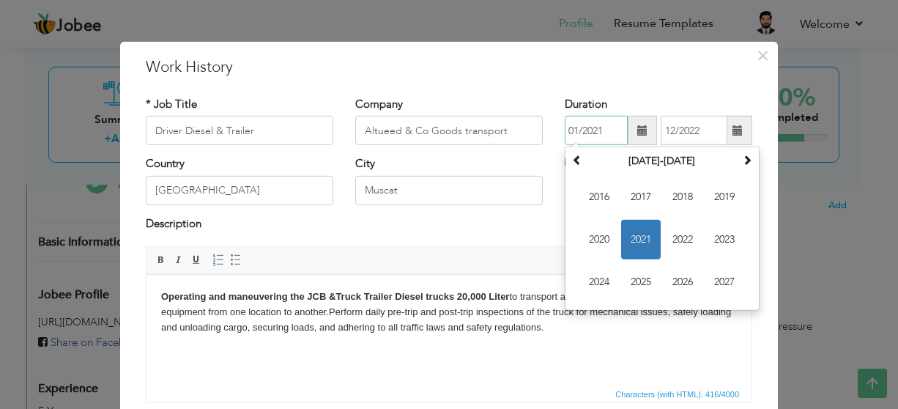
click at [614, 122] on input "01/2021" at bounding box center [595, 130] width 63 height 29
click at [758, 52] on span "×" at bounding box center [762, 55] width 12 height 26
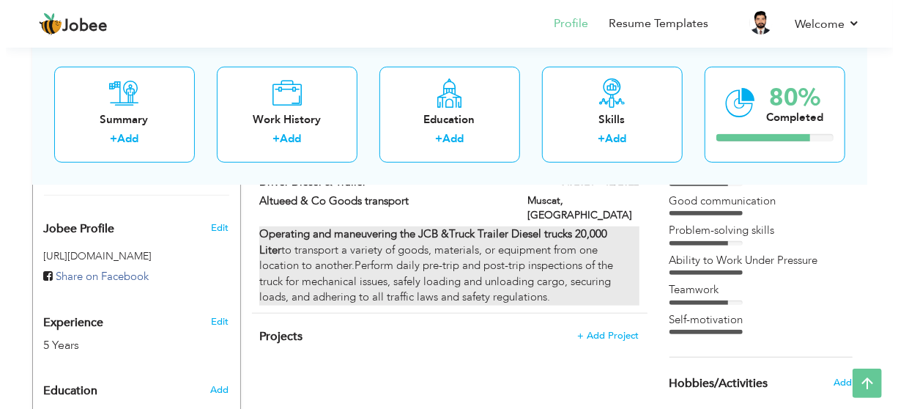
scroll to position [293, 0]
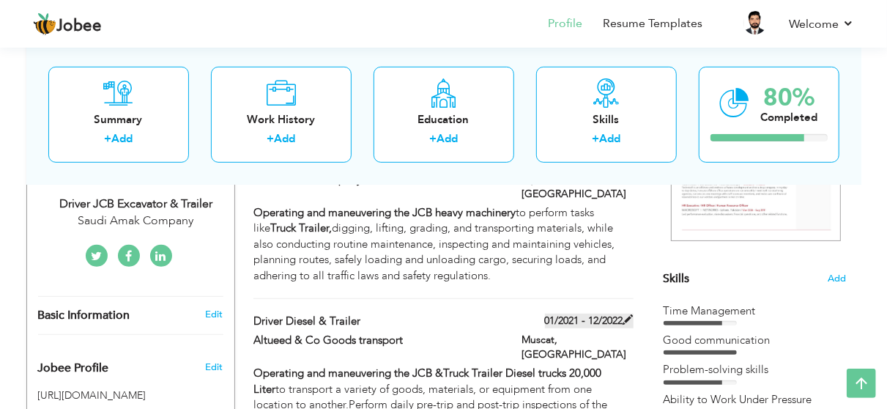
click at [608, 313] on label "01/2021 - 12/2022" at bounding box center [589, 320] width 89 height 15
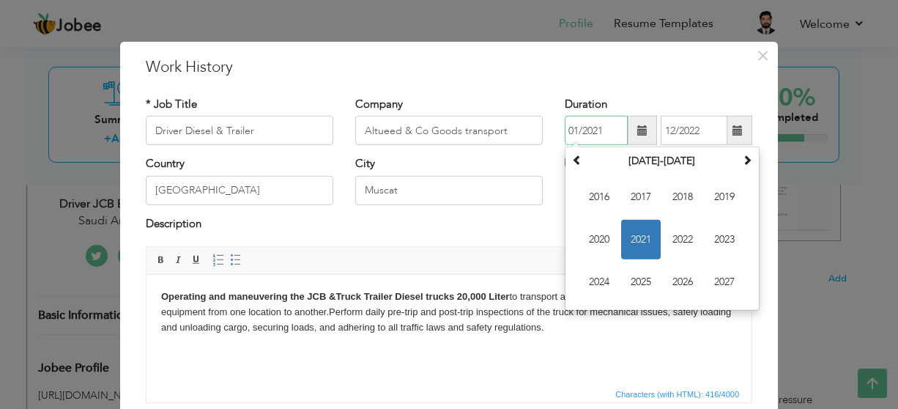
click at [614, 125] on input "01/2021" at bounding box center [595, 130] width 63 height 29
click at [597, 240] on span "2020" at bounding box center [599, 240] width 40 height 40
type input "01/2020"
click at [706, 133] on input "12/2022" at bounding box center [693, 130] width 67 height 29
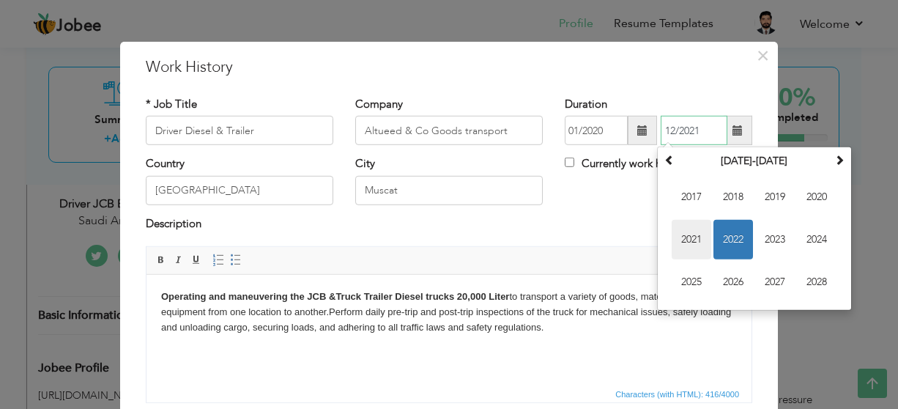
click at [697, 231] on span "2021" at bounding box center [691, 240] width 40 height 40
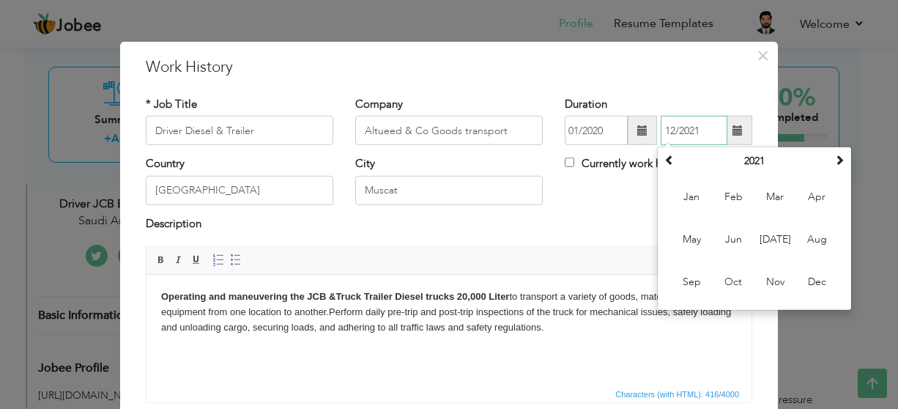
type input "12/2021"
click at [679, 65] on h3 "Work History" at bounding box center [449, 67] width 606 height 22
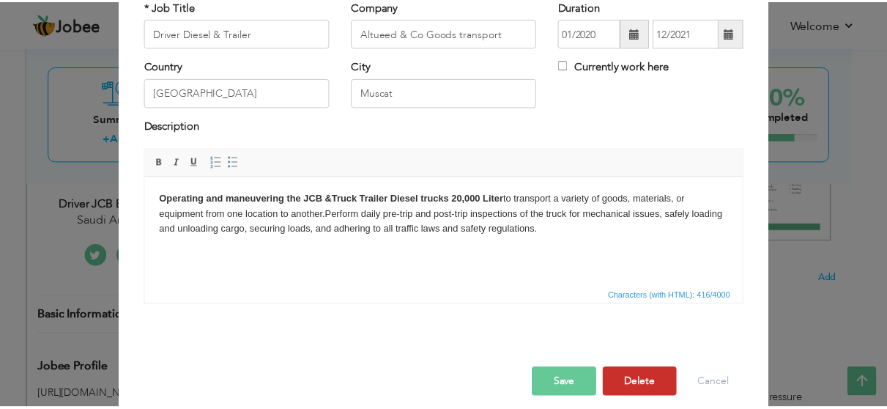
scroll to position [111, 0]
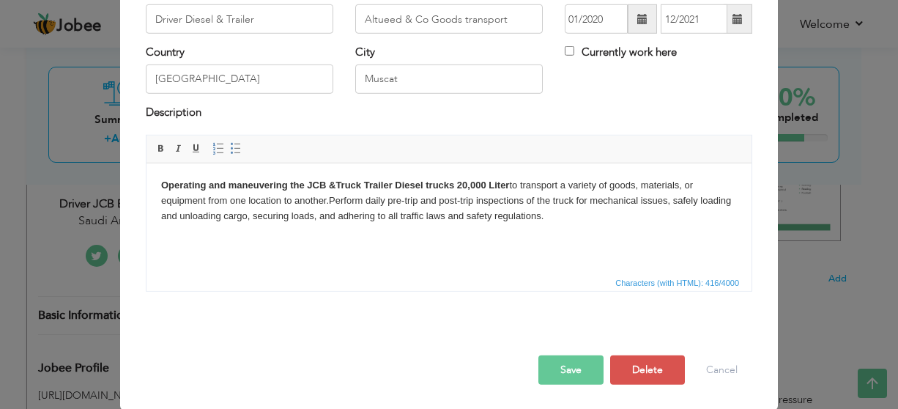
click at [580, 370] on button "Save" at bounding box center [570, 369] width 65 height 29
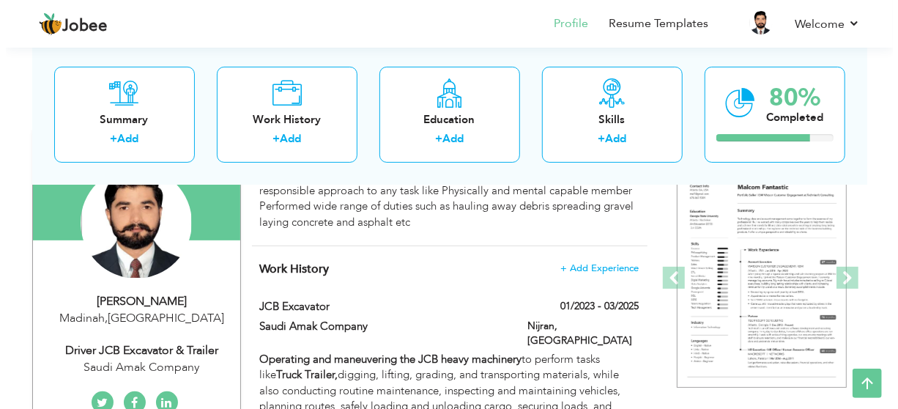
scroll to position [220, 0]
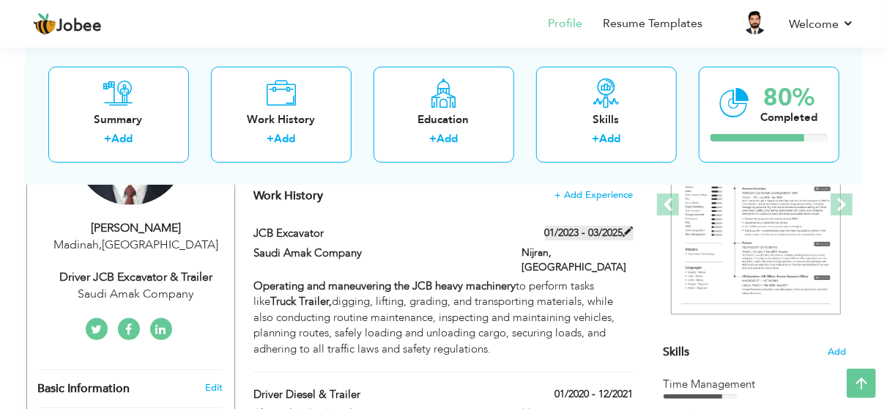
click at [586, 231] on label "01/2023 - 03/2025" at bounding box center [589, 232] width 89 height 15
type input "JCB Excavator"
type input "Saudi Amak Company"
type input "01/2023"
type input "03/2025"
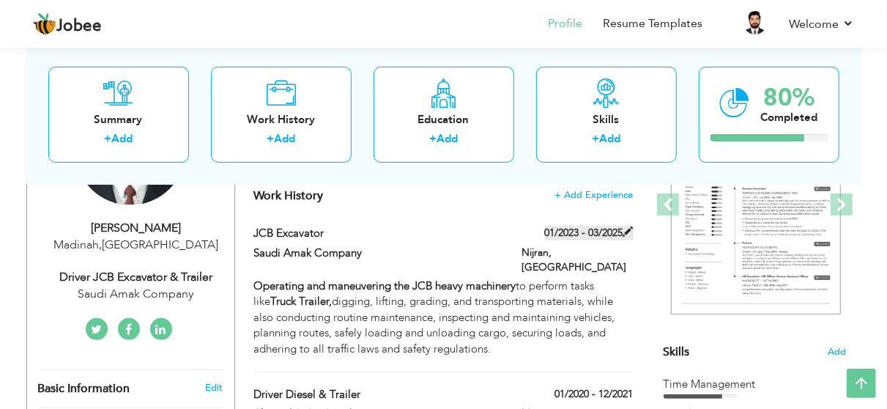
type input "[GEOGRAPHIC_DATA]"
type input "Nijran"
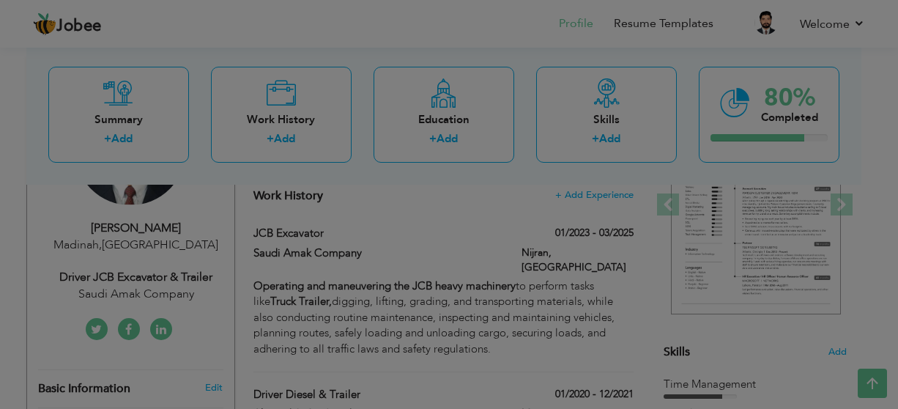
scroll to position [0, 0]
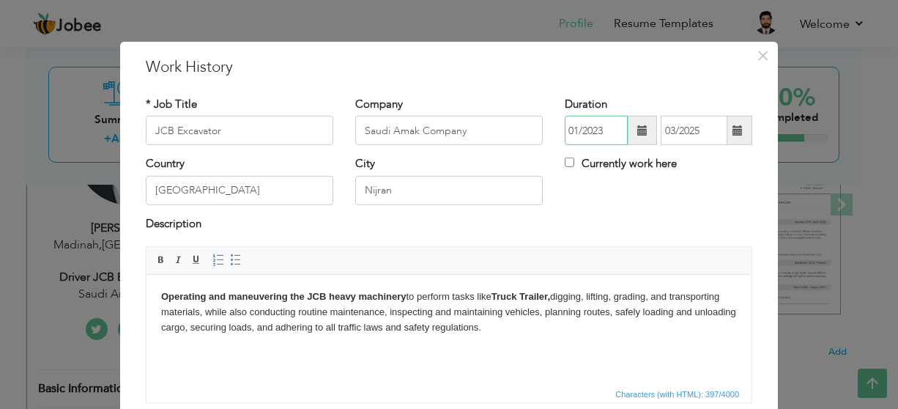
click at [611, 125] on input "01/2023" at bounding box center [595, 130] width 63 height 29
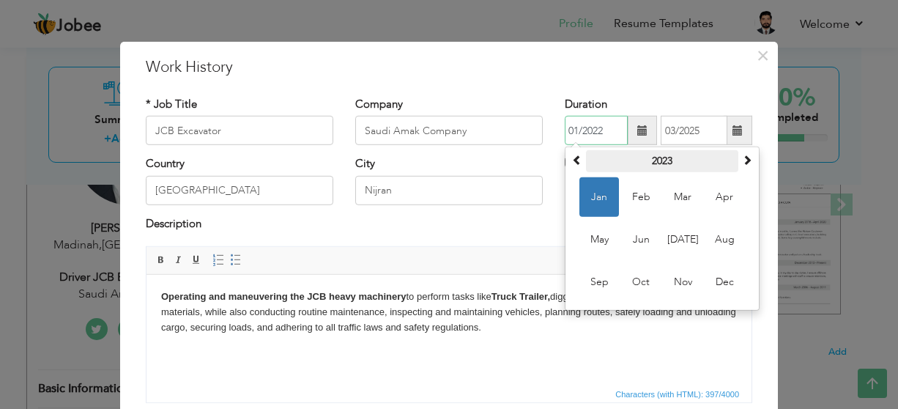
click at [646, 160] on th "2023" at bounding box center [662, 161] width 152 height 22
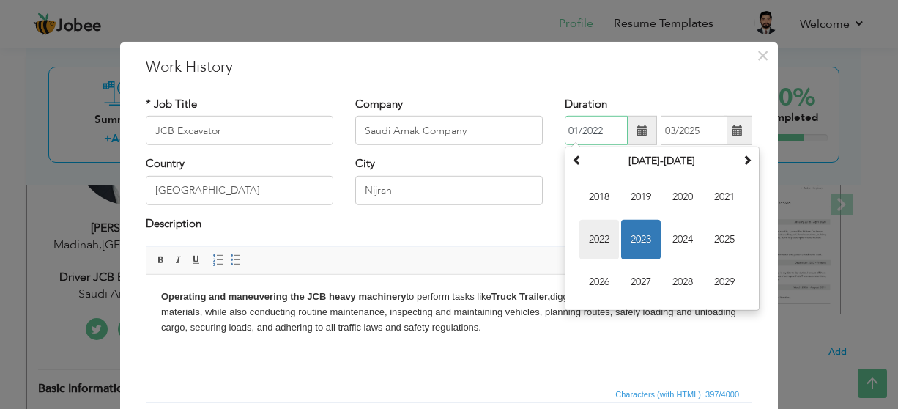
click at [585, 230] on span "2022" at bounding box center [599, 240] width 40 height 40
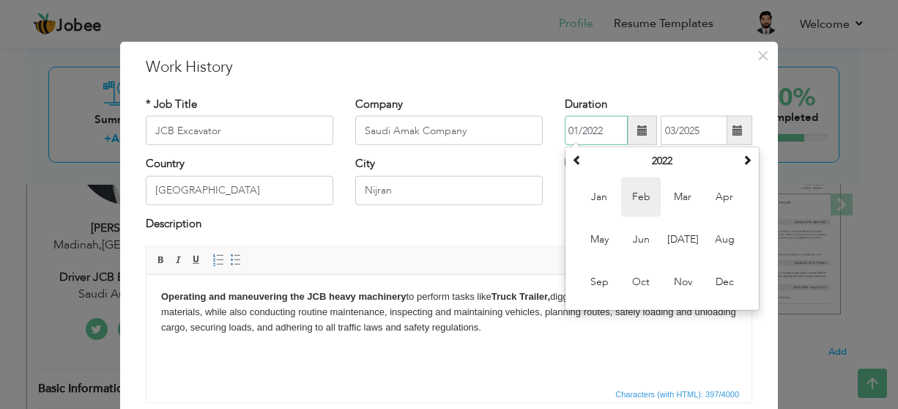
click at [646, 197] on span "Feb" at bounding box center [641, 197] width 40 height 40
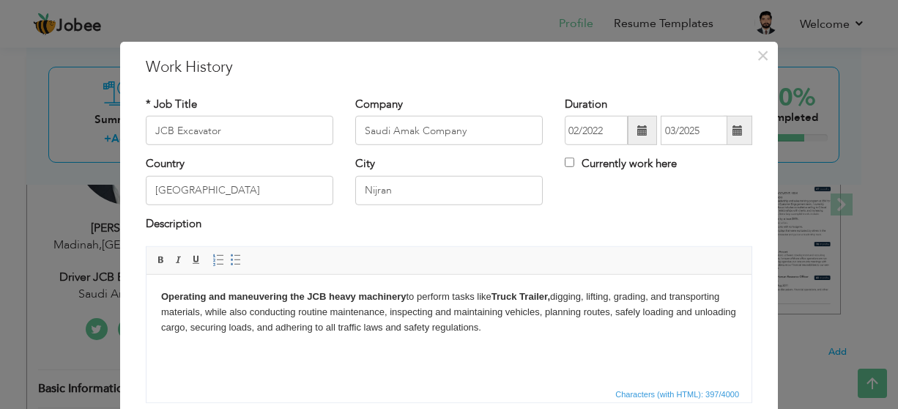
scroll to position [111, 0]
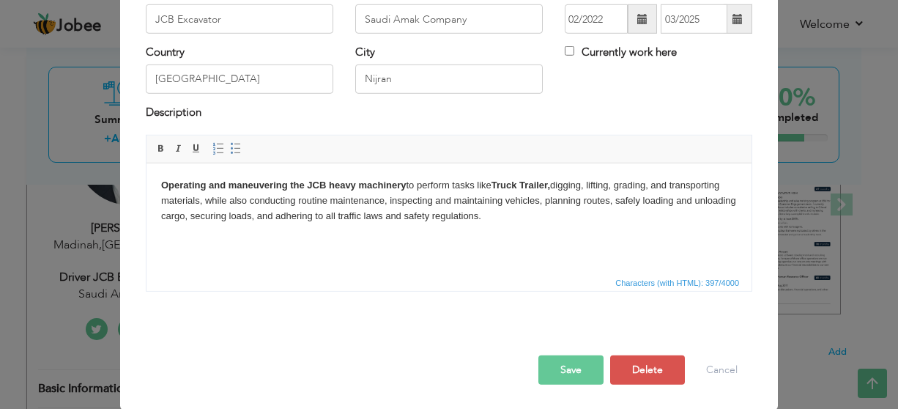
click at [562, 352] on div at bounding box center [449, 339] width 628 height 31
click at [552, 363] on button "Save" at bounding box center [570, 369] width 65 height 29
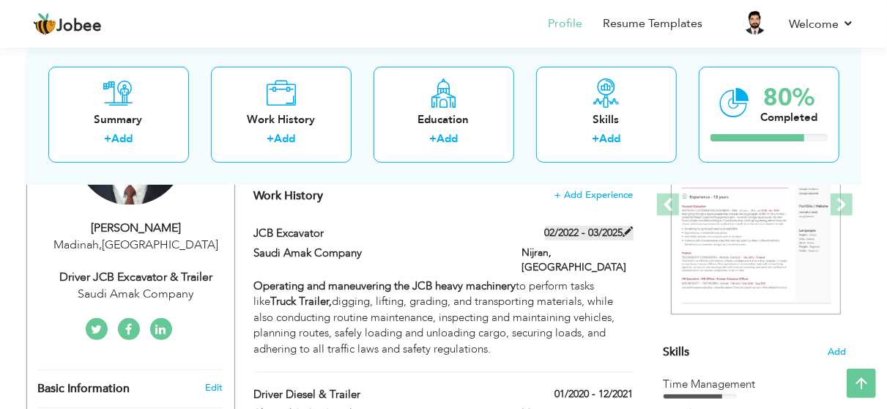
click at [616, 229] on label "02/2022 - 03/2025" at bounding box center [589, 232] width 89 height 15
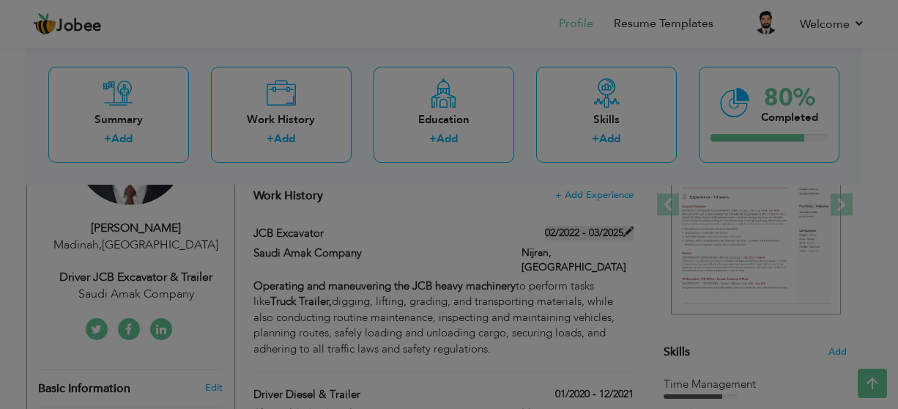
scroll to position [0, 0]
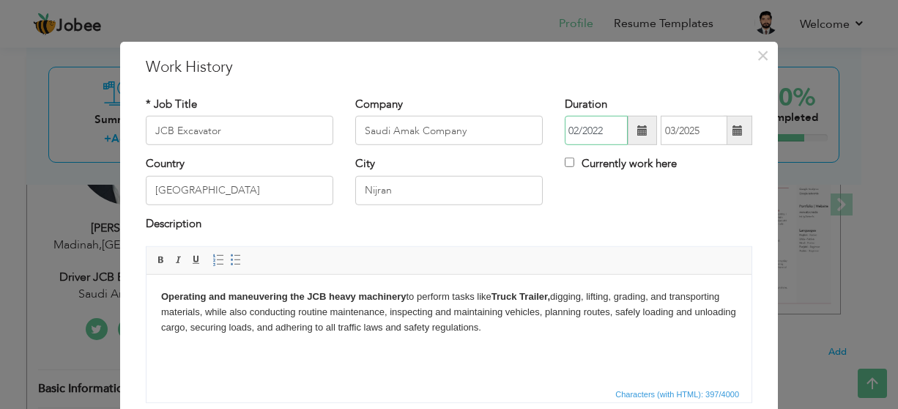
click at [613, 124] on input "02/2022" at bounding box center [595, 130] width 63 height 29
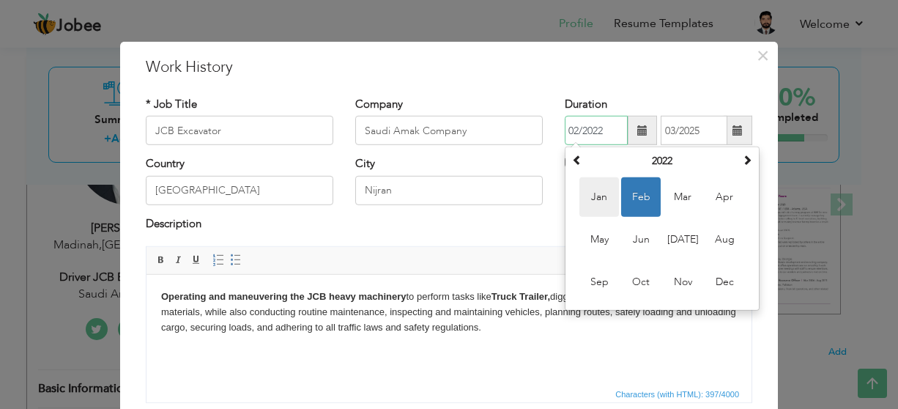
click at [605, 188] on span "Jan" at bounding box center [599, 197] width 40 height 40
type input "01/2022"
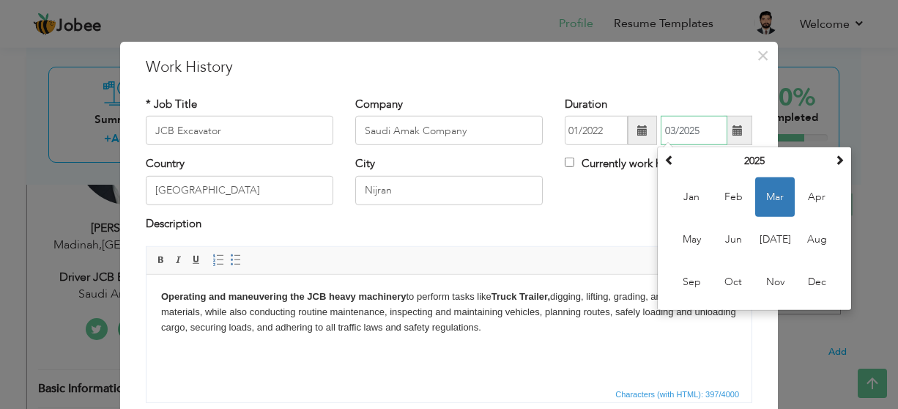
click at [717, 135] on input "03/2025" at bounding box center [693, 130] width 67 height 29
click at [698, 225] on span "May" at bounding box center [691, 240] width 40 height 40
type input "05/2025"
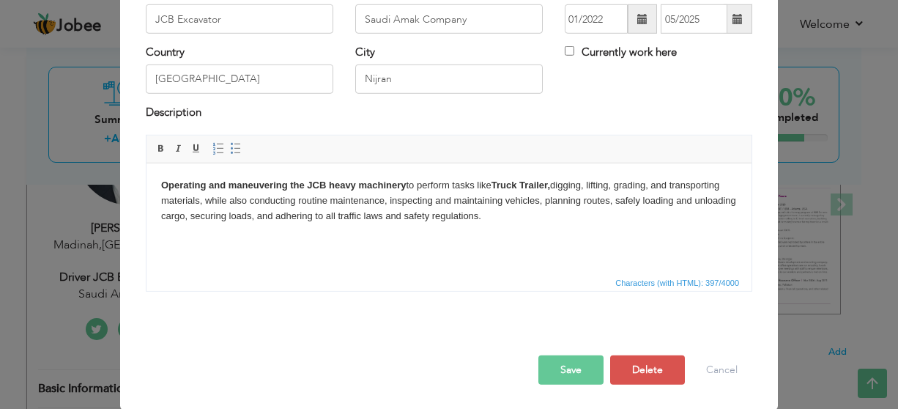
click at [556, 370] on button "Save" at bounding box center [570, 369] width 65 height 29
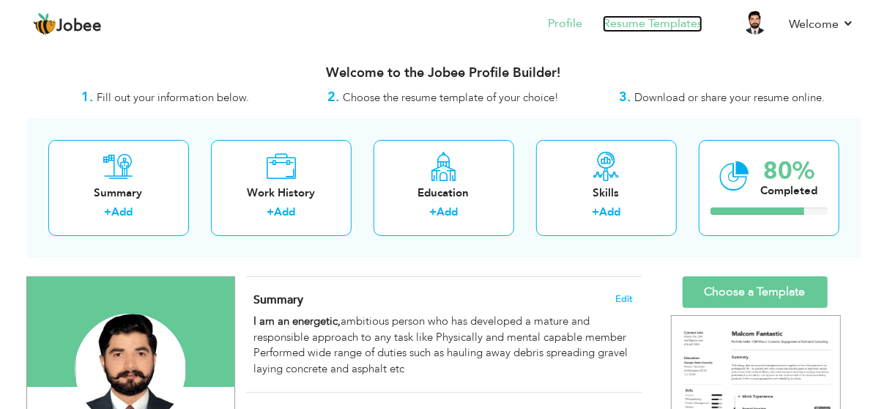
click at [623, 20] on link "Resume Templates" at bounding box center [653, 23] width 100 height 17
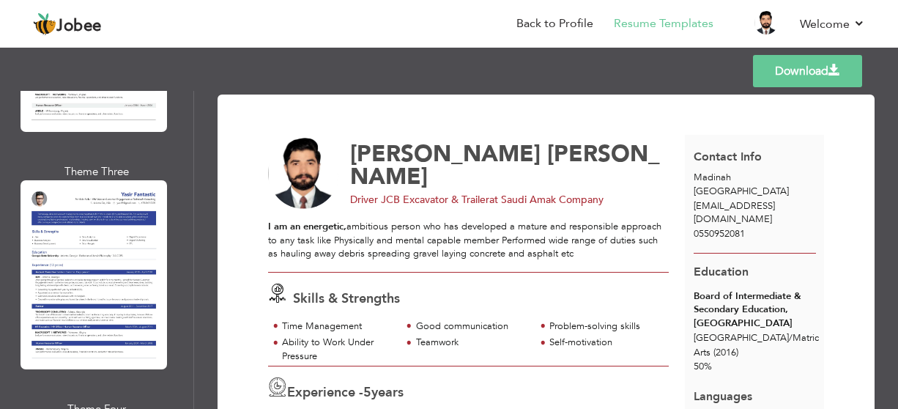
scroll to position [5817, 0]
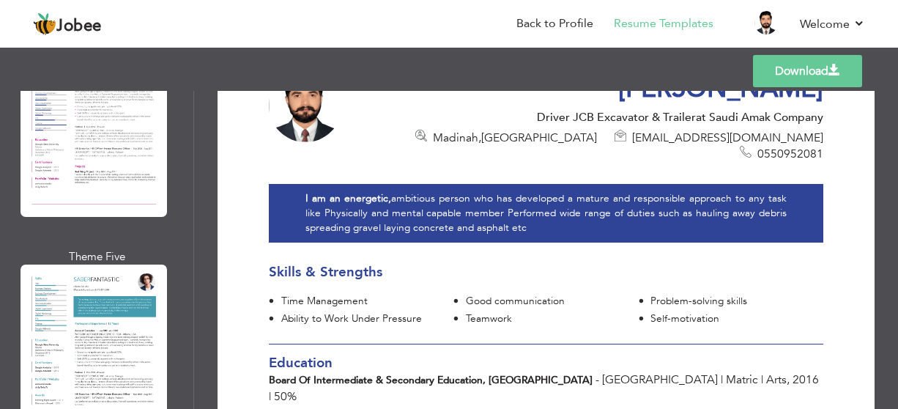
scroll to position [4573, 0]
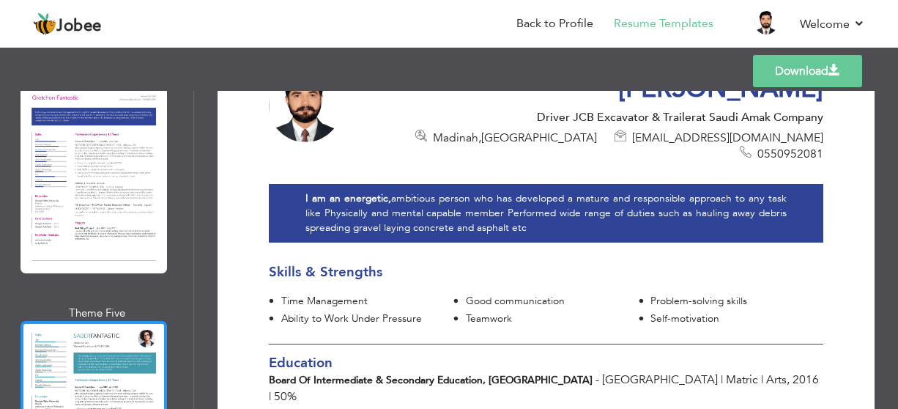
click at [137, 321] on div at bounding box center [93, 415] width 146 height 189
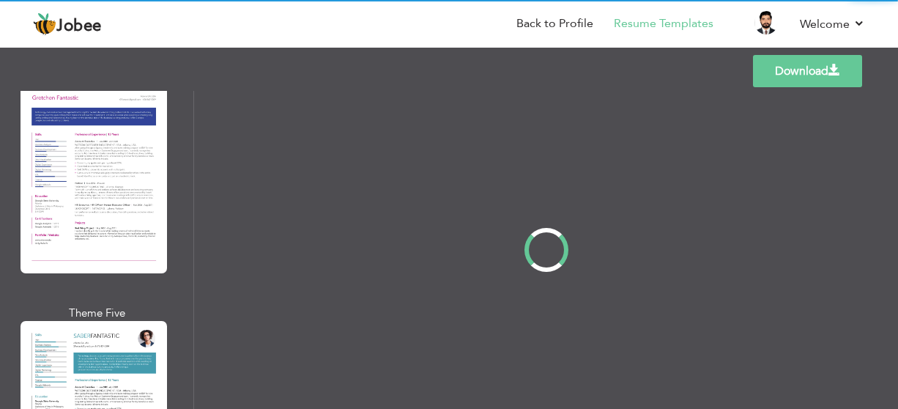
scroll to position [0, 0]
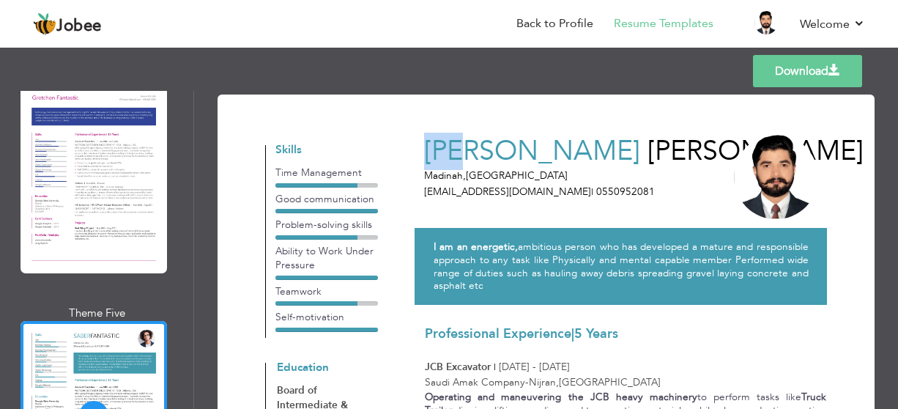
drag, startPoint x: 427, startPoint y: 146, endPoint x: 460, endPoint y: 156, distance: 35.2
click at [460, 156] on span "[PERSON_NAME]" at bounding box center [532, 151] width 216 height 37
click at [425, 174] on p "[GEOGRAPHIC_DATA] , [GEOGRAPHIC_DATA]" at bounding box center [552, 175] width 256 height 14
click at [424, 149] on span "[PERSON_NAME]" at bounding box center [532, 151] width 216 height 37
click at [447, 182] on p "[GEOGRAPHIC_DATA] , [GEOGRAPHIC_DATA]" at bounding box center [552, 175] width 256 height 14
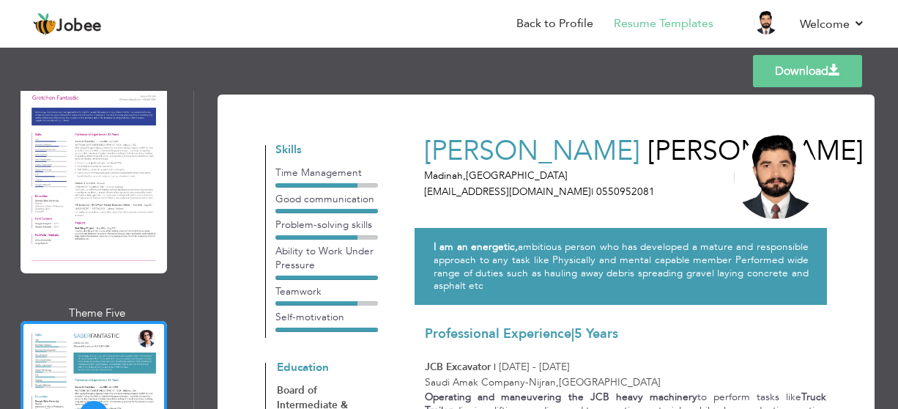
click at [436, 258] on p "I am an energetic, ambitious person who has developed a mature and responsible …" at bounding box center [620, 266] width 375 height 52
click at [434, 247] on div "I am an energetic, ambitious person who has developed a mature and responsible …" at bounding box center [620, 266] width 412 height 77
click at [477, 286] on p "I am an energetic, ambitious person who has developed a mature and responsible …" at bounding box center [620, 266] width 375 height 52
click at [478, 285] on p "I am an energetic, ambitious person who has developed a mature and responsible …" at bounding box center [620, 266] width 375 height 52
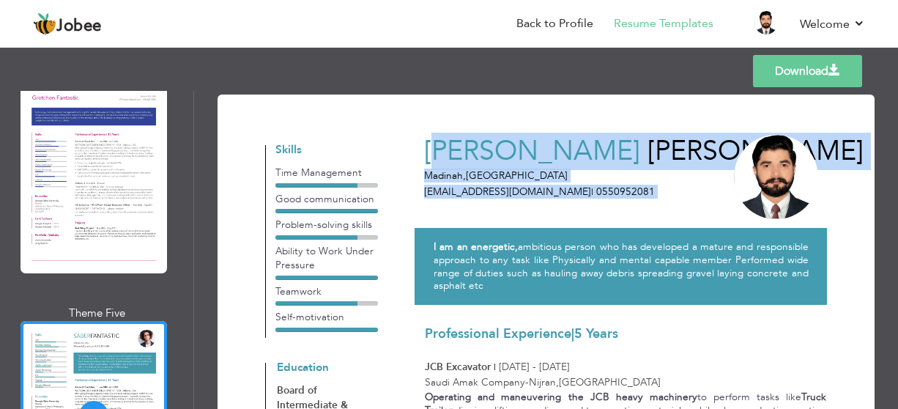
drag, startPoint x: 434, startPoint y: 149, endPoint x: 730, endPoint y: 153, distance: 295.8
click at [730, 153] on div "[PERSON_NAME] [GEOGRAPHIC_DATA] , [GEOGRAPHIC_DATA] [EMAIL_ADDRESS][DOMAIN_NAME…" at bounding box center [620, 214] width 412 height 179
click at [647, 168] on span "[PERSON_NAME]" at bounding box center [755, 151] width 216 height 37
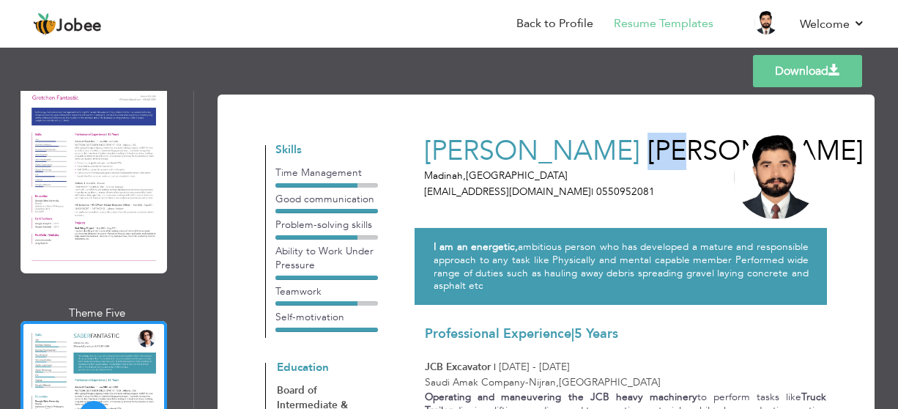
click at [647, 168] on span "[PERSON_NAME]" at bounding box center [755, 151] width 216 height 37
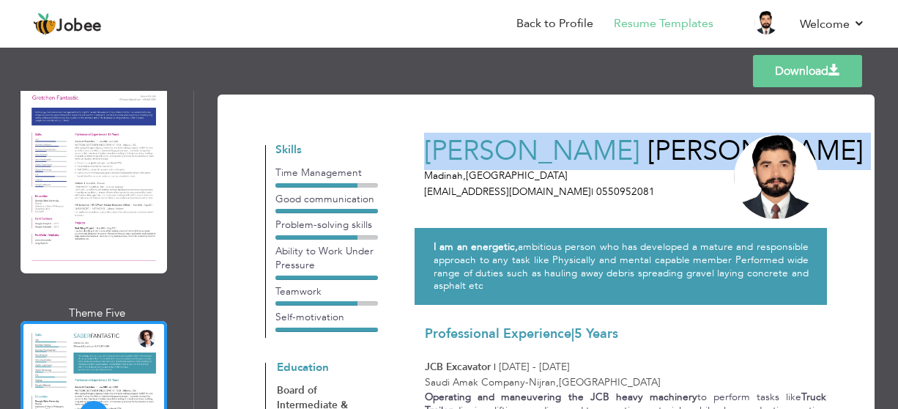
click at [647, 168] on span "[PERSON_NAME]" at bounding box center [755, 151] width 216 height 37
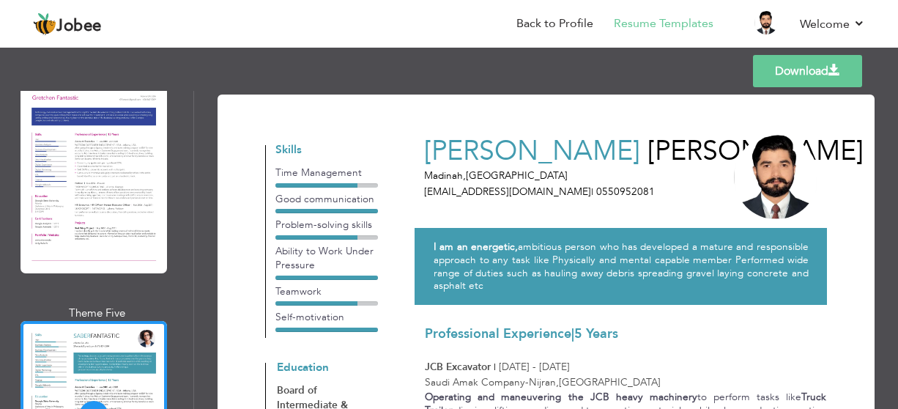
drag, startPoint x: 507, startPoint y: 204, endPoint x: 473, endPoint y: 201, distance: 33.8
click at [506, 204] on div "[PERSON_NAME] [GEOGRAPHIC_DATA] , [GEOGRAPHIC_DATA] [EMAIL_ADDRESS][DOMAIN_NAME…" at bounding box center [551, 168] width 275 height 86
click at [416, 157] on div "[PERSON_NAME] [GEOGRAPHIC_DATA] , [GEOGRAPHIC_DATA] [EMAIL_ADDRESS][DOMAIN_NAME…" at bounding box center [551, 168] width 275 height 86
click at [775, 81] on link "Download" at bounding box center [807, 71] width 109 height 32
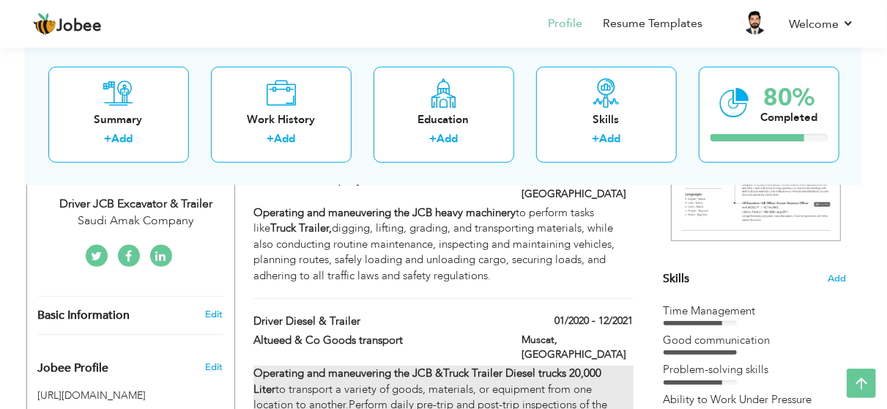
click at [337, 365] on div "Operating and maneuvering the JCB & Truck Trailer Diesel trucks 20,000 Liter to…" at bounding box center [442, 404] width 379 height 78
type input "Driver Diesel & Trailer"
type input "Altueed & Co Goods transport"
type input "01/2020"
type input "12/2021"
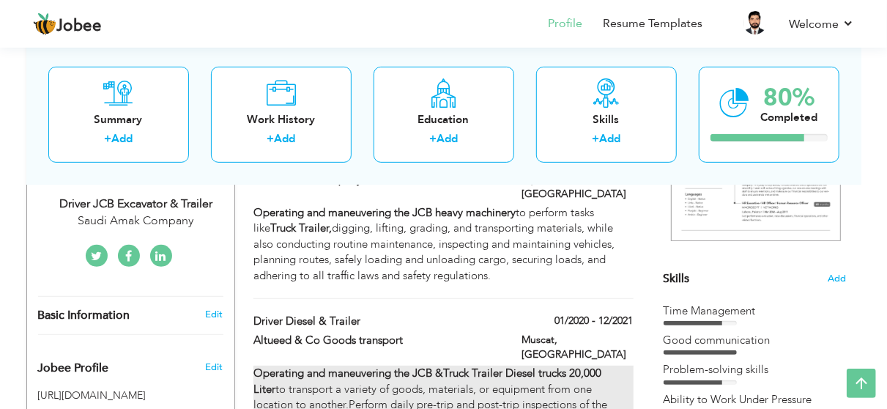
type input "[GEOGRAPHIC_DATA]"
type input "Muscat"
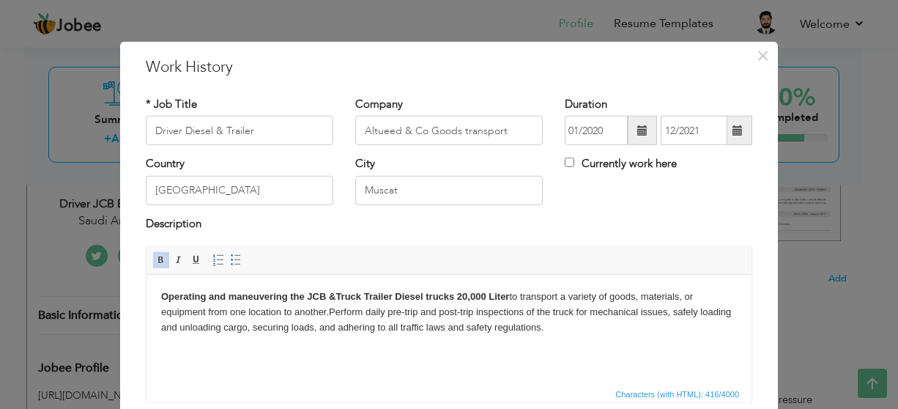
drag, startPoint x: 167, startPoint y: 296, endPoint x: 513, endPoint y: 289, distance: 346.3
click at [514, 291] on body "Operating and maneuvering the JCB & Truck Trailer Diesel trucks 20,000 Liter to…" at bounding box center [448, 311] width 575 height 45
copy body "Operating and maneuvering the JCB & Truck Trailer Diesel trucks 20,000 Liter"
click at [756, 61] on span "×" at bounding box center [762, 55] width 12 height 26
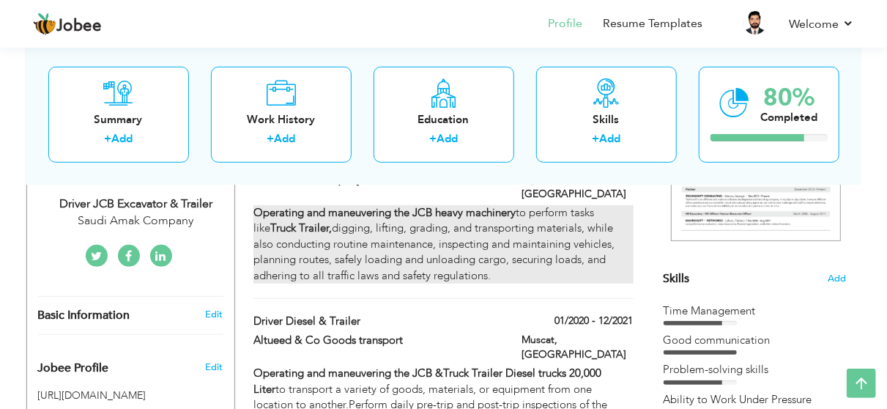
click at [402, 230] on div "Operating and maneuvering the JCB heavy machinery to perform tasks like Truck T…" at bounding box center [442, 244] width 379 height 78
type input "JCB Excavator"
type input "Saudi Amak Company"
type input "01/2022"
type input "05/2025"
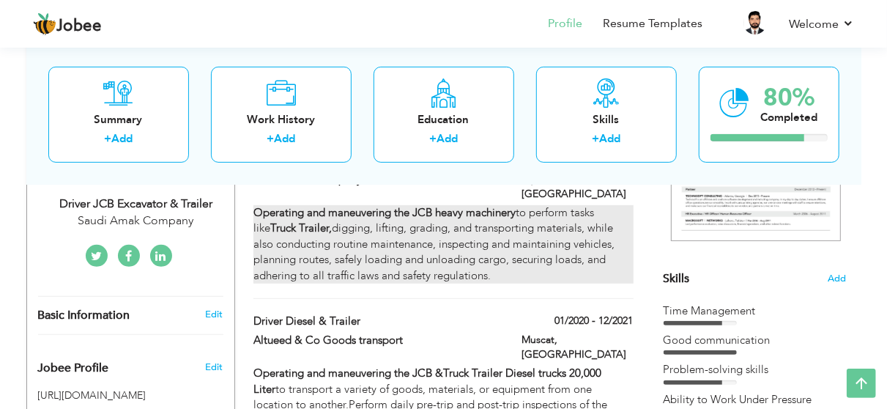
type input "[GEOGRAPHIC_DATA]"
type input "Nijran"
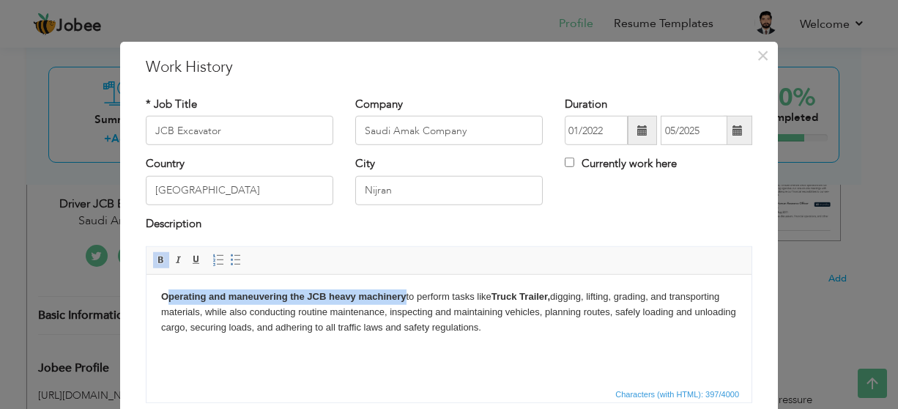
drag, startPoint x: 165, startPoint y: 296, endPoint x: 394, endPoint y: 282, distance: 229.6
click at [402, 282] on html "Operating and maneuvering the JCB heavy machinery to perform tasks like Truck T…" at bounding box center [448, 312] width 605 height 75
click at [380, 299] on strong "Operating and maneuvering the JCB heavy machinery" at bounding box center [283, 296] width 245 height 11
drag, startPoint x: 408, startPoint y: 296, endPoint x: 165, endPoint y: 298, distance: 243.1
click at [146, 291] on html "Operating and maneuvering the JCB heavy machinery to perform tasks like Truck T…" at bounding box center [448, 312] width 605 height 75
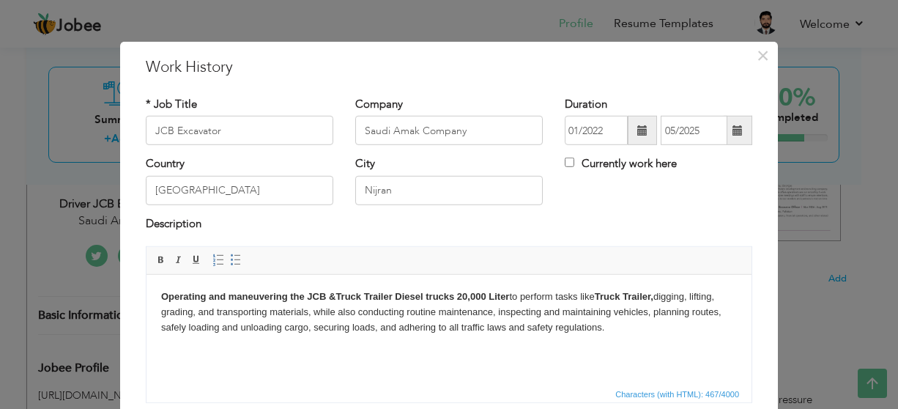
click at [252, 331] on body "Operating and maneuvering the JCB & Truck Trailer Diesel trucks 20,000 Liter to…" at bounding box center [448, 311] width 575 height 45
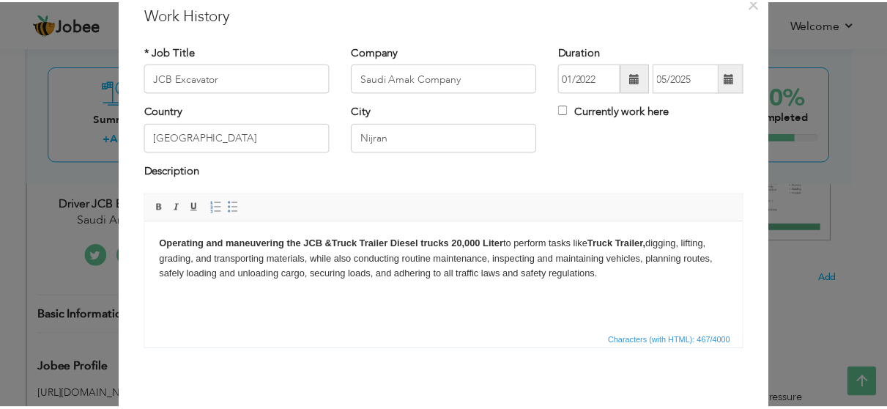
scroll to position [111, 0]
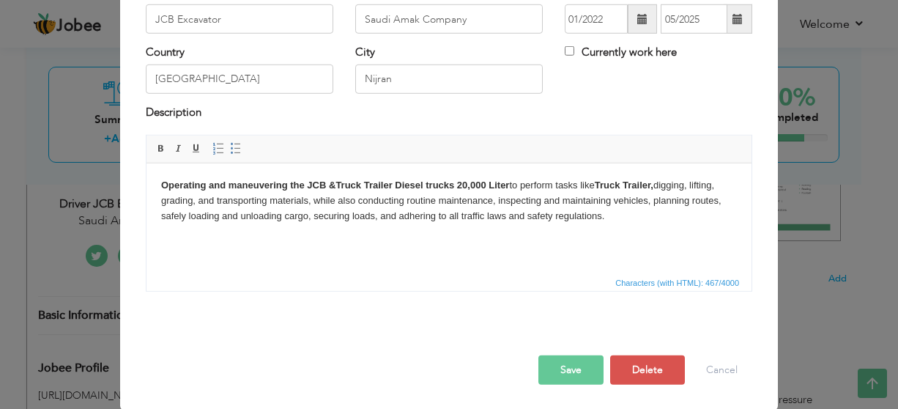
click at [579, 373] on button "Save" at bounding box center [570, 369] width 65 height 29
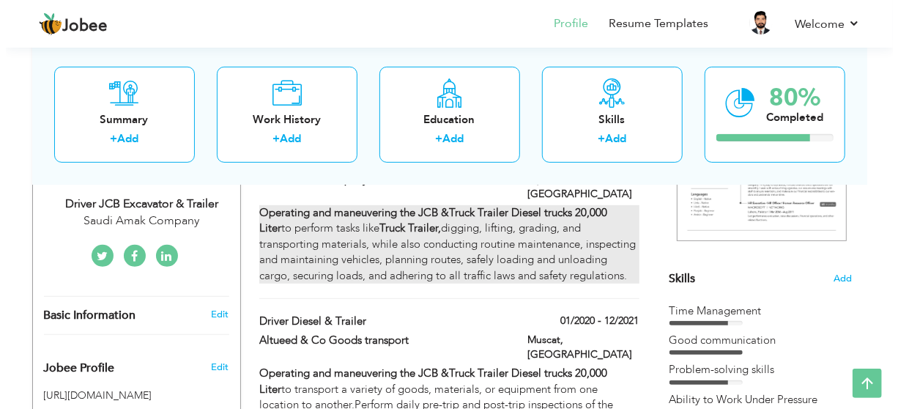
scroll to position [220, 0]
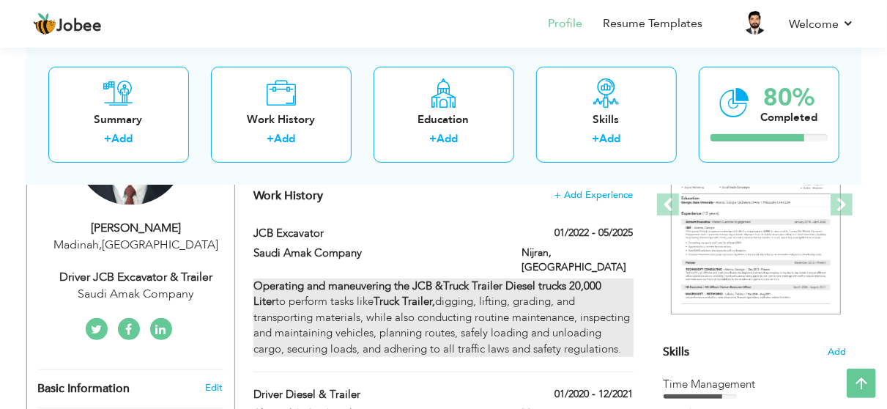
click at [458, 283] on div "Operating and maneuvering the JCB & Truck Trailer Diesel trucks 20,000 Liter to…" at bounding box center [442, 317] width 379 height 78
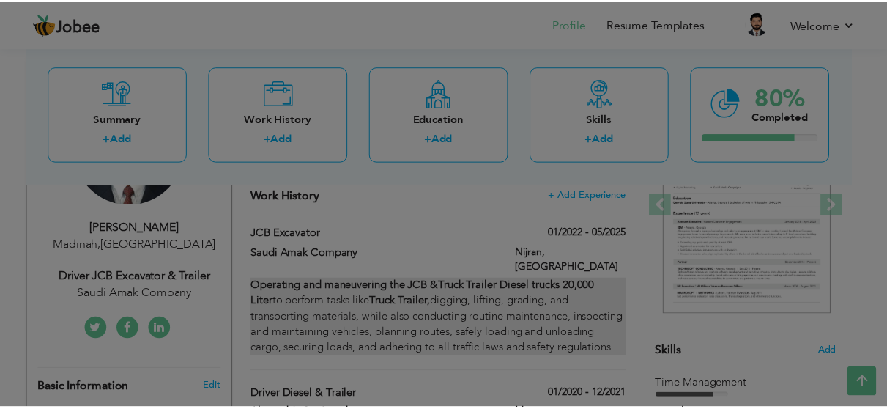
scroll to position [0, 0]
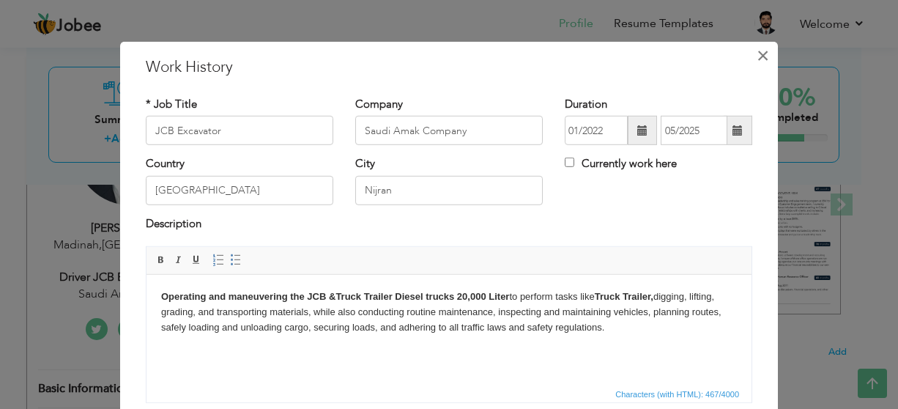
click at [756, 51] on span "×" at bounding box center [762, 55] width 12 height 26
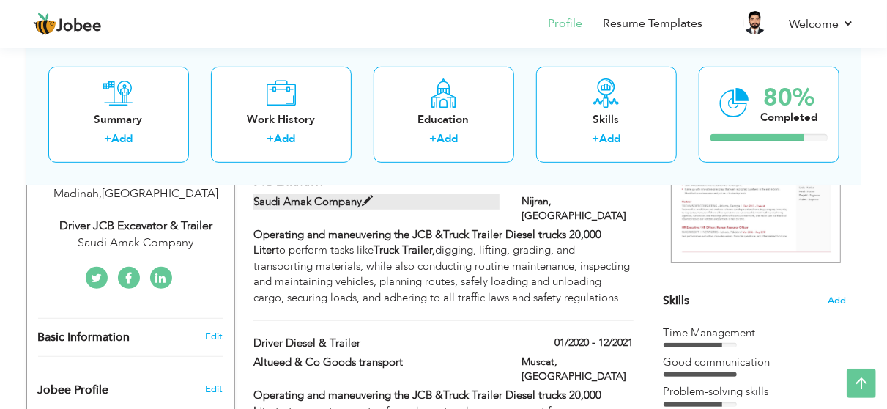
scroll to position [146, 0]
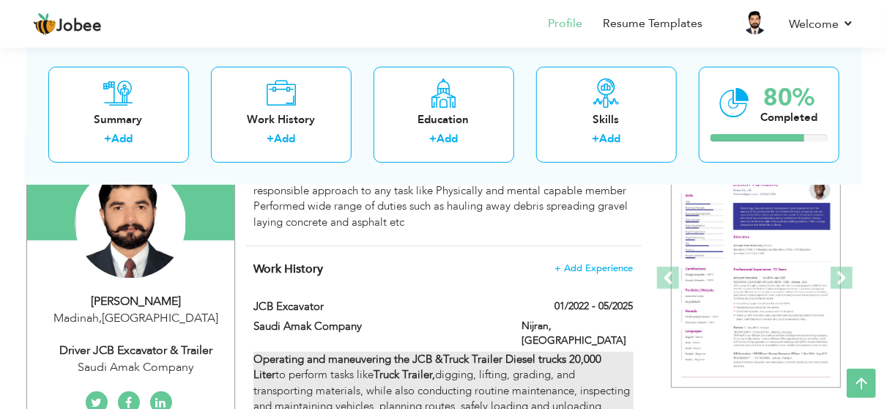
click at [422, 380] on div "Operating and maneuvering the JCB & Truck Trailer Diesel trucks 20,000 Liter to…" at bounding box center [442, 390] width 379 height 78
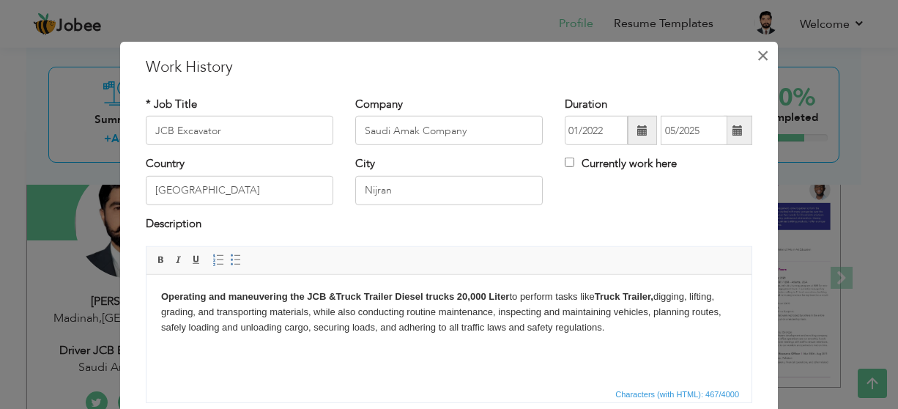
click at [758, 48] on span "×" at bounding box center [762, 55] width 12 height 26
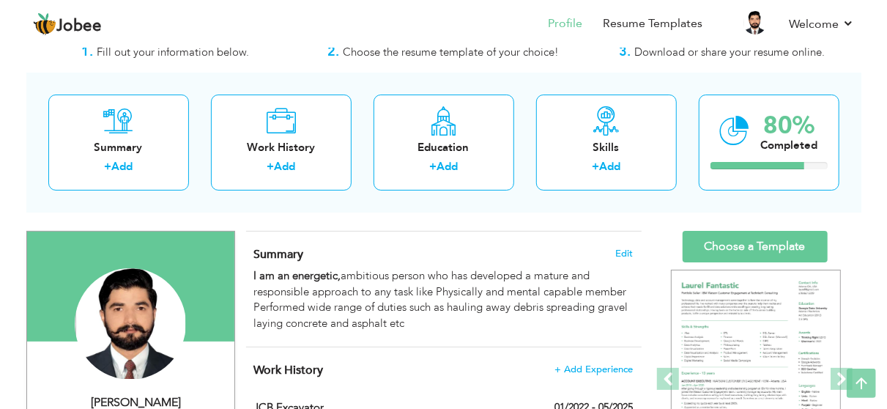
scroll to position [0, 0]
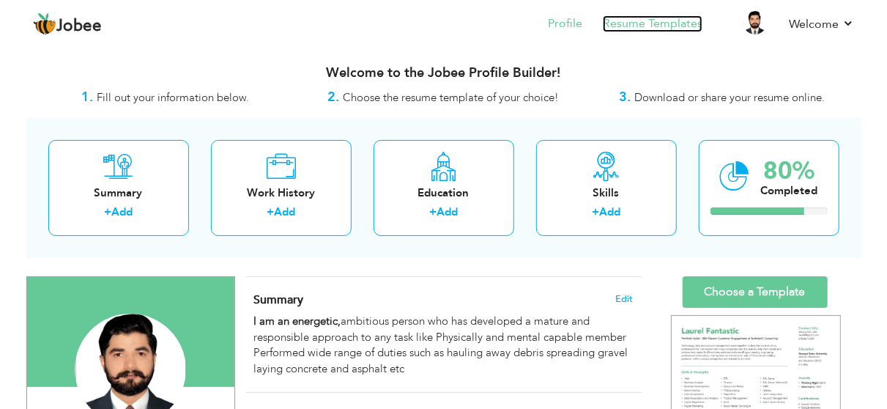
click at [664, 20] on link "Resume Templates" at bounding box center [653, 23] width 100 height 17
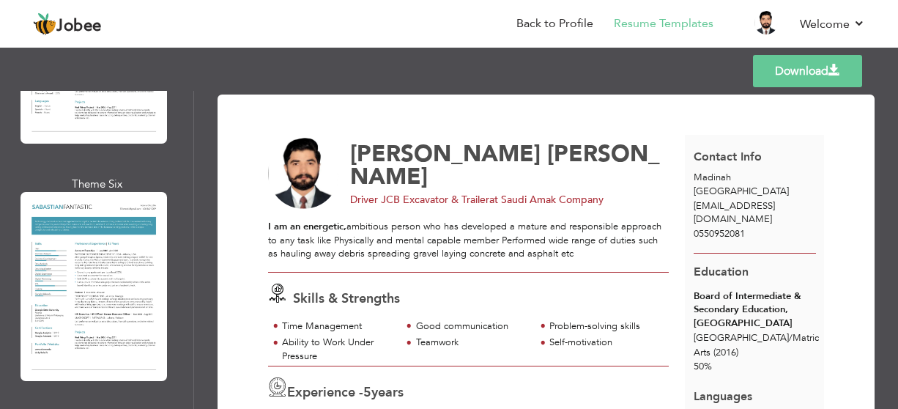
scroll to position [4646, 0]
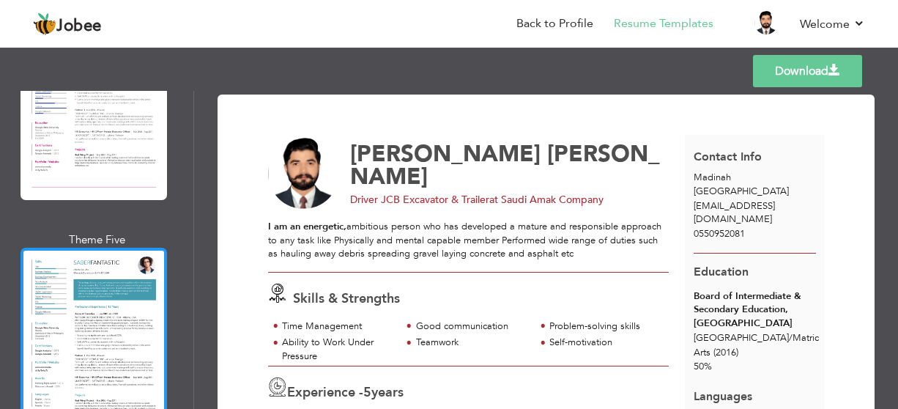
click at [138, 247] on div at bounding box center [93, 341] width 146 height 189
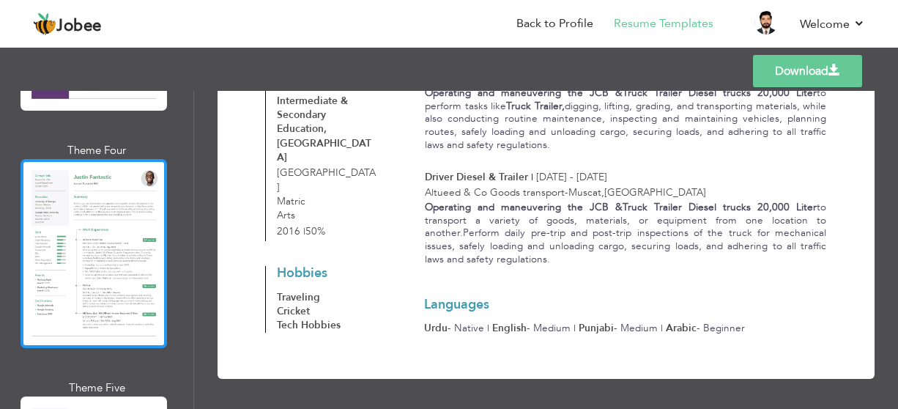
scroll to position [3182, 0]
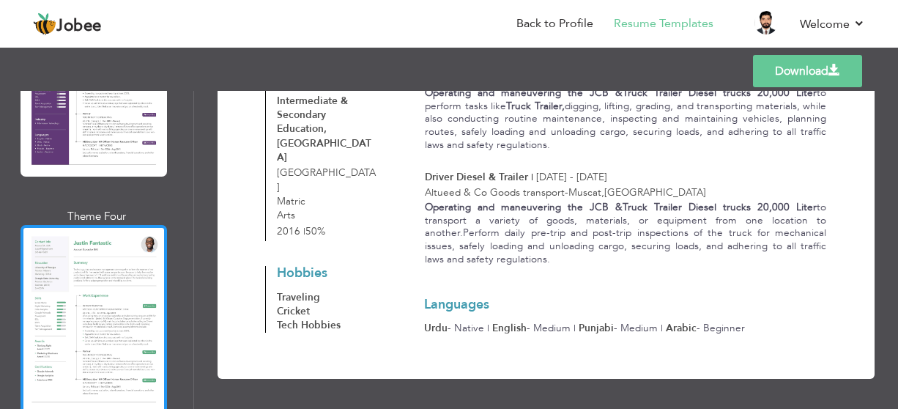
click at [135, 225] on div at bounding box center [93, 319] width 146 height 189
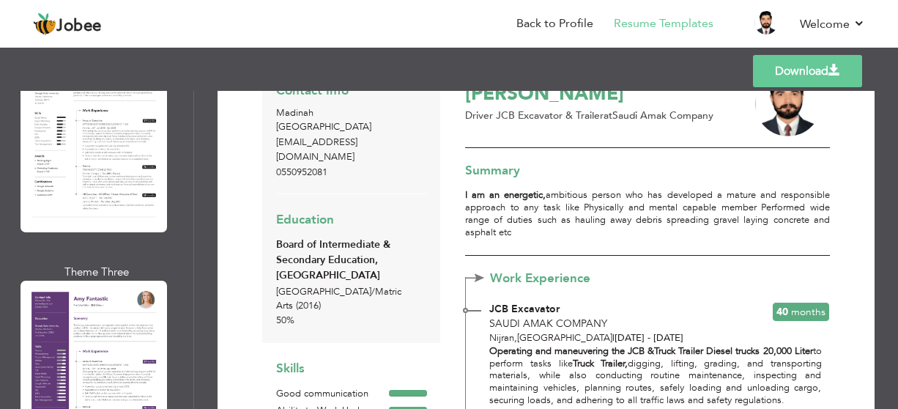
scroll to position [0, 0]
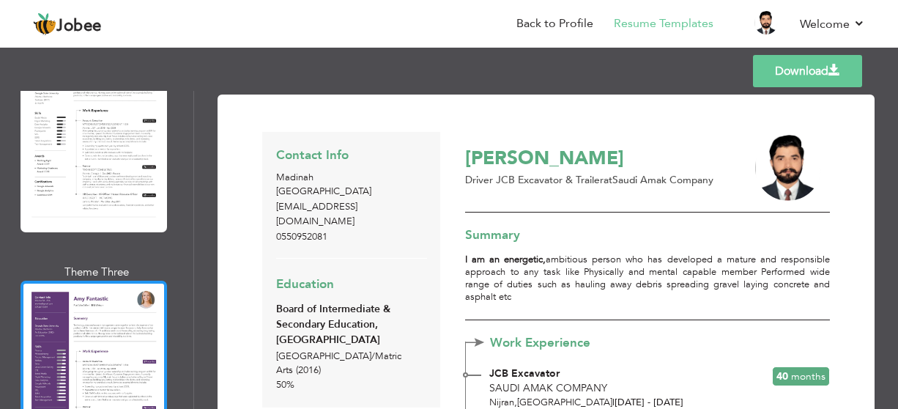
click at [152, 280] on div at bounding box center [93, 374] width 146 height 189
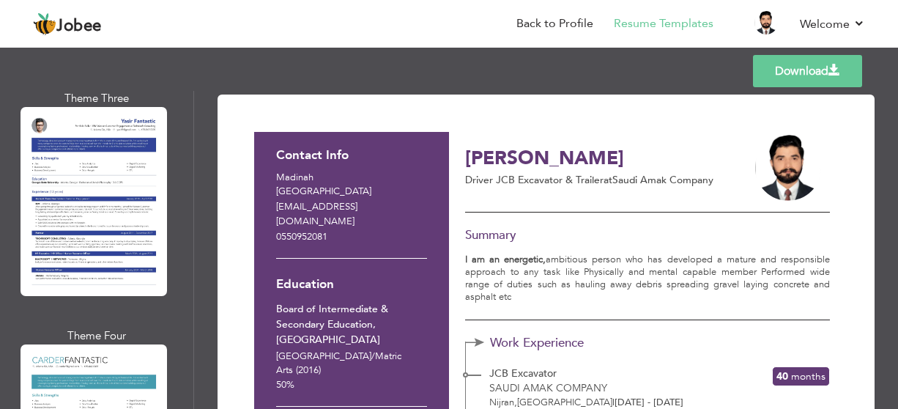
scroll to position [6027, 0]
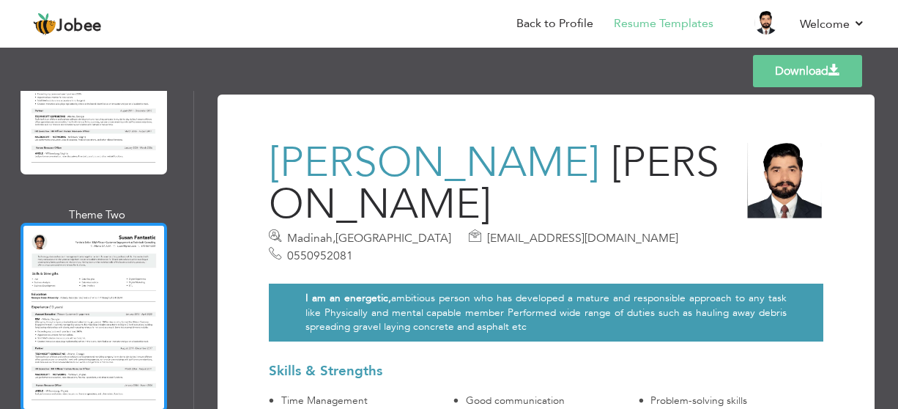
scroll to position [5661, 0]
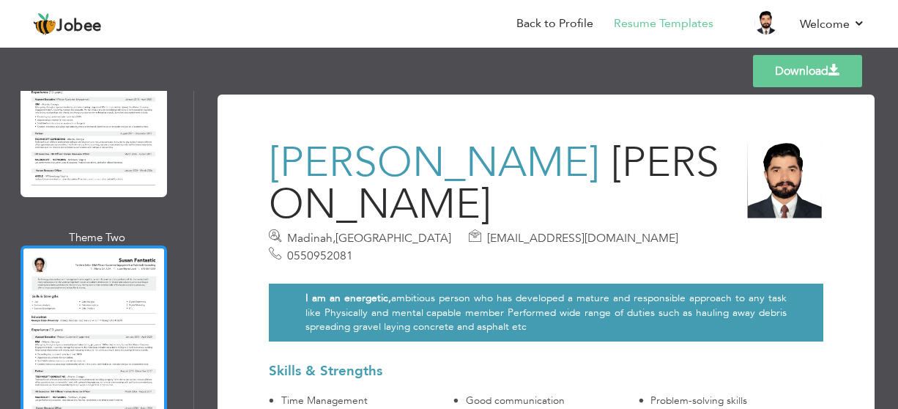
click at [122, 245] on div at bounding box center [93, 339] width 146 height 189
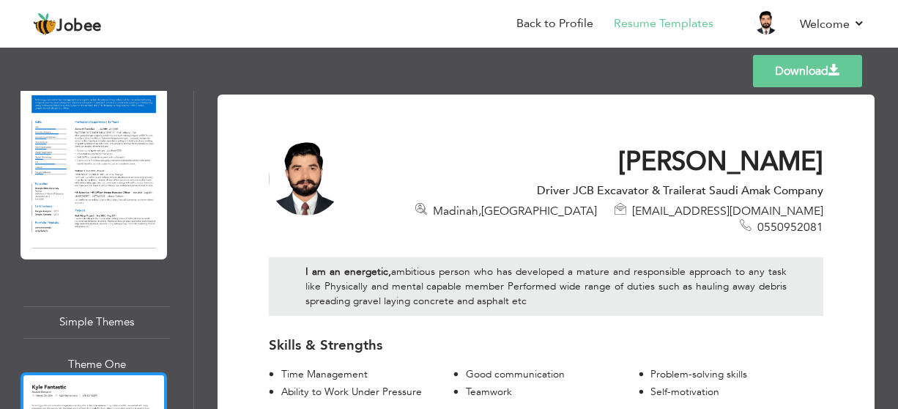
scroll to position [5295, 0]
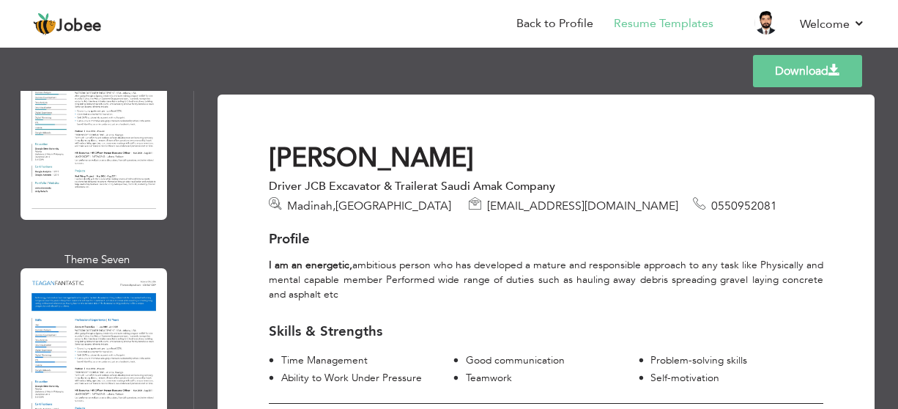
scroll to position [5002, 0]
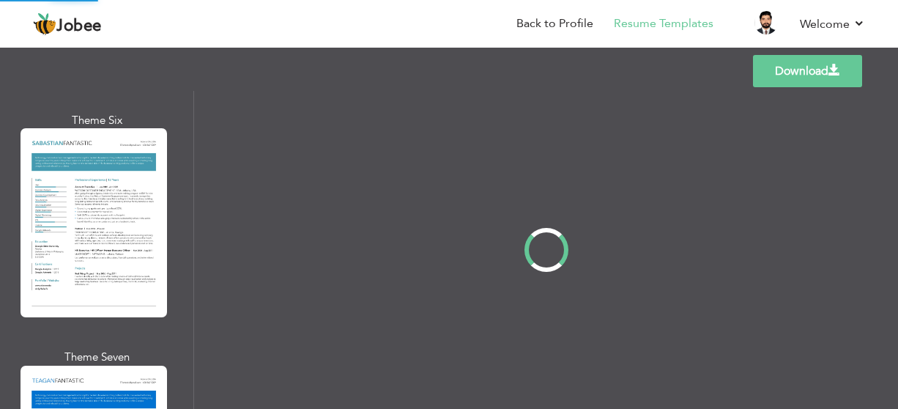
click at [129, 108] on div "Professional Themes Theme One Theme Two Theme Three Theme Four" at bounding box center [449, 250] width 898 height 318
click at [122, 132] on div "Professional Themes Theme One Theme Two Theme Three Theme Four" at bounding box center [449, 250] width 898 height 318
click at [92, 142] on div "Professional Themes Theme One Theme Two Theme Three Theme Four" at bounding box center [449, 250] width 898 height 318
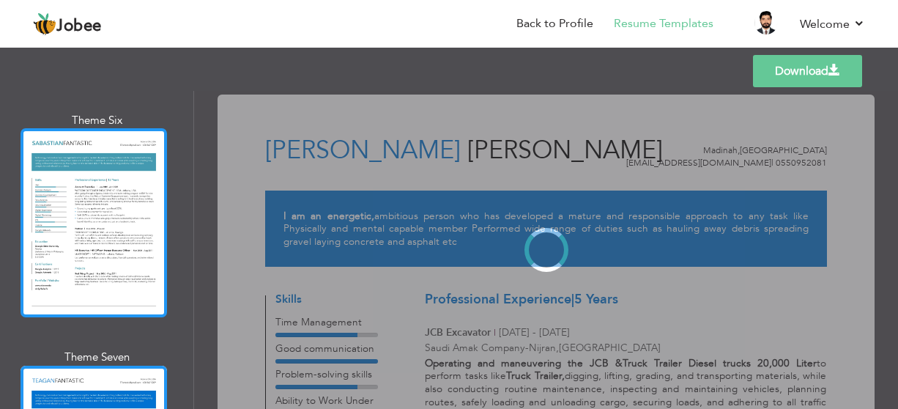
click at [115, 151] on div at bounding box center [93, 222] width 146 height 189
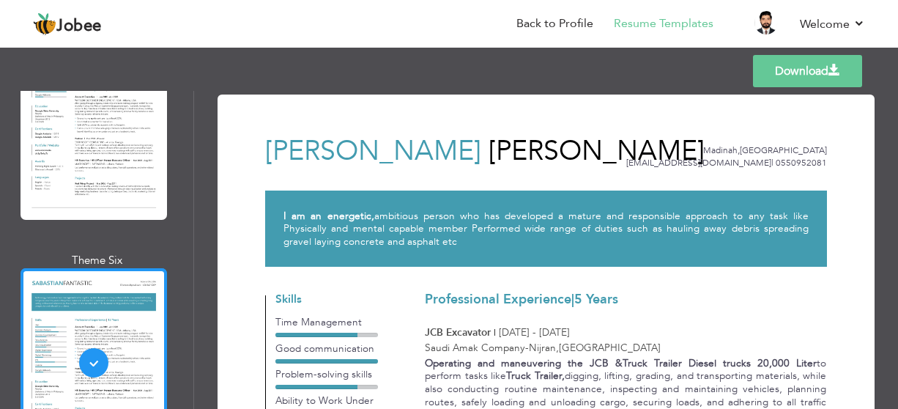
scroll to position [4783, 0]
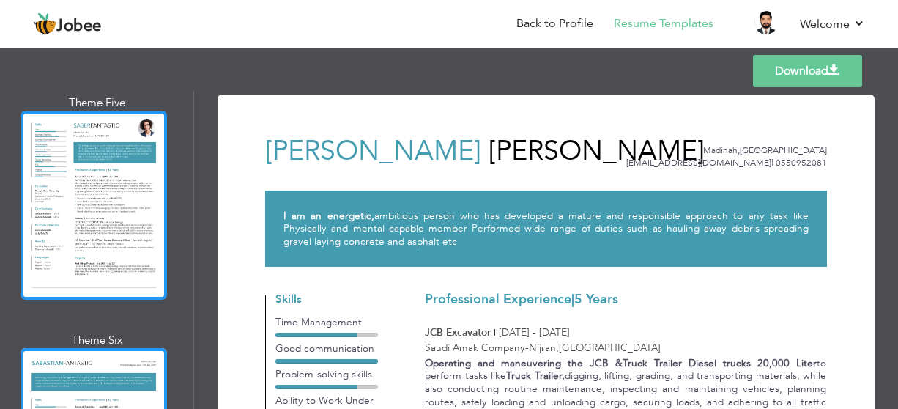
click at [113, 128] on div at bounding box center [93, 205] width 146 height 189
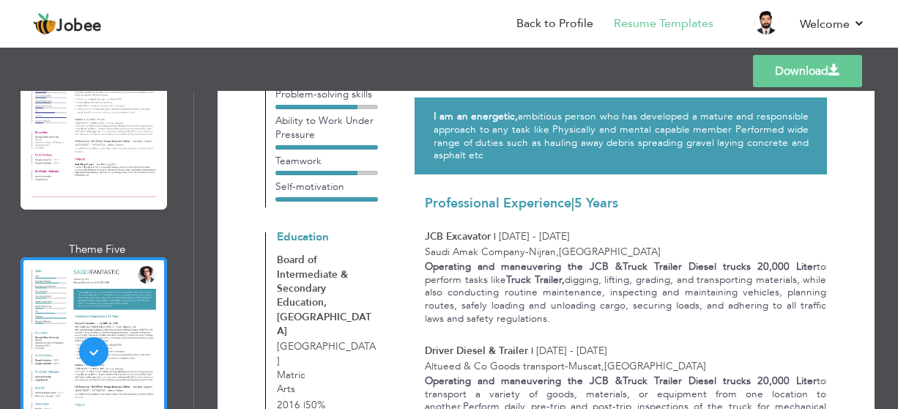
scroll to position [11, 0]
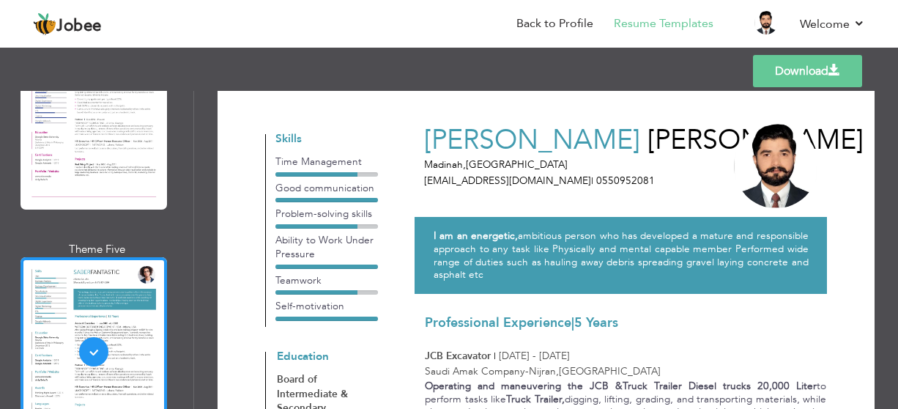
click at [760, 70] on link "Download" at bounding box center [807, 71] width 109 height 32
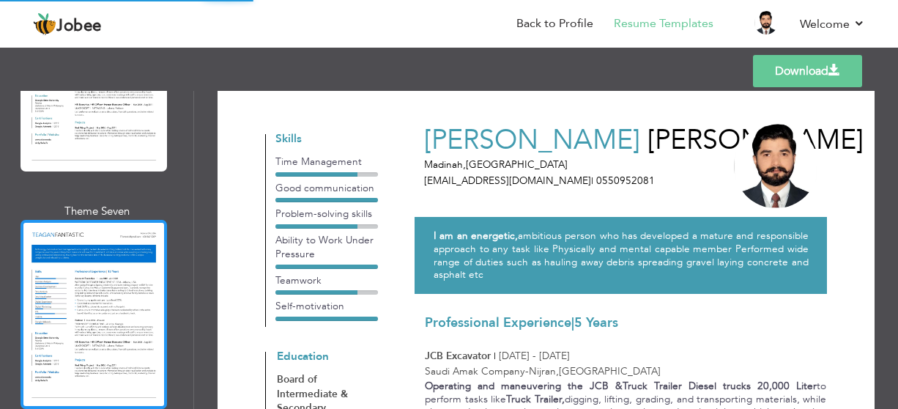
scroll to position [5149, 0]
